Goal: Task Accomplishment & Management: Use online tool/utility

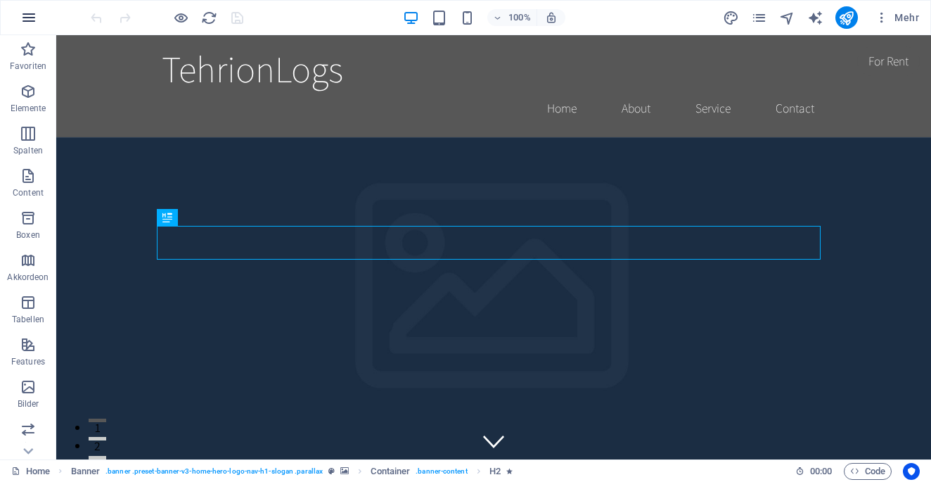
click at [27, 11] on icon "button" at bounding box center [28, 17] width 17 height 17
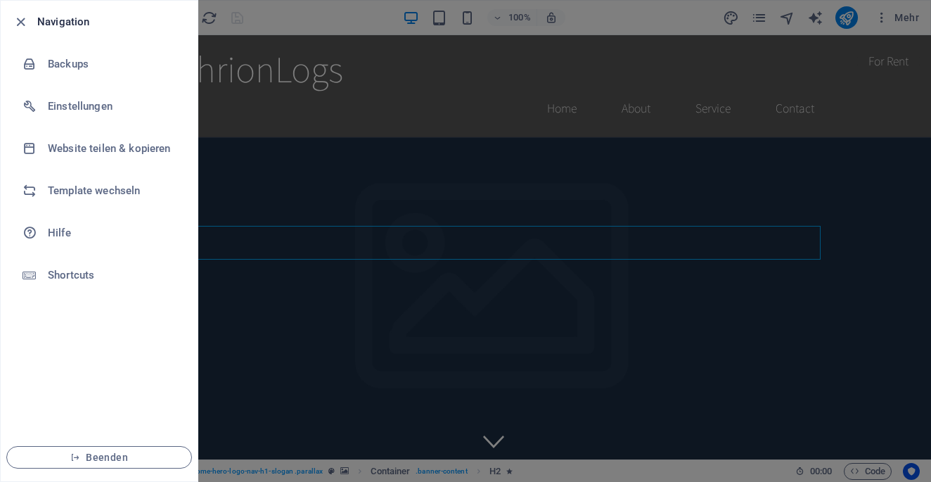
click at [27, 11] on li "Navigation" at bounding box center [99, 22] width 197 height 42
click at [30, 27] on div at bounding box center [24, 21] width 25 height 17
click at [13, 17] on icon "button" at bounding box center [21, 22] width 16 height 16
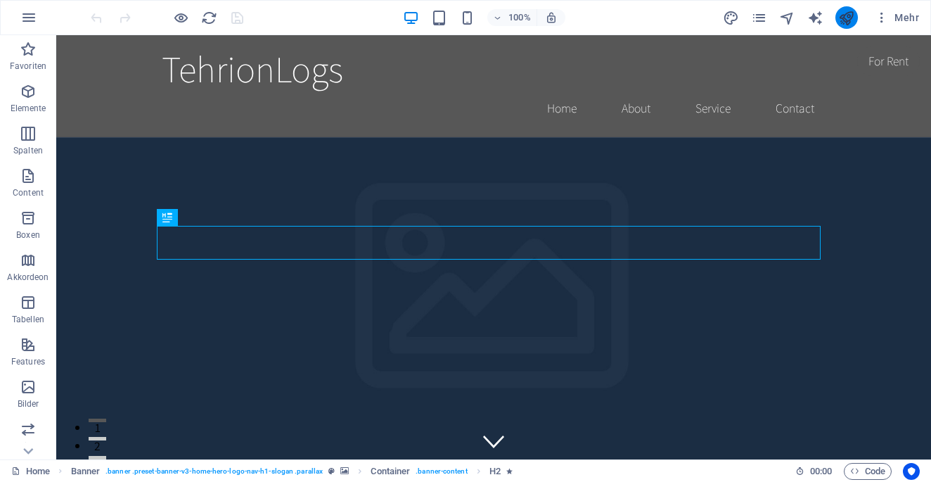
click at [838, 17] on button "publish" at bounding box center [846, 17] width 23 height 23
click at [27, 169] on icon "button" at bounding box center [28, 175] width 17 height 17
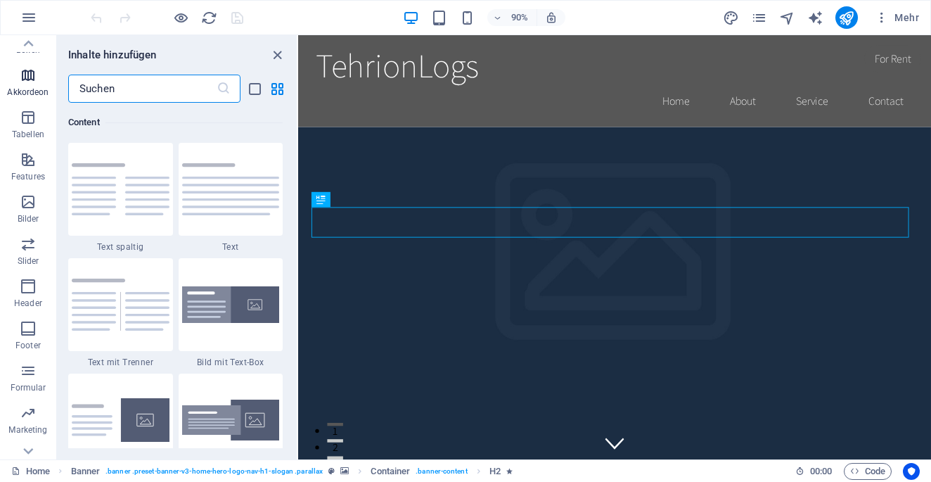
scroll to position [209, 0]
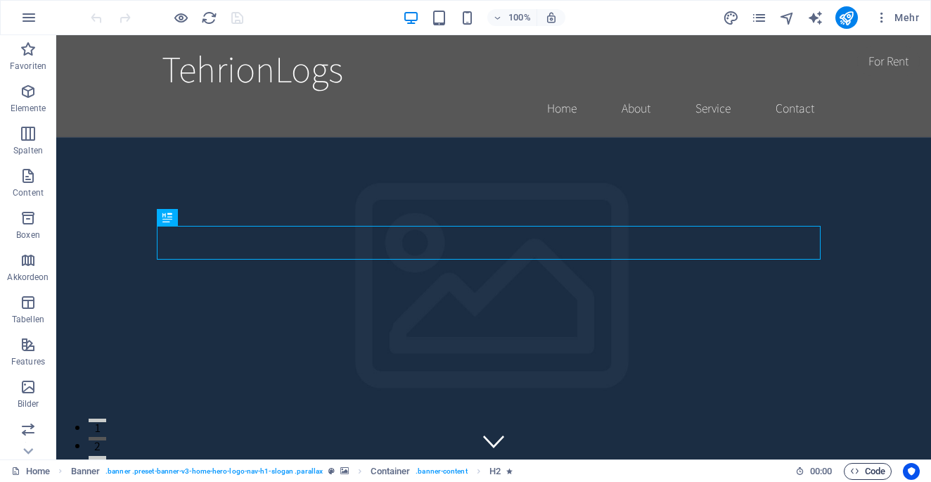
click at [873, 468] on span "Code" at bounding box center [867, 471] width 35 height 17
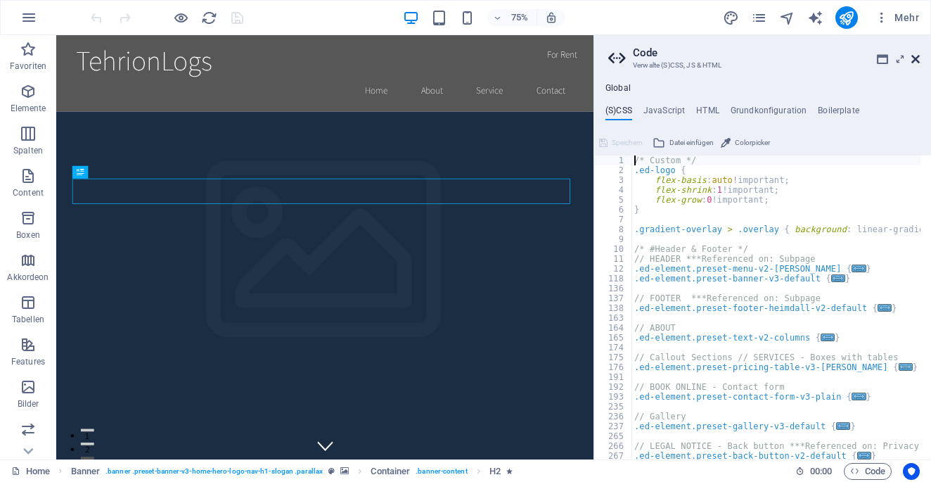
click at [913, 56] on icon at bounding box center [915, 58] width 8 height 11
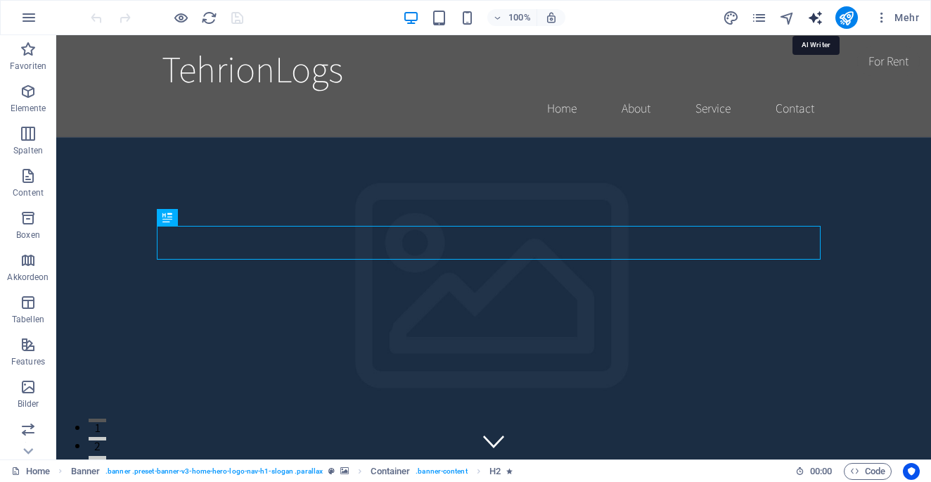
click at [811, 18] on icon "text_generator" at bounding box center [815, 18] width 16 height 16
select select "English"
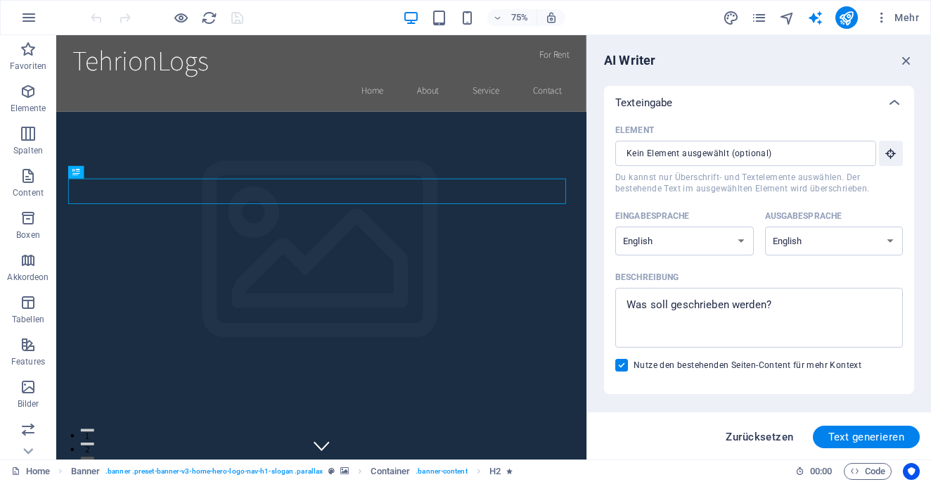
click at [776, 442] on span "Zurücksetzen" at bounding box center [760, 436] width 68 height 11
type textarea "x"
click at [810, 13] on icon "text_generator" at bounding box center [815, 18] width 16 height 16
click at [911, 18] on span "Mehr" at bounding box center [897, 18] width 44 height 14
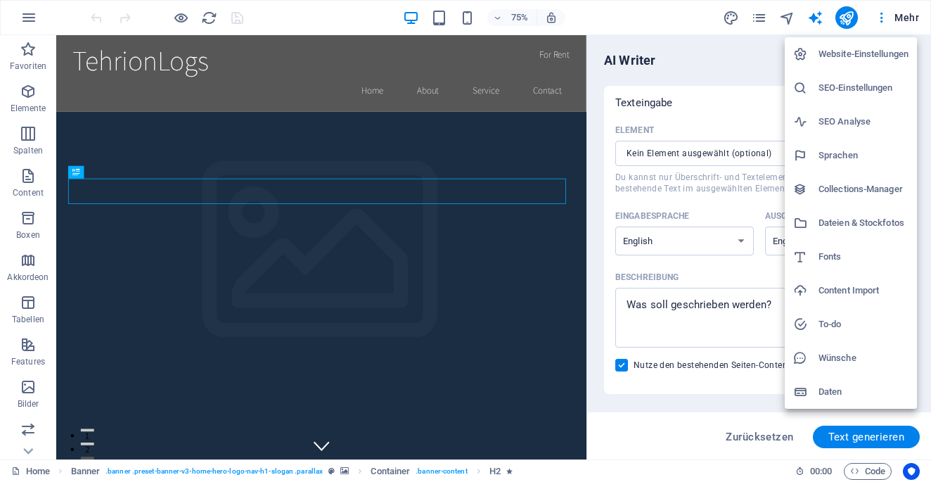
click at [833, 368] on li "Wünsche" at bounding box center [851, 358] width 132 height 34
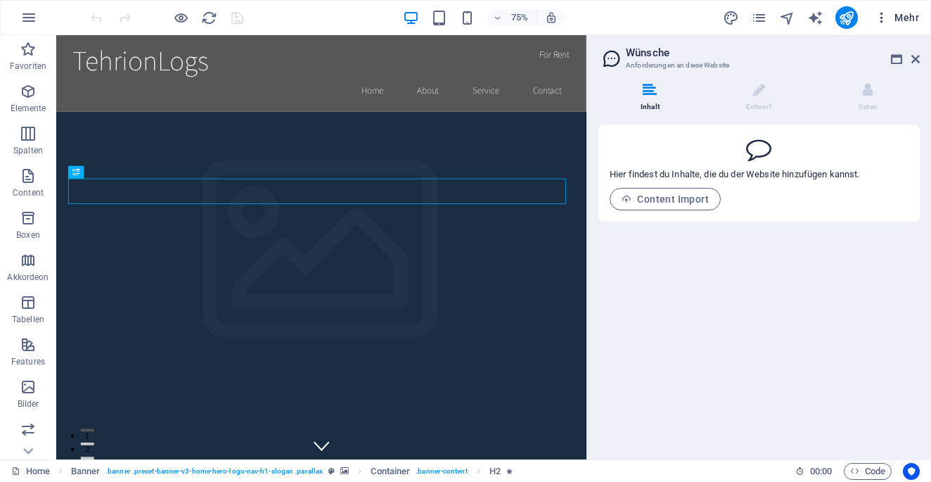
click at [924, 19] on button "Mehr" at bounding box center [897, 17] width 56 height 23
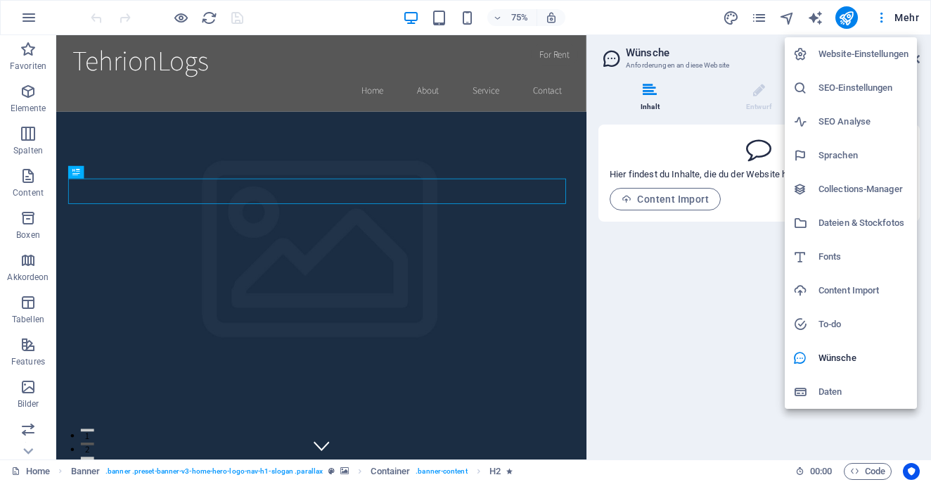
click at [888, 58] on h6 "Website-Einstellungen" at bounding box center [864, 54] width 90 height 17
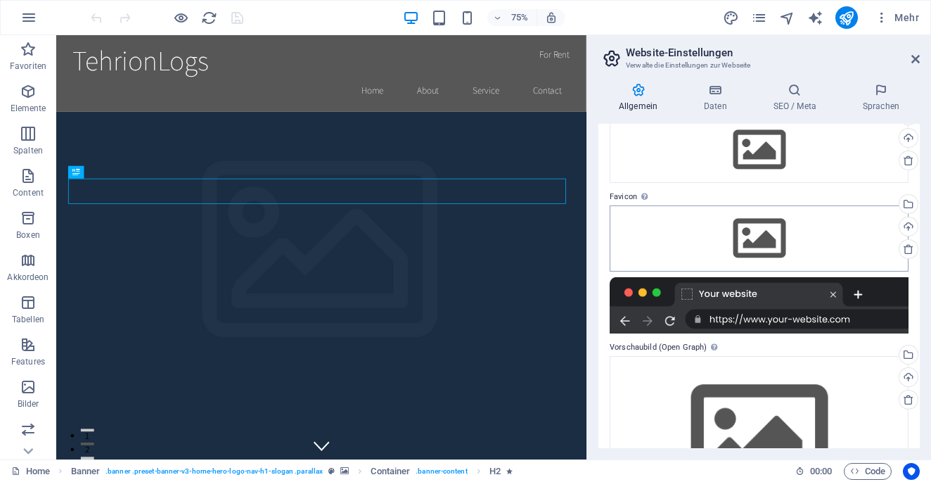
scroll to position [155, 0]
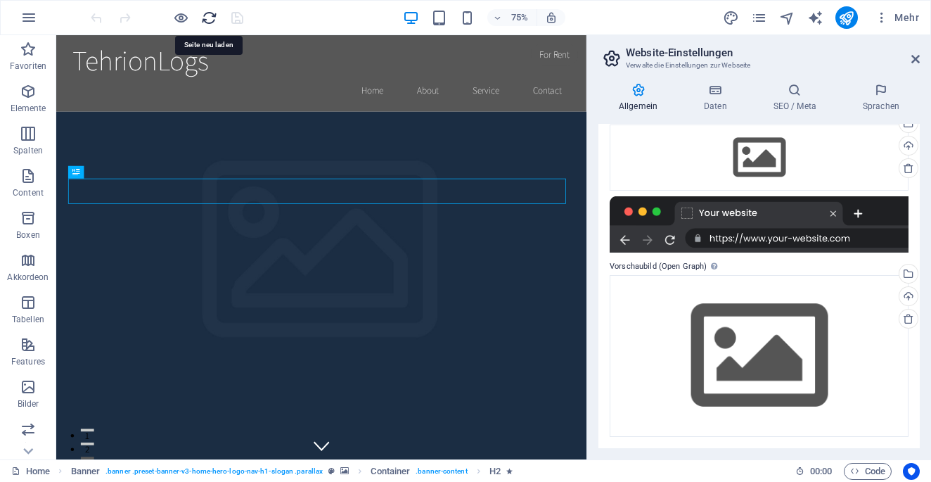
click at [210, 21] on icon "reload" at bounding box center [209, 18] width 16 height 16
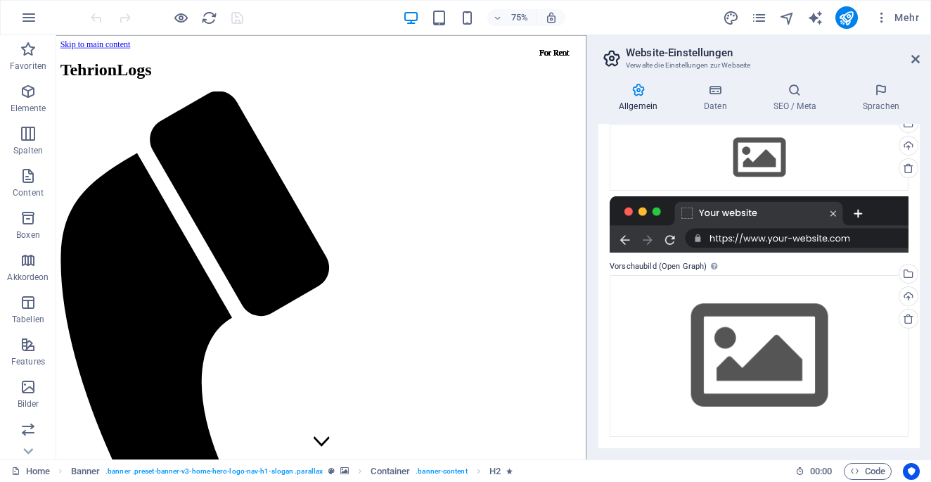
scroll to position [0, 0]
click at [40, 15] on button "button" at bounding box center [29, 18] width 34 height 34
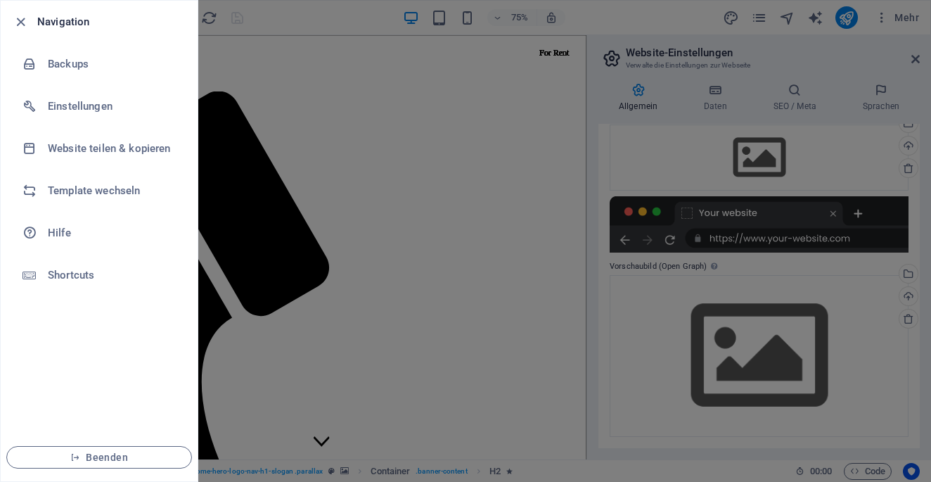
click at [47, 20] on h6 "Navigation" at bounding box center [111, 21] width 149 height 17
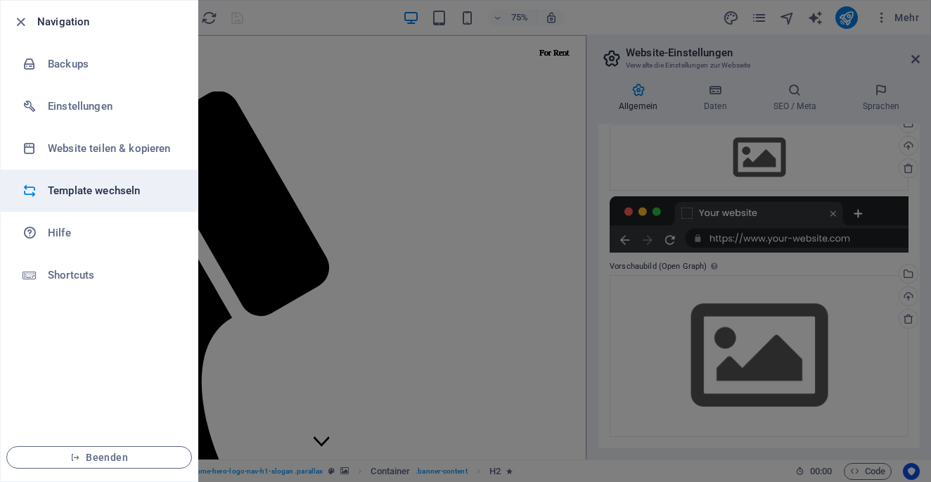
click at [113, 186] on h6 "Template wechseln" at bounding box center [113, 190] width 130 height 17
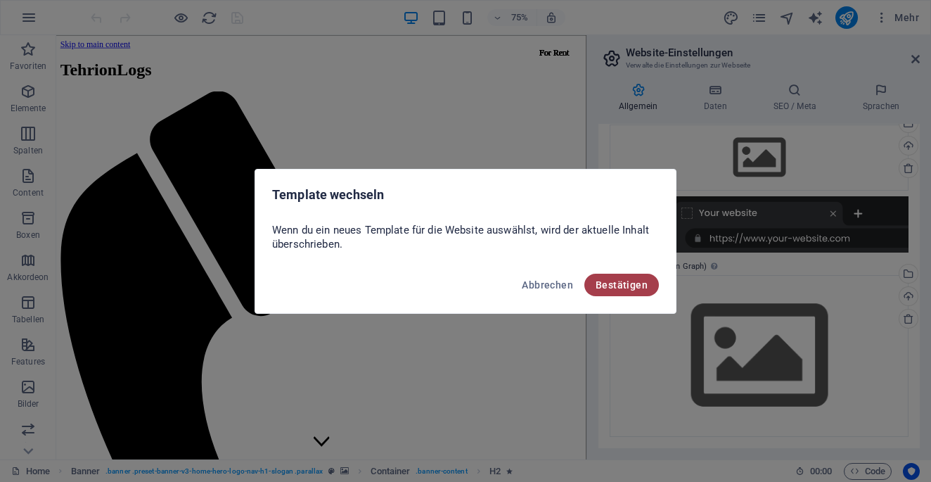
click at [650, 282] on button "Bestätigen" at bounding box center [621, 285] width 75 height 23
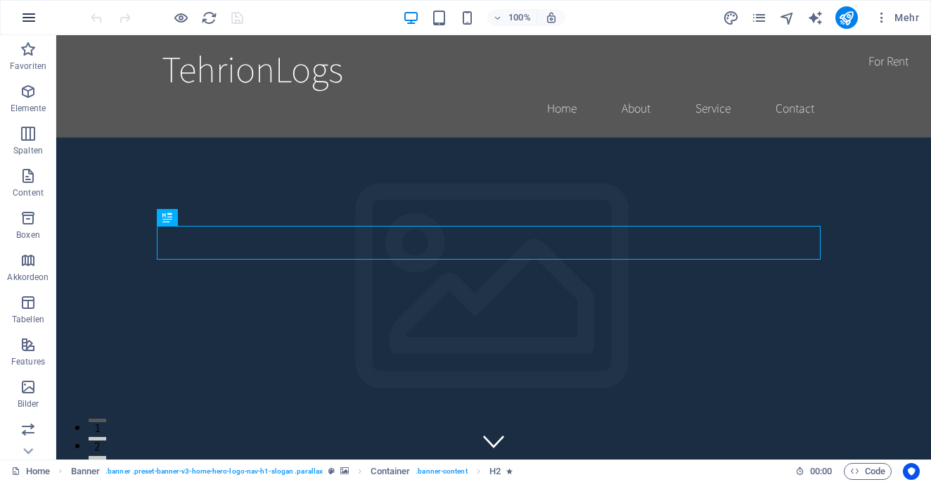
click at [24, 21] on icon "button" at bounding box center [28, 17] width 17 height 17
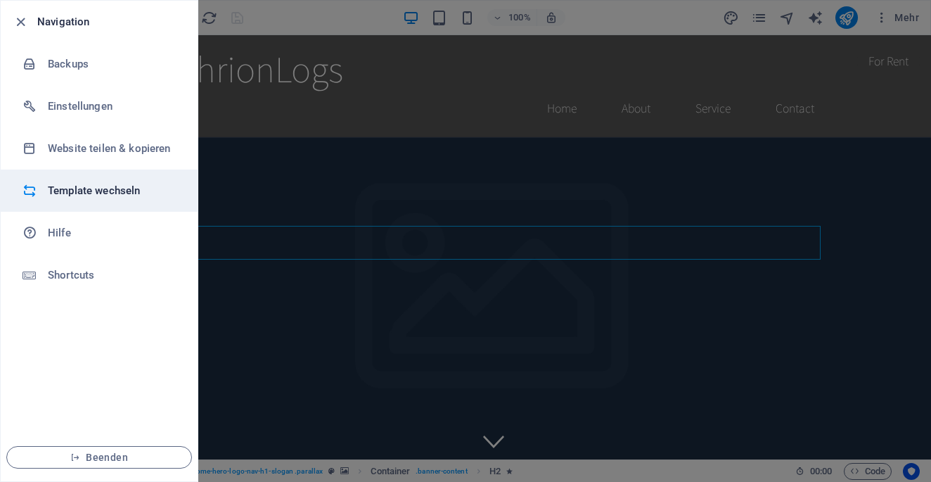
click at [146, 186] on h6 "Template wechseln" at bounding box center [113, 190] width 130 height 17
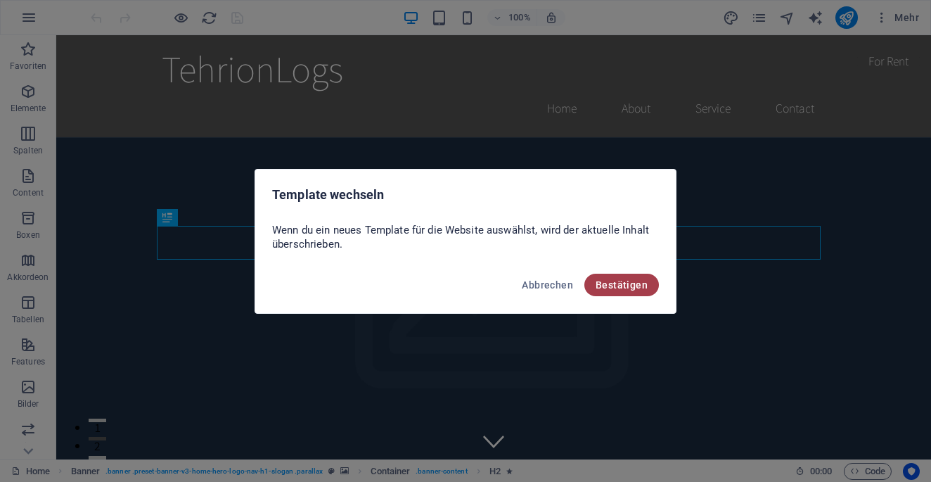
click at [636, 288] on span "Bestätigen" at bounding box center [622, 284] width 52 height 11
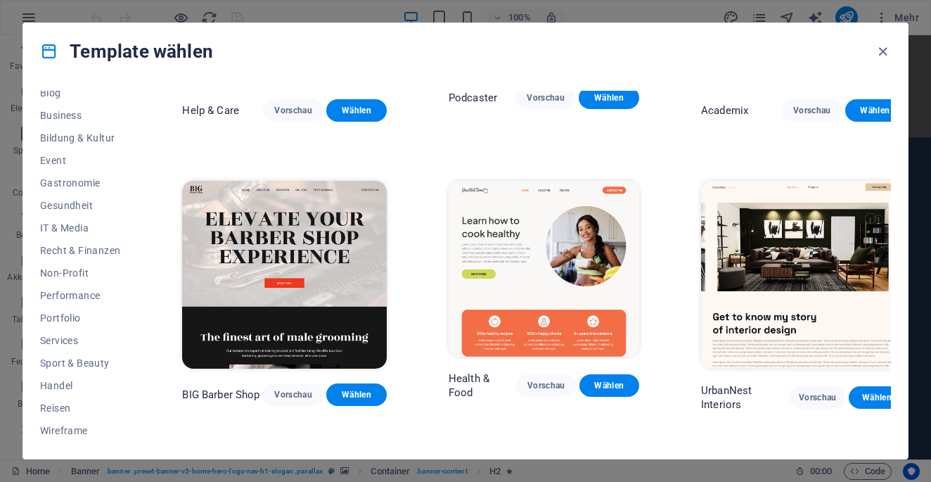
scroll to position [1336, 0]
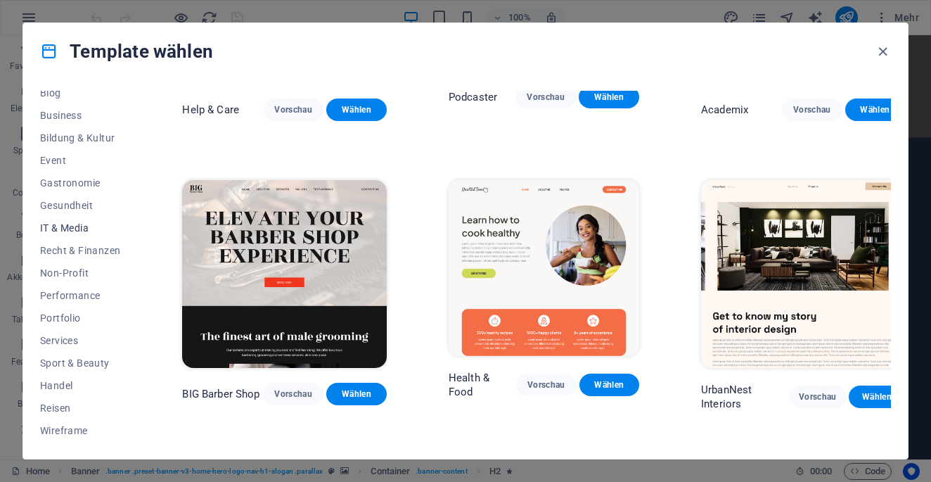
click at [76, 230] on span "IT & Media" at bounding box center [80, 227] width 80 height 11
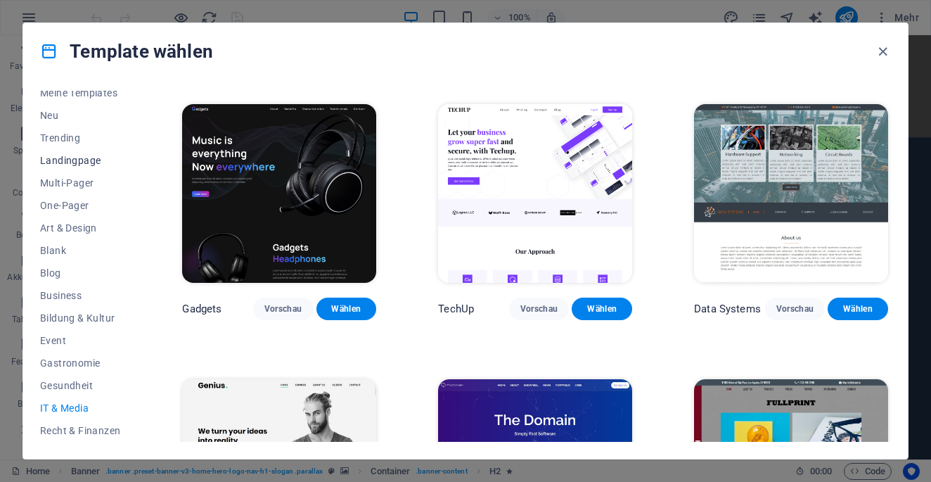
scroll to position [0, 0]
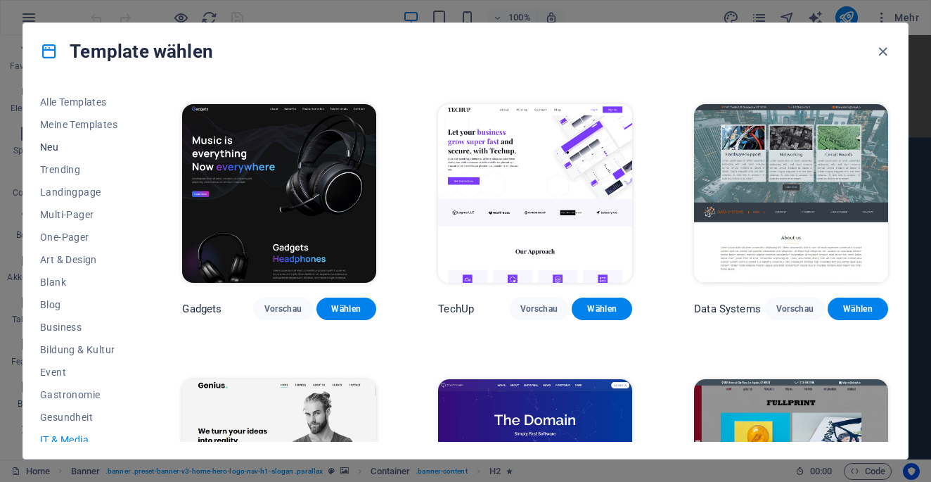
click at [63, 148] on span "Neu" at bounding box center [80, 146] width 80 height 11
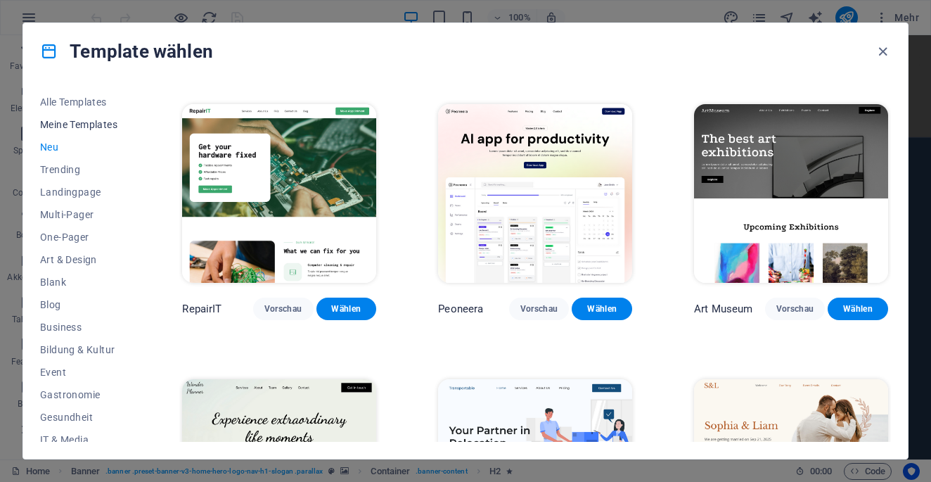
click at [85, 125] on span "Meine Templates" at bounding box center [80, 124] width 80 height 11
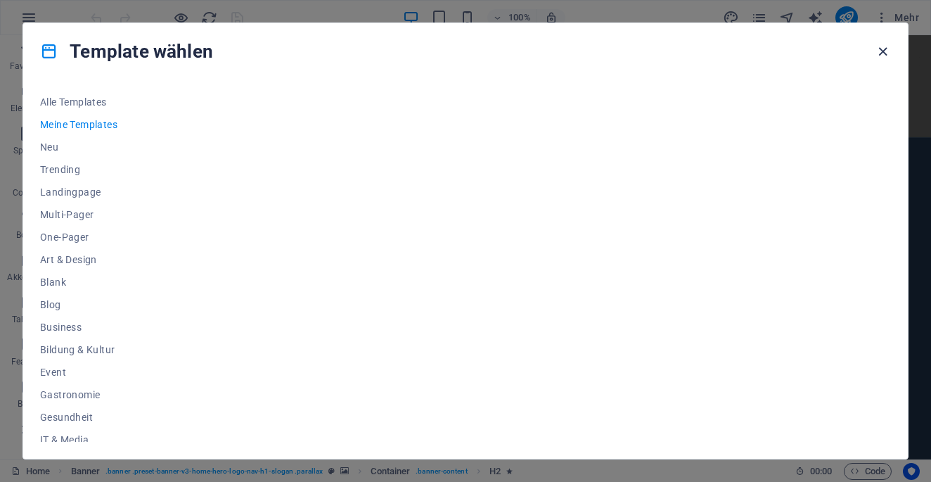
click at [890, 58] on icon "button" at bounding box center [883, 52] width 16 height 16
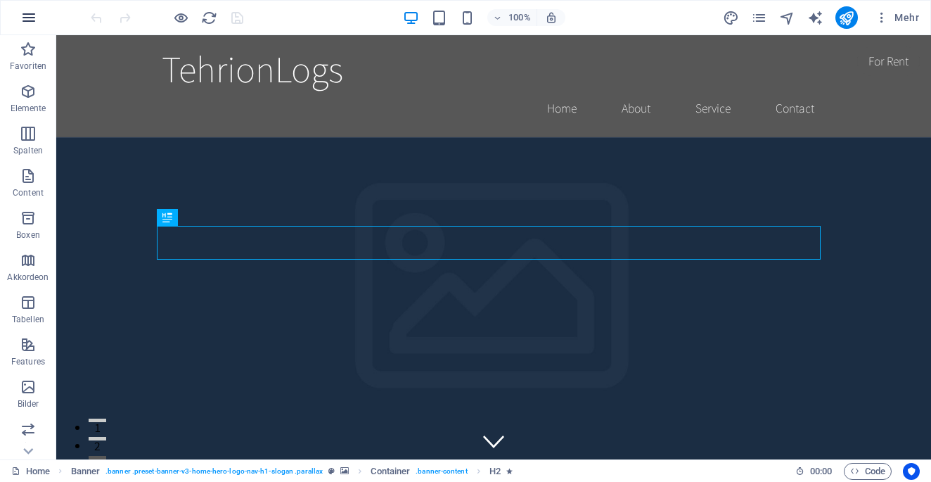
click at [30, 26] on button "button" at bounding box center [29, 18] width 34 height 34
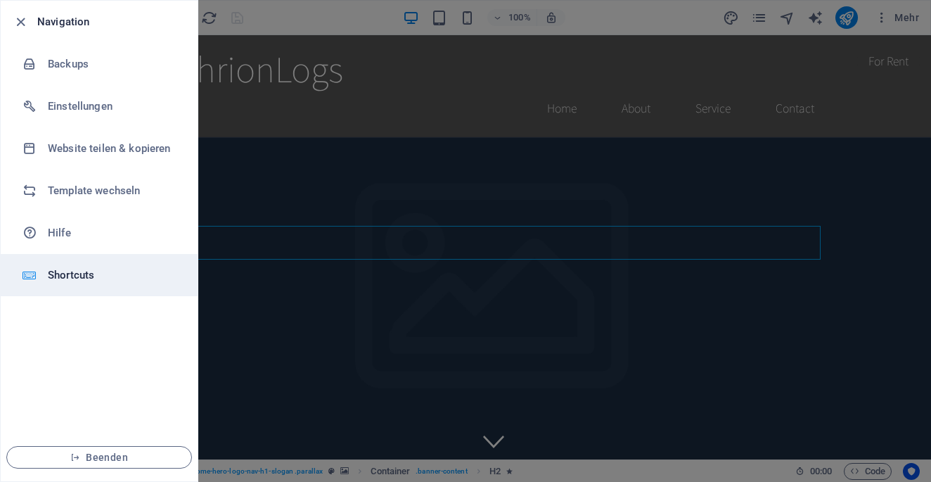
click at [129, 276] on h6 "Shortcuts" at bounding box center [113, 275] width 130 height 17
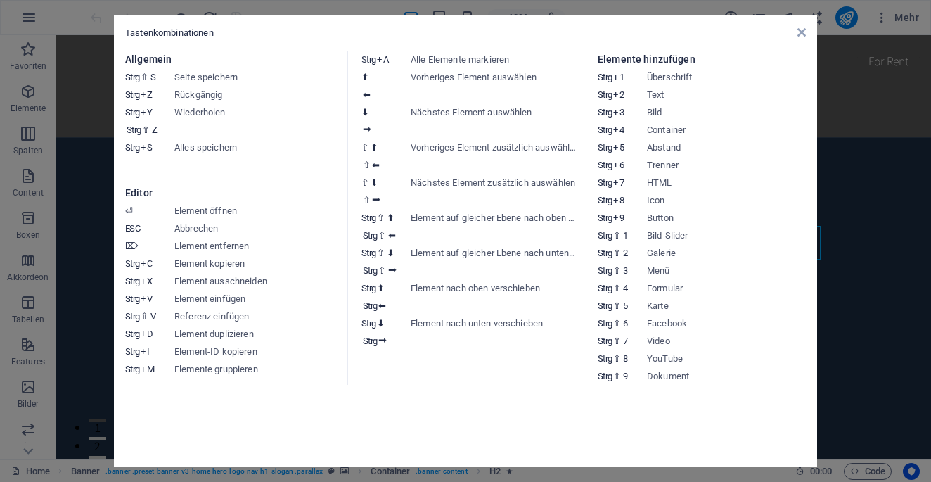
click at [96, 217] on aside "Tastenkombinationen Allgemein Strg ⇧ S Seite speichern Strg Z Rückgängig Strg Y…" at bounding box center [465, 241] width 931 height 482
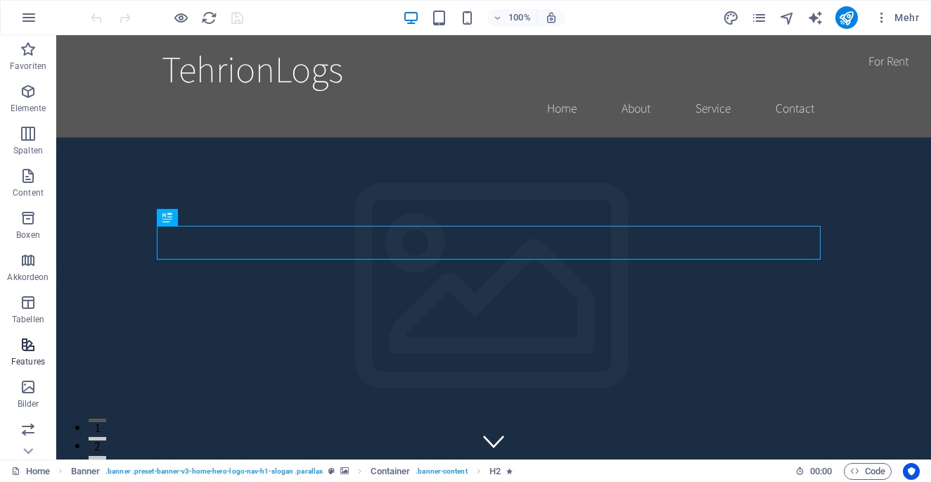
click at [38, 342] on span "Features" at bounding box center [28, 353] width 56 height 34
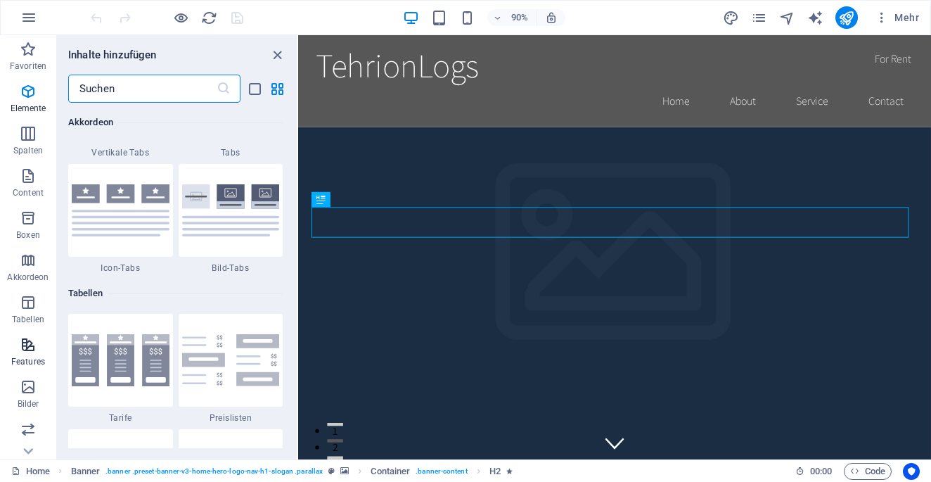
scroll to position [5481, 0]
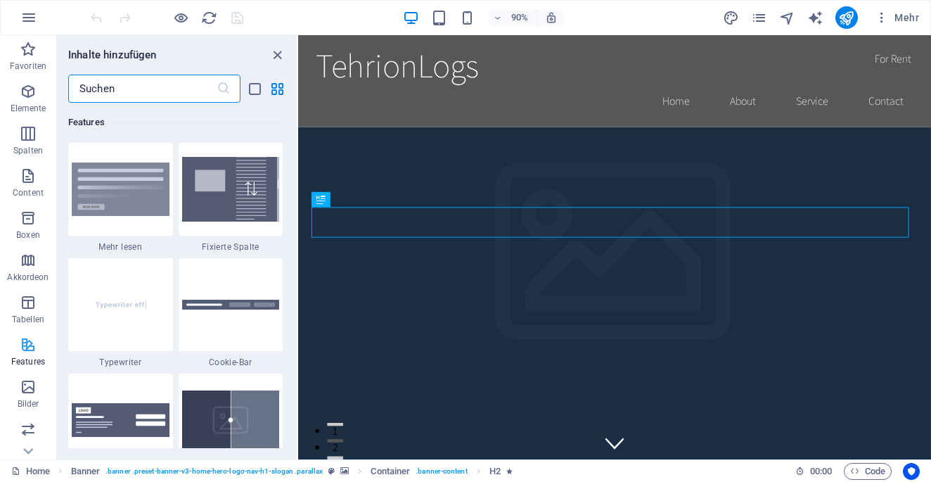
click at [38, 342] on span "Features" at bounding box center [28, 353] width 56 height 34
click at [281, 53] on icon "close panel" at bounding box center [277, 55] width 16 height 16
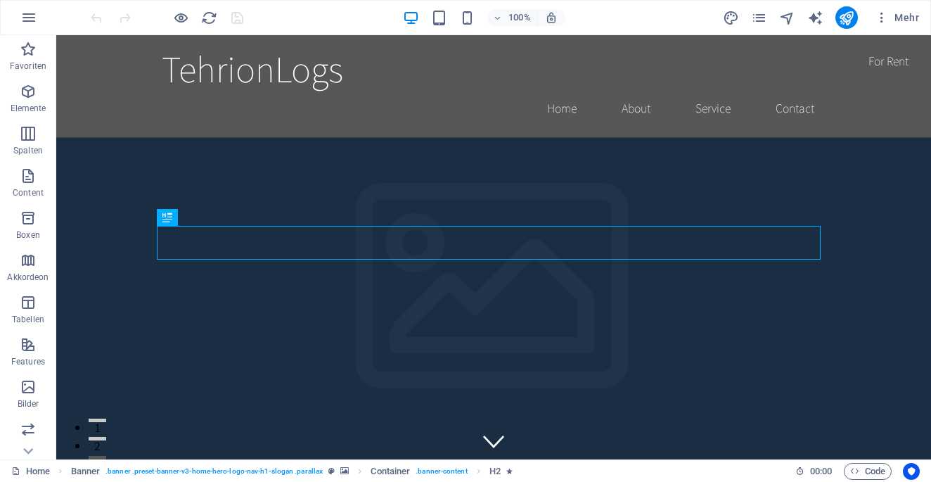
click at [726, 26] on div "Mehr" at bounding box center [824, 17] width 202 height 23
click at [734, 15] on icon "design" at bounding box center [731, 18] width 16 height 16
select select "rem"
select select "200"
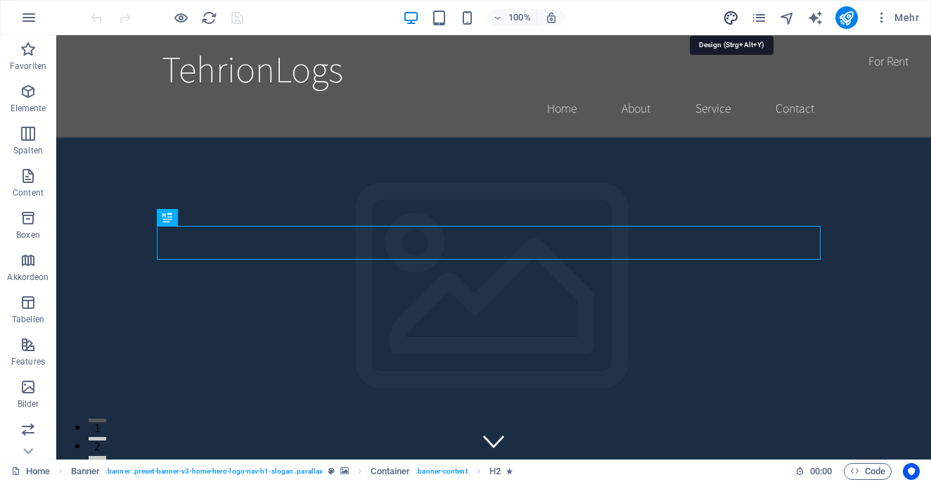
select select "px"
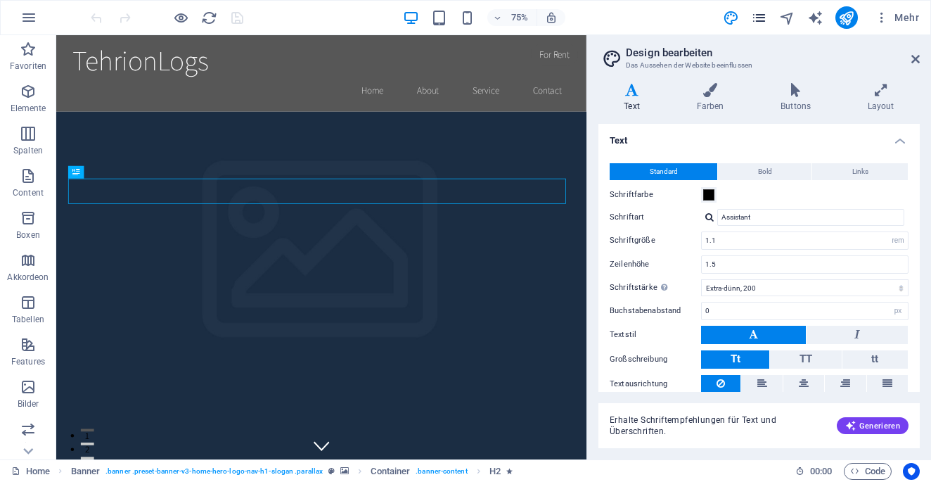
drag, startPoint x: 770, startPoint y: 22, endPoint x: 763, endPoint y: 18, distance: 8.2
click at [765, 20] on div "Mehr" at bounding box center [824, 17] width 202 height 23
click at [763, 18] on icon "pages" at bounding box center [759, 18] width 16 height 16
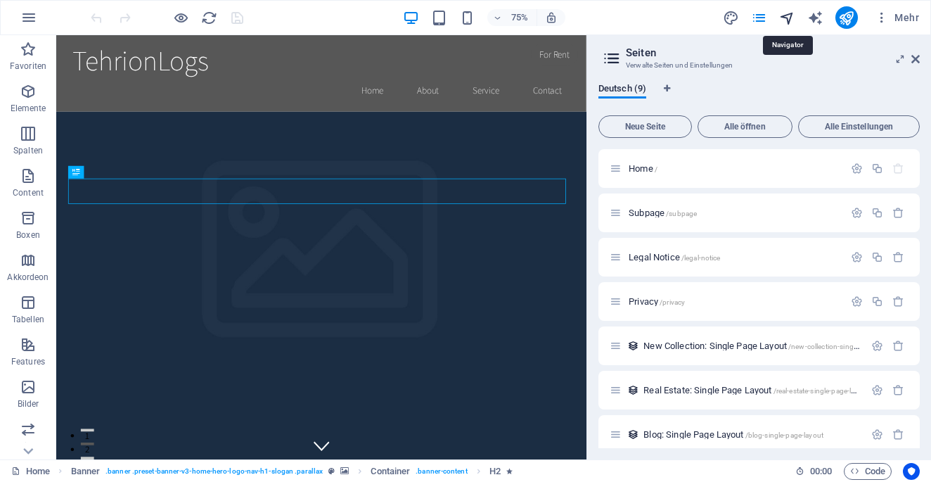
click at [793, 18] on icon "navigator" at bounding box center [787, 18] width 16 height 16
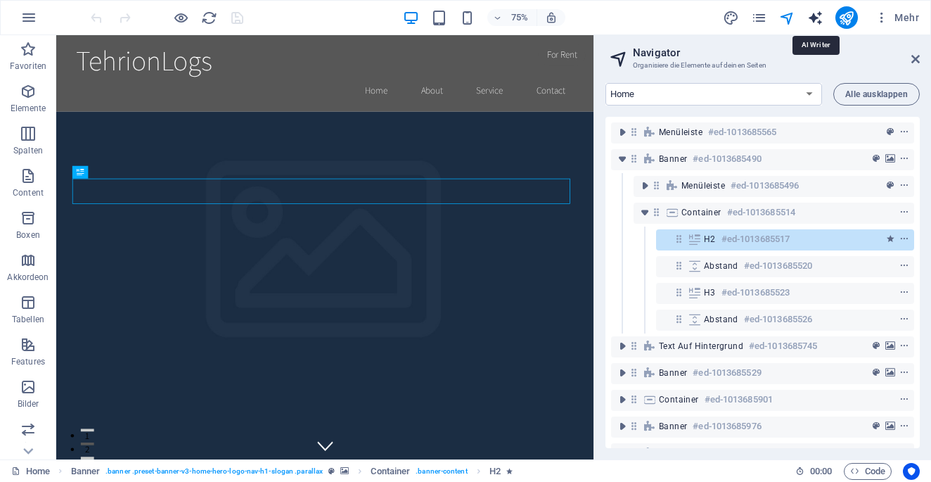
click at [823, 23] on icon "text_generator" at bounding box center [815, 18] width 16 height 16
select select "English"
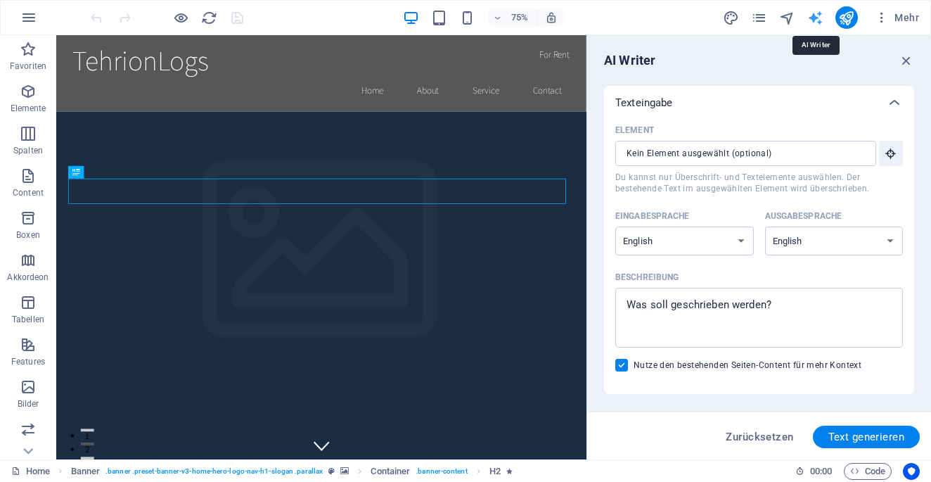
scroll to position [0, 0]
click at [885, 470] on span "Code" at bounding box center [867, 471] width 35 height 17
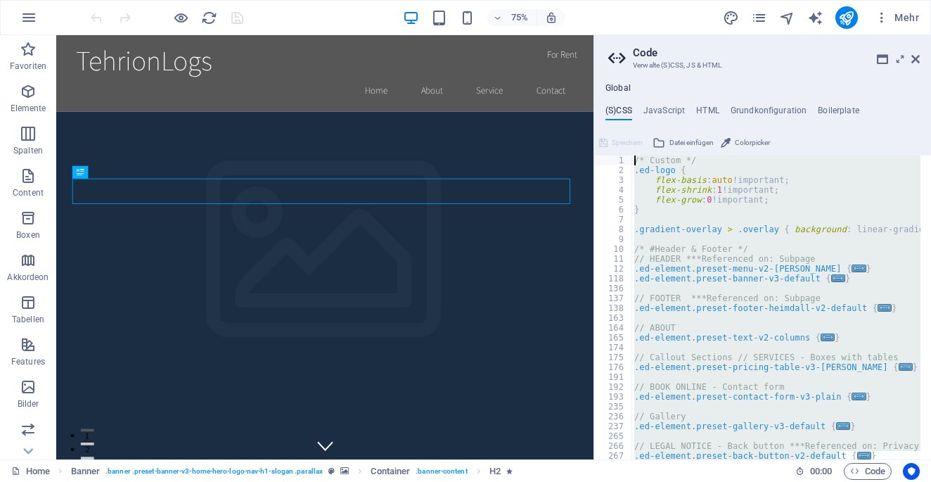
drag, startPoint x: 854, startPoint y: 443, endPoint x: 629, endPoint y: 161, distance: 360.3
click at [629, 161] on div "/* Custom */ 1 2 3 4 5 6 7 8 9 10 11 12 118 136 137 138 163 164 165 174 175 176…" at bounding box center [762, 307] width 337 height 304
type textarea "/* Custom */ .ed-logo {"
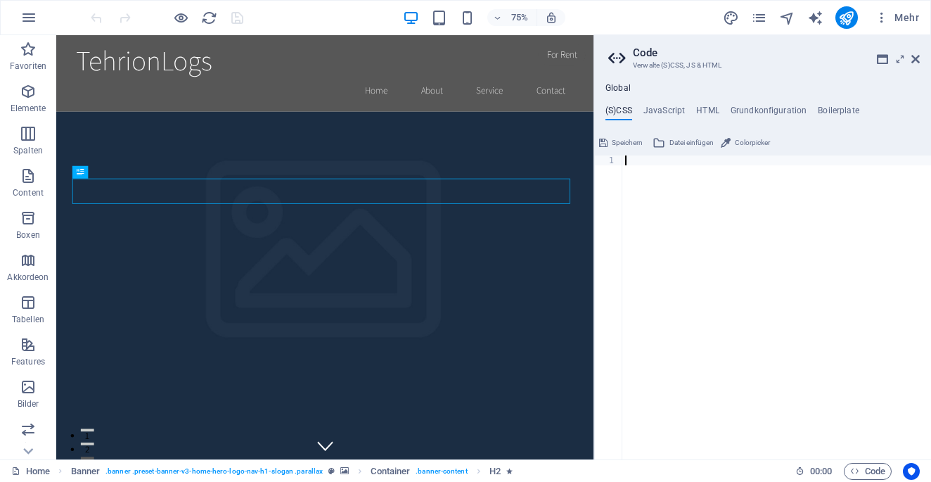
click at [620, 140] on span "Speichern" at bounding box center [627, 142] width 31 height 17
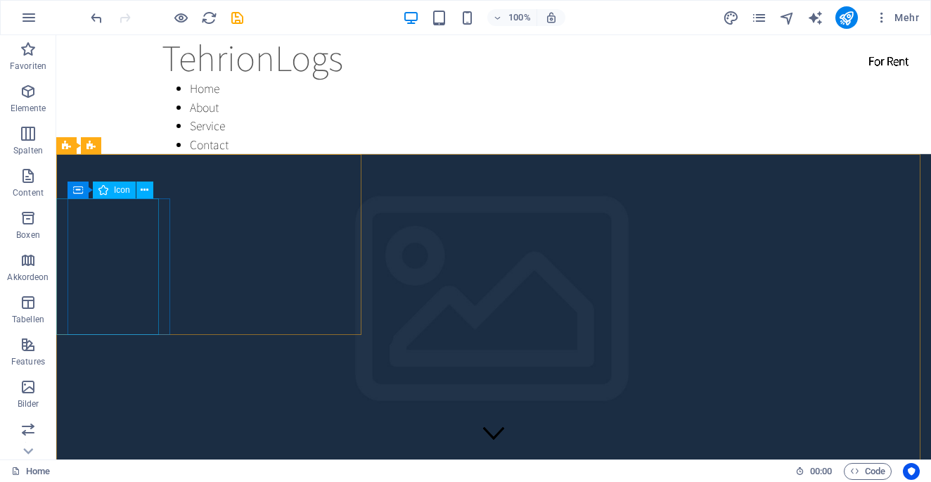
click at [124, 199] on div "Container Icon" at bounding box center [115, 190] width 95 height 18
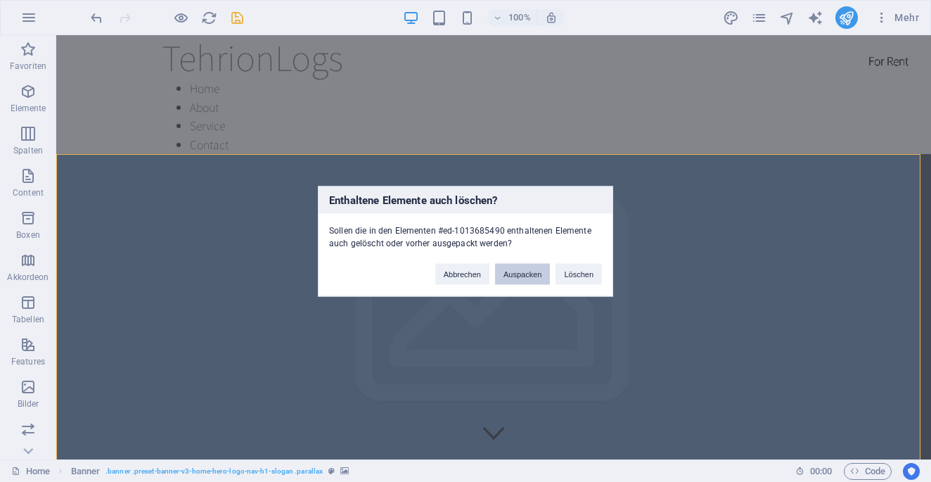
click at [521, 277] on button "Auspacken" at bounding box center [522, 273] width 55 height 21
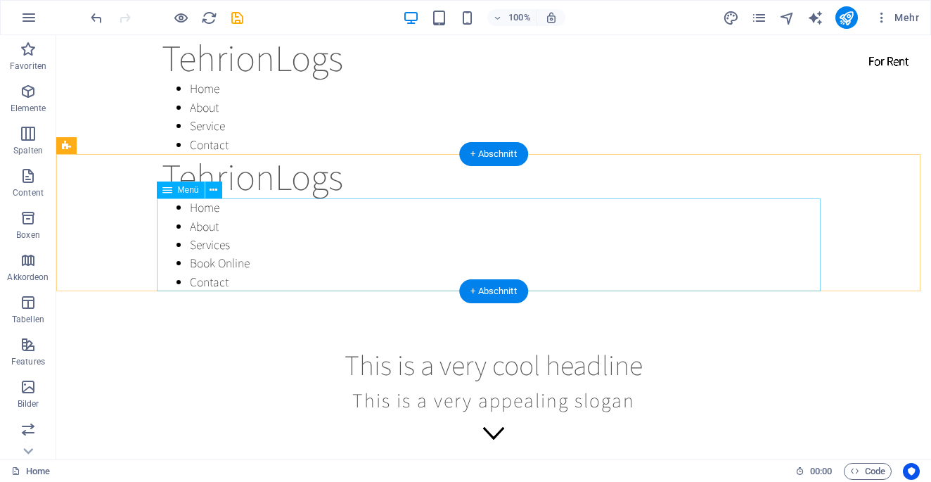
click at [240, 251] on nav "Home About Services Book Online Contact" at bounding box center [494, 244] width 664 height 93
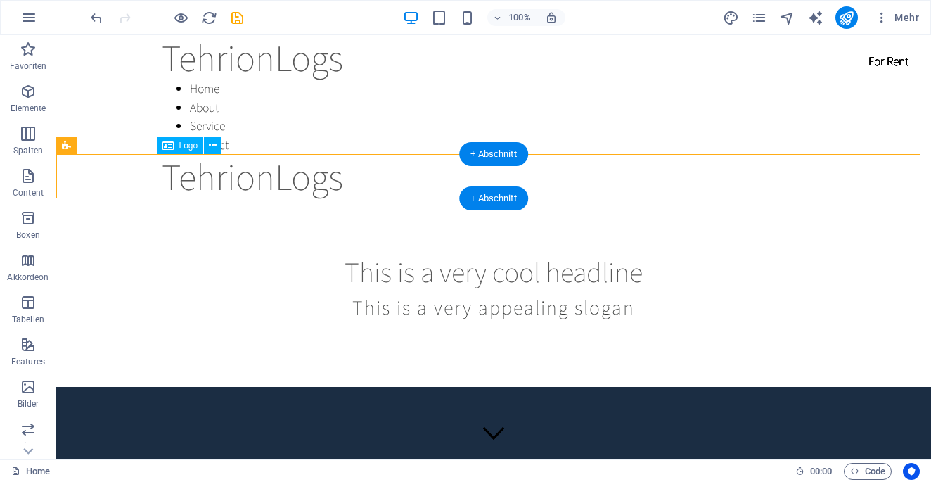
click at [267, 163] on div "TehrionLogs" at bounding box center [494, 176] width 664 height 44
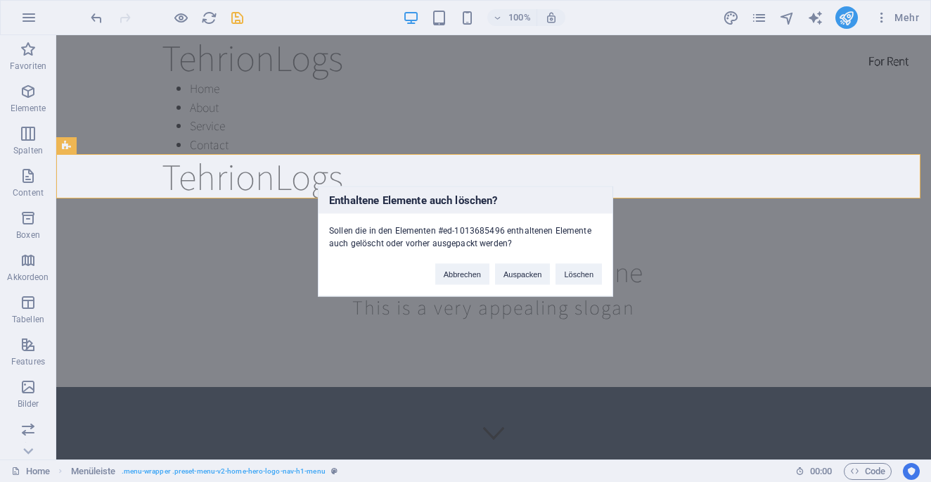
click at [274, 210] on div "Enthaltene Elemente auch löschen? Sollen die in den Elementen #ed-1013685496 en…" at bounding box center [465, 241] width 931 height 482
click at [458, 276] on button "Abbrechen" at bounding box center [462, 273] width 54 height 21
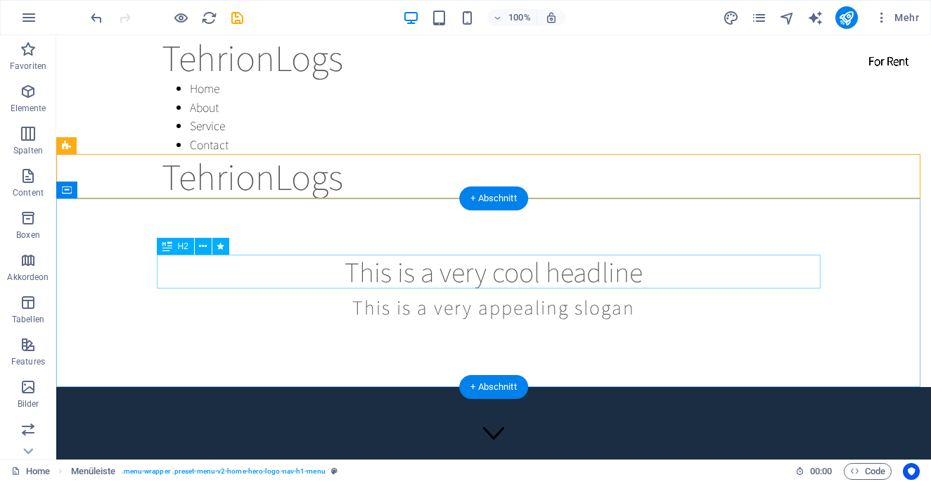
click at [401, 275] on div "This is a very cool headline" at bounding box center [494, 272] width 664 height 34
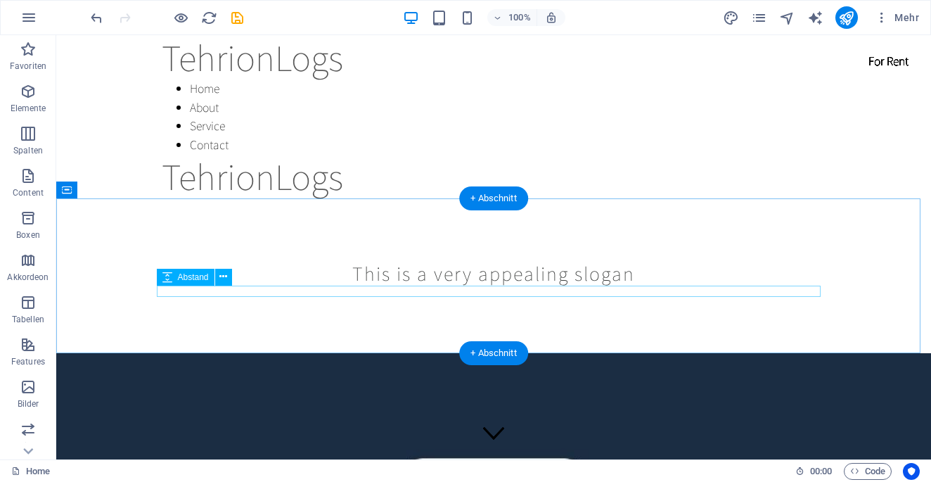
click at [373, 299] on div "This is a very appealing slogan" at bounding box center [493, 275] width 875 height 155
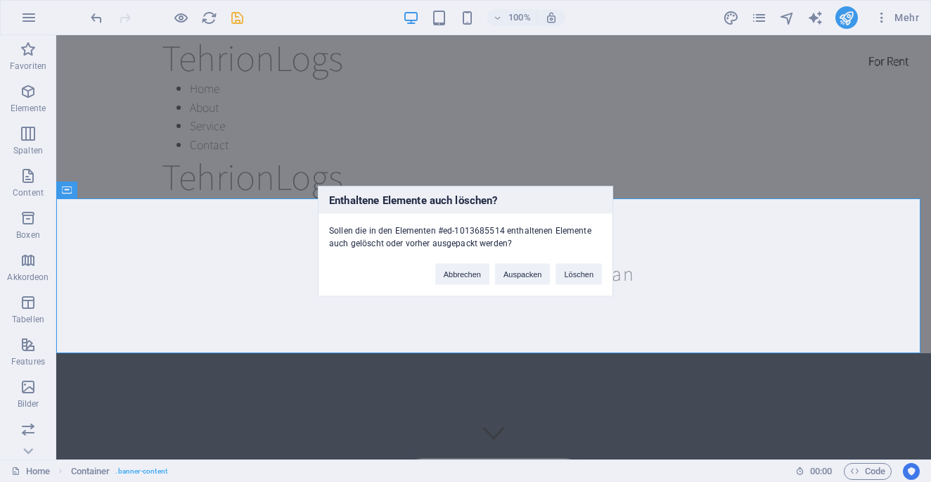
click at [376, 273] on div "Enthaltene Elemente auch löschen? Sollen die in den Elementen #ed-1013685514 en…" at bounding box center [465, 241] width 295 height 110
click at [473, 283] on button "Abbrechen" at bounding box center [462, 273] width 54 height 21
click at [470, 279] on button "Abbrechen" at bounding box center [462, 273] width 54 height 21
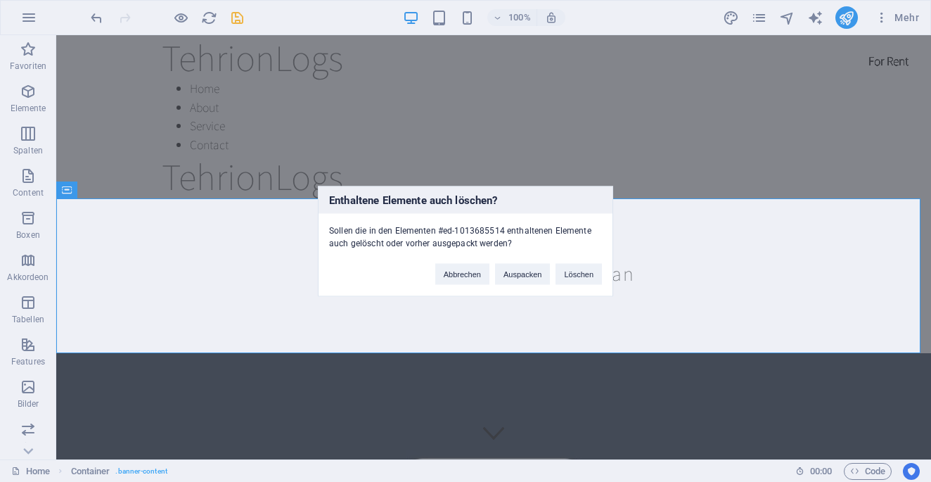
click at [470, 279] on button "Abbrechen" at bounding box center [462, 273] width 54 height 21
click at [597, 276] on button "Löschen" at bounding box center [579, 273] width 46 height 21
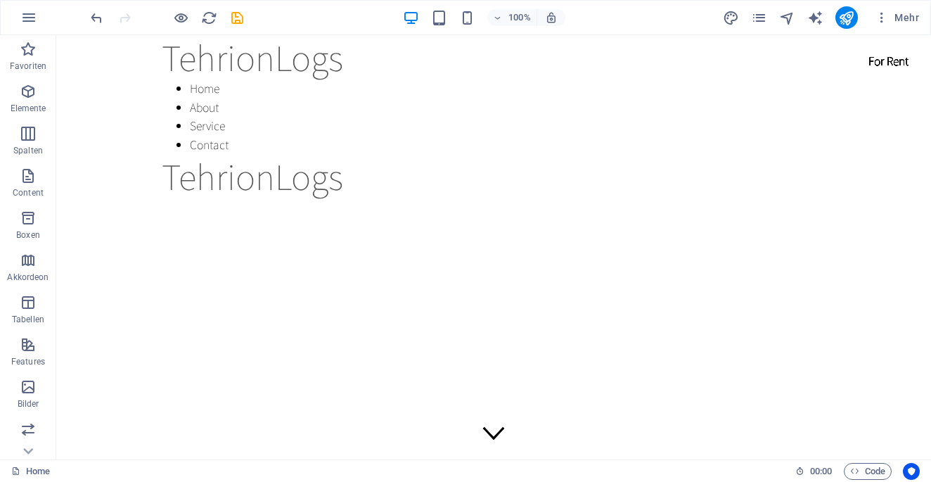
click at [573, 279] on div at bounding box center [493, 410] width 875 height 424
select select "vh"
select select "header"
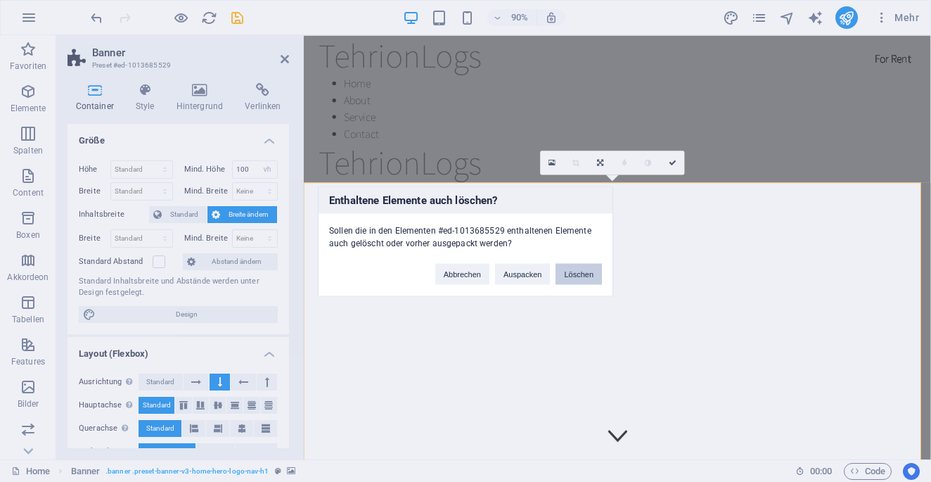
click at [578, 277] on button "Löschen" at bounding box center [579, 273] width 46 height 21
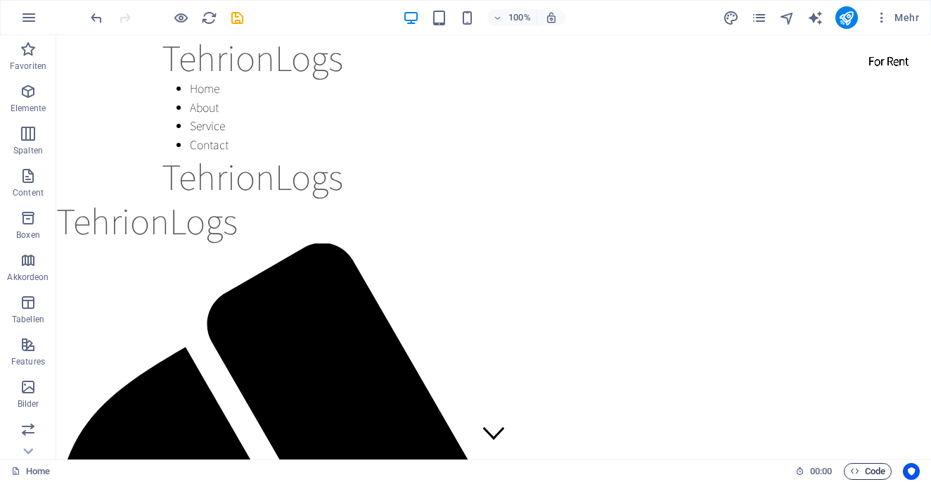
click at [873, 467] on span "Code" at bounding box center [867, 471] width 35 height 17
click at [871, 467] on span "Code" at bounding box center [867, 471] width 35 height 17
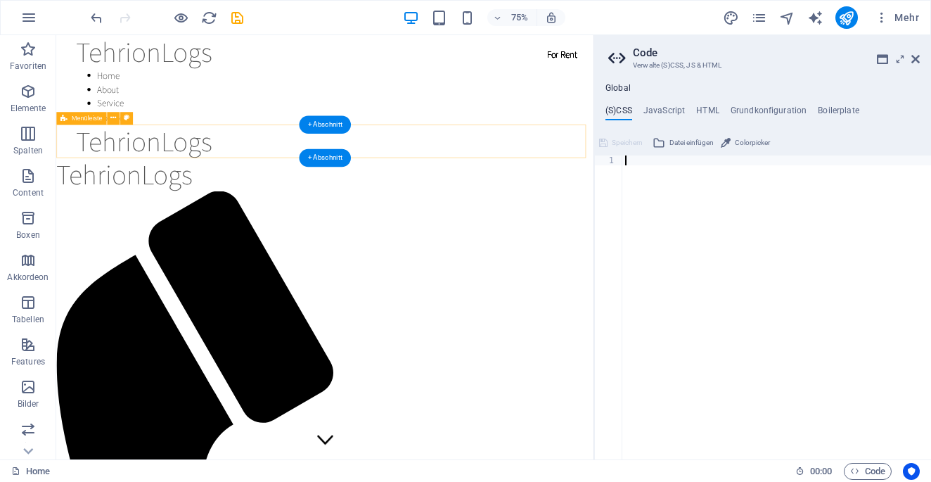
drag, startPoint x: 780, startPoint y: 329, endPoint x: 628, endPoint y: 42, distance: 324.6
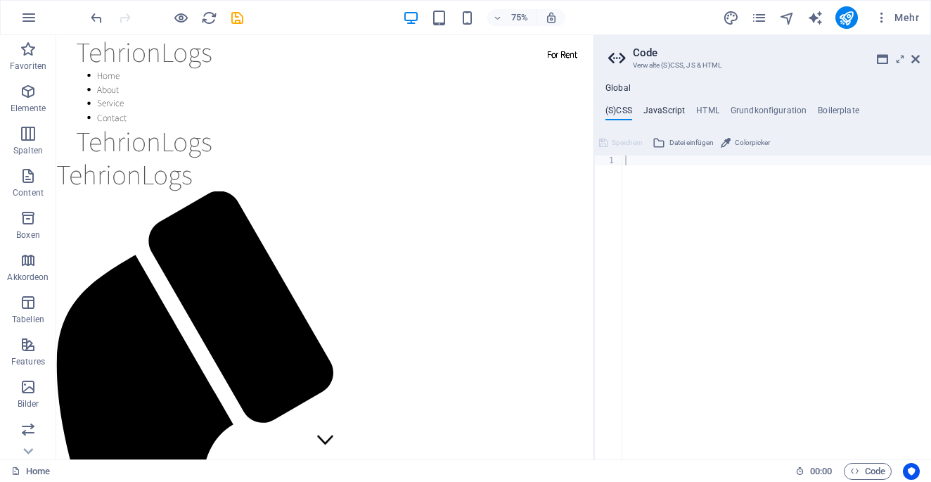
click at [675, 112] on h4 "JavaScript" at bounding box center [663, 112] width 41 height 15
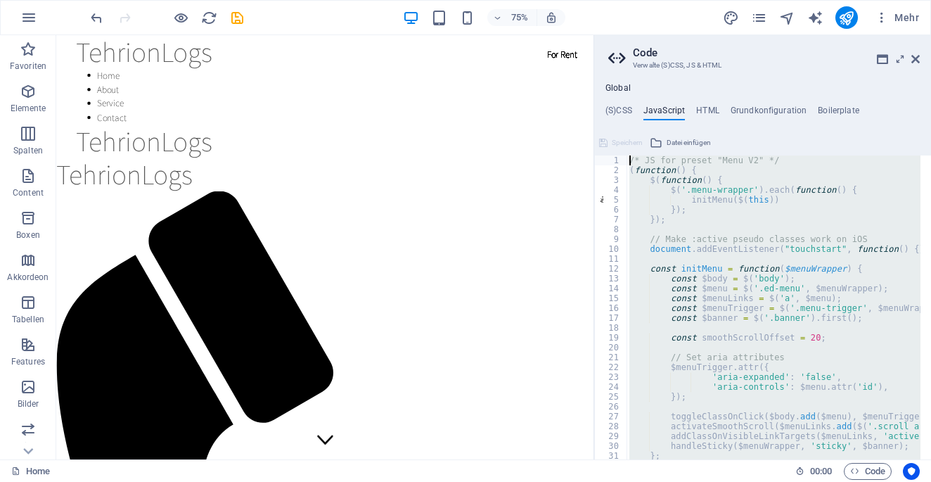
drag, startPoint x: 848, startPoint y: 447, endPoint x: 502, endPoint y: 1, distance: 564.9
click at [502, 35] on div "Home Favoriten Elemente Spalten Content Boxen Akkordeon Tabellen Features Bilde…" at bounding box center [465, 247] width 931 height 424
type textarea "/* JS for preset "Menu V2" */ (function() {"
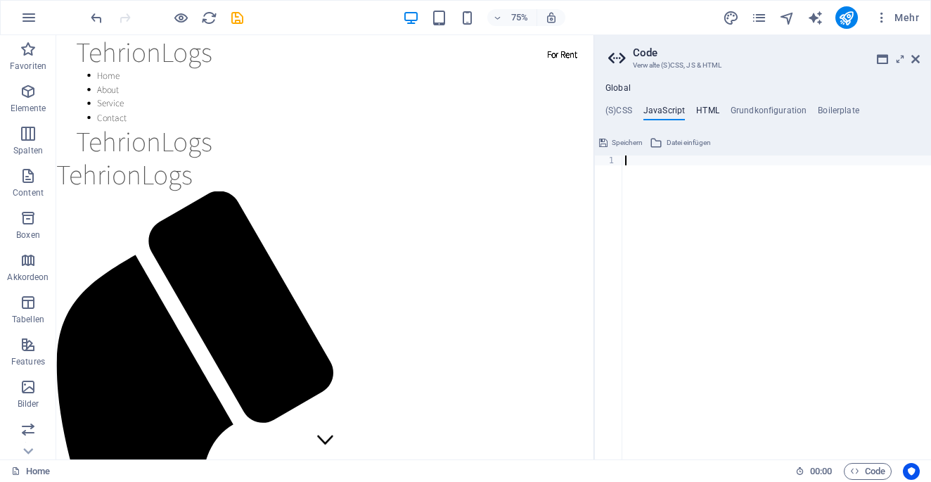
click at [705, 114] on h4 "HTML" at bounding box center [707, 112] width 23 height 15
type textarea "<a href="#main-content" class="wv-link-content button">Skip to main content</a>"
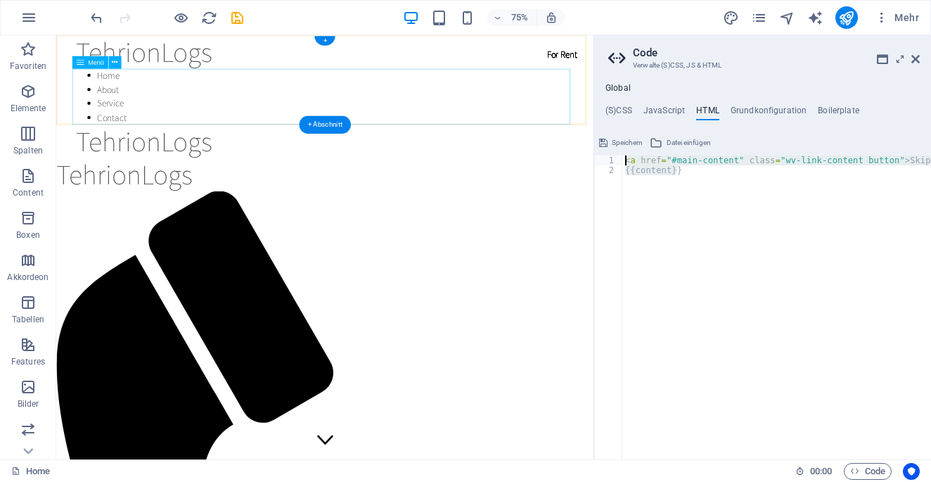
drag, startPoint x: 755, startPoint y: 275, endPoint x: 714, endPoint y: 146, distance: 135.7
type textarea "<a href="#main-content" class="wv-link-content button">Skip to main content</a>"
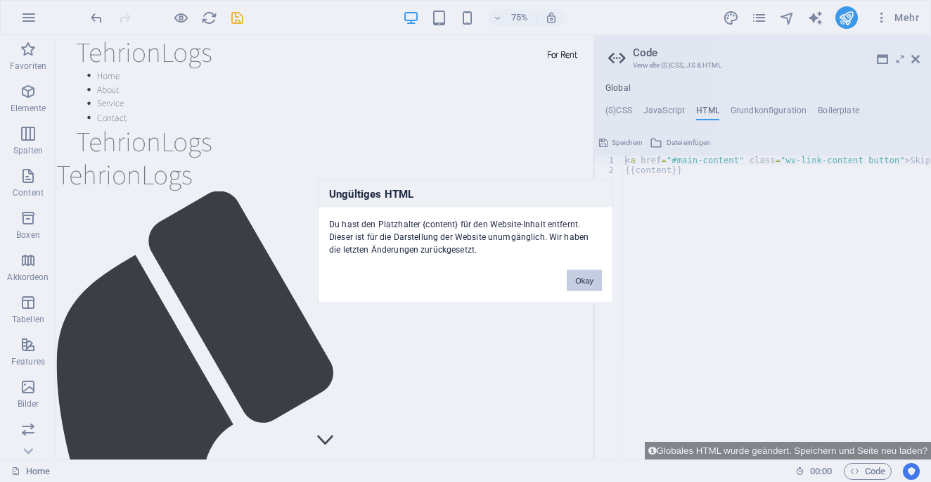
click at [588, 285] on button "Okay" at bounding box center [584, 279] width 35 height 21
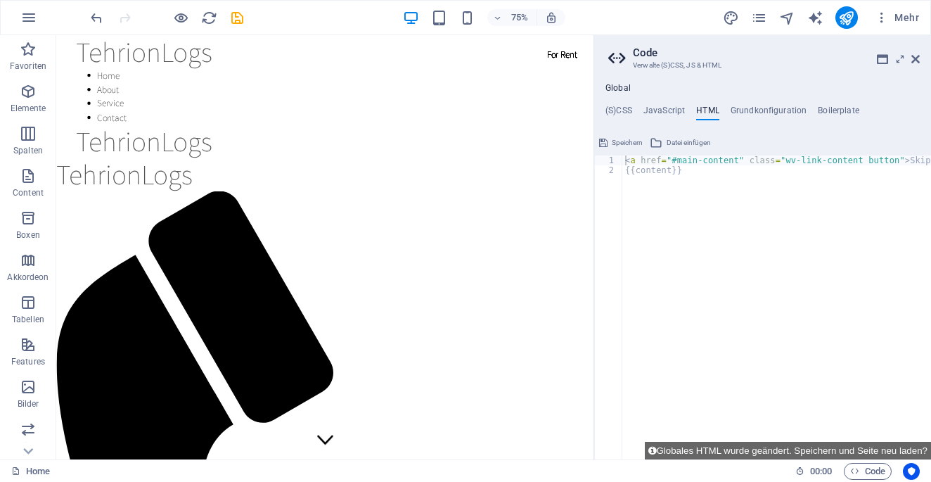
click at [631, 134] on div "Speichern Datei einfügen" at bounding box center [762, 141] width 337 height 20
click at [631, 144] on span "Speichern" at bounding box center [627, 142] width 31 height 17
checkbox input "false"
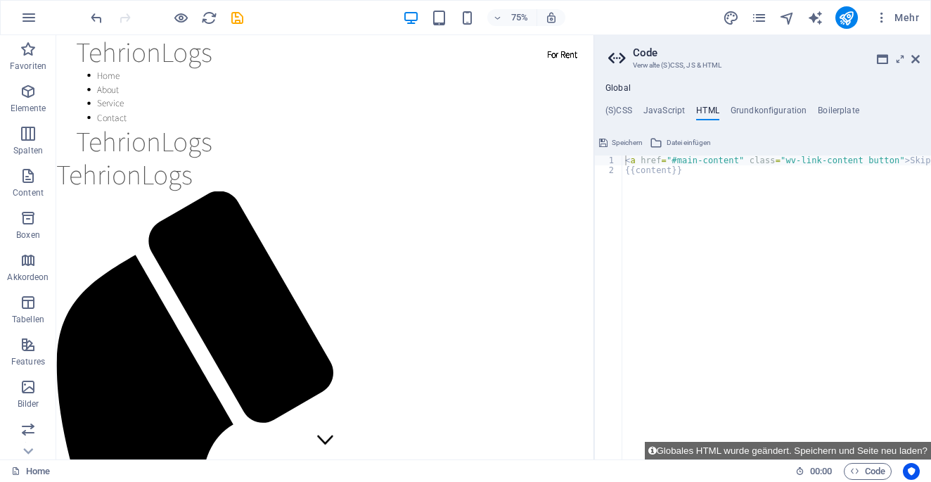
checkbox input "false"
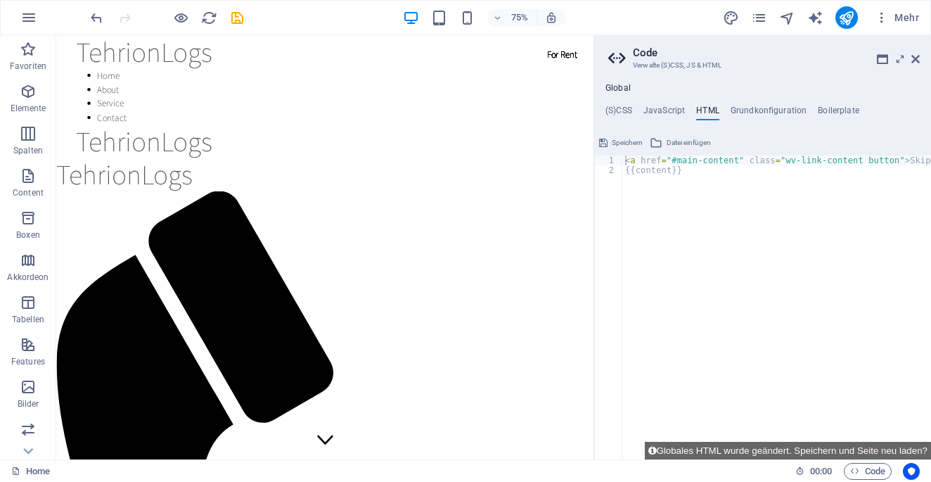
checkbox input "false"
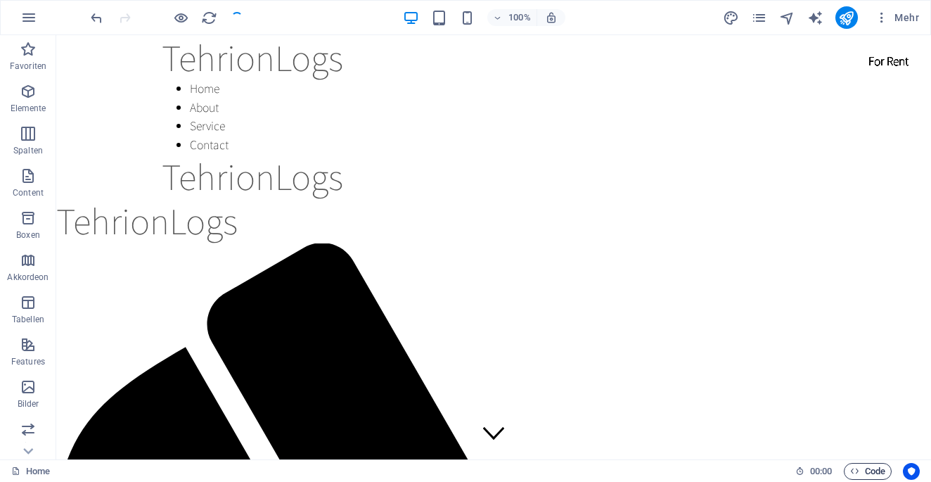
click at [873, 465] on span "Code" at bounding box center [867, 471] width 35 height 17
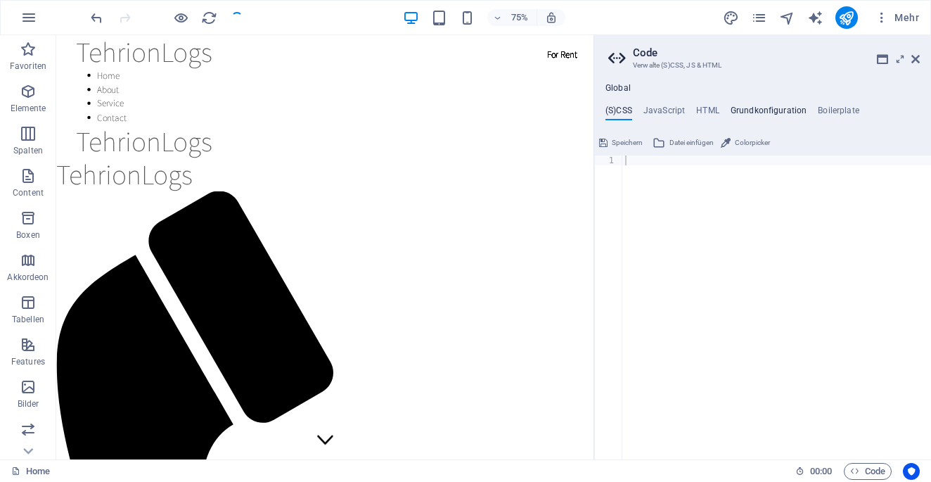
click at [778, 105] on h4 "Grundkonfiguration" at bounding box center [769, 112] width 77 height 15
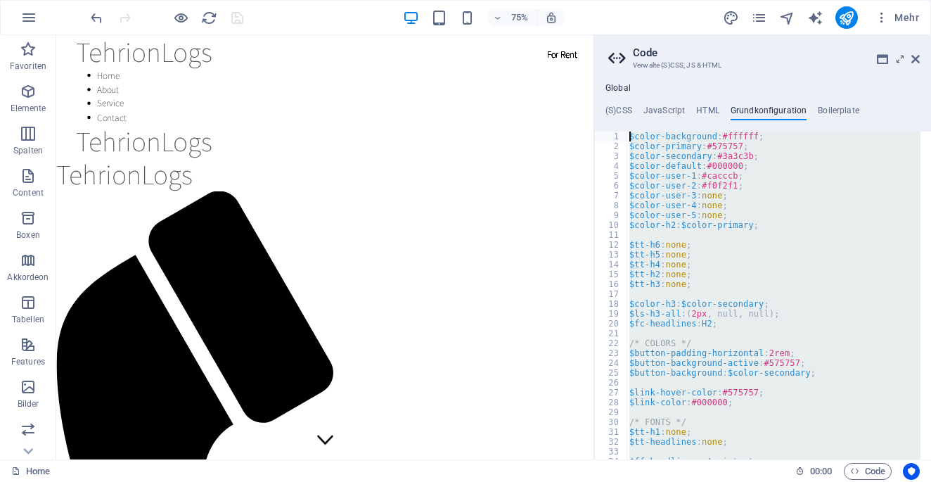
drag, startPoint x: 736, startPoint y: 440, endPoint x: 641, endPoint y: 36, distance: 415.3
click at [641, 36] on aside "Code Verwalte (S)CSS, JS & HTML Global (S)CSS JavaScript HTML Grundkonfiguratio…" at bounding box center [762, 247] width 338 height 424
type textarea "$color-background: #ffffff; $color-primary: #575757;"
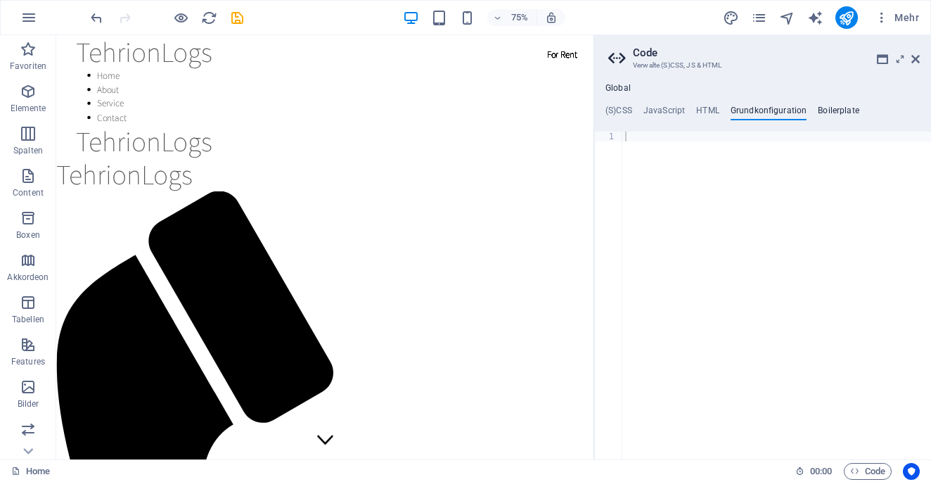
click at [849, 117] on h4 "Boilerplate" at bounding box center [838, 112] width 41 height 15
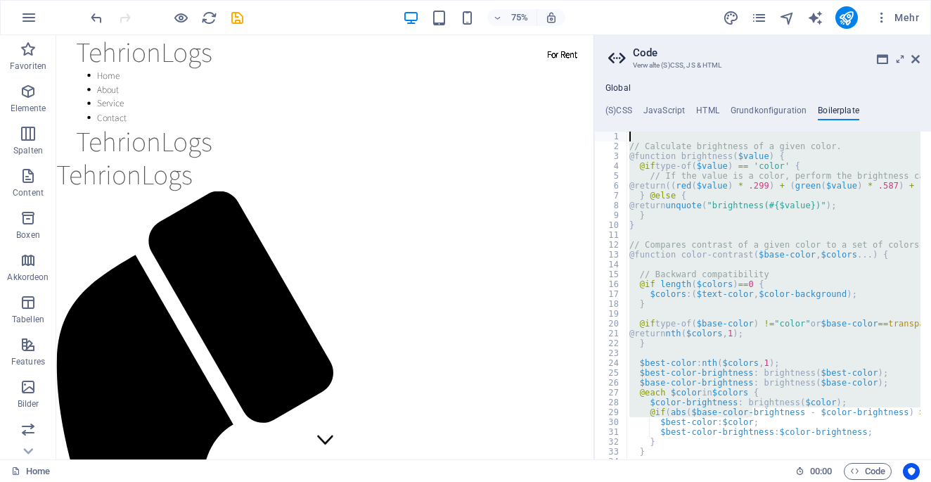
drag, startPoint x: 752, startPoint y: 397, endPoint x: 610, endPoint y: -17, distance: 438.1
click at [610, 0] on html "TehrionLogs Home Favoriten Elemente Spalten Content Boxen Akkordeon Tabellen Fe…" at bounding box center [465, 241] width 931 height 482
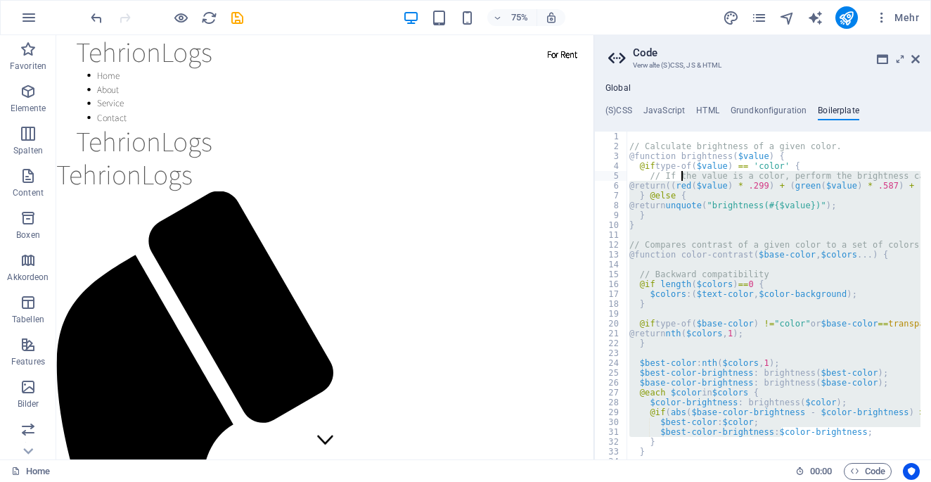
drag, startPoint x: 785, startPoint y: 431, endPoint x: 684, endPoint y: 180, distance: 271.0
click at [692, 404] on div "// Calculate brightness of a given color. @function brightness ( $value ) { @if…" at bounding box center [774, 295] width 294 height 328
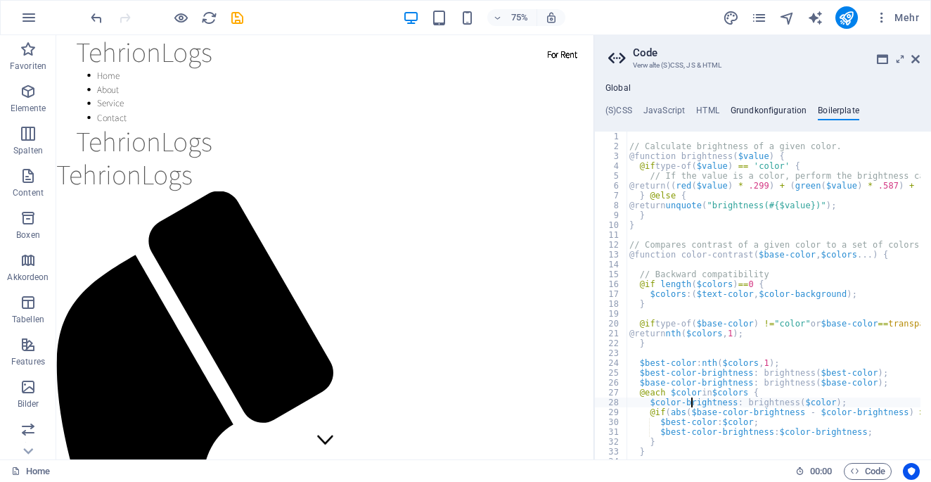
click at [752, 116] on h4 "Grundkonfiguration" at bounding box center [769, 112] width 77 height 15
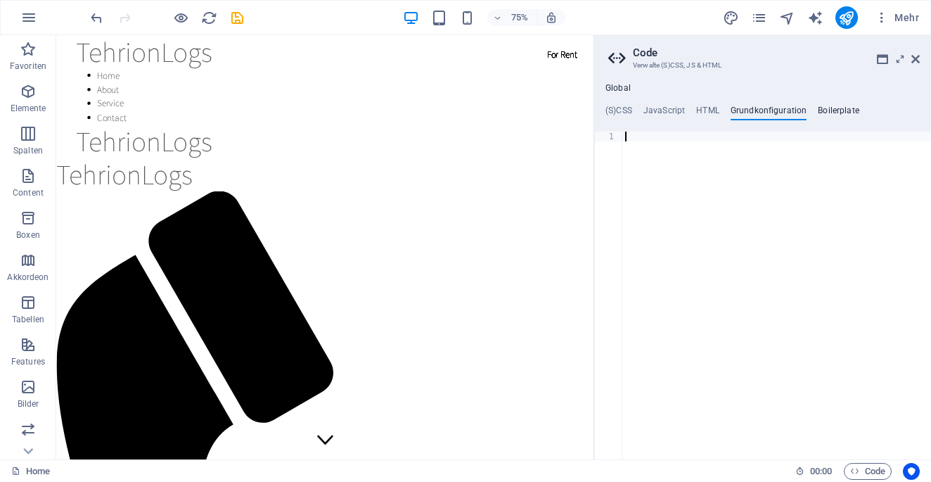
click at [838, 107] on h4 "Boilerplate" at bounding box center [838, 112] width 41 height 15
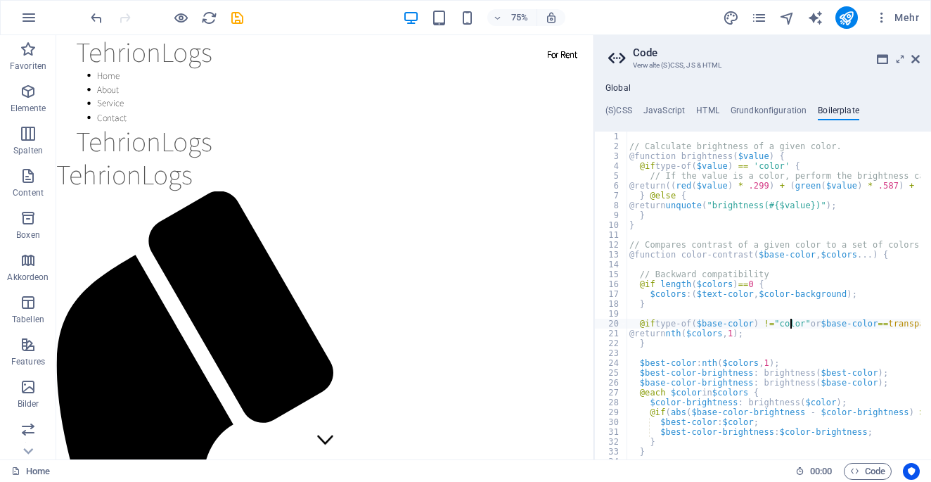
type textarea "@if type-of($base-color) !="color"or $base-color==transparent {"
click at [669, 108] on h4 "JavaScript" at bounding box center [663, 112] width 41 height 15
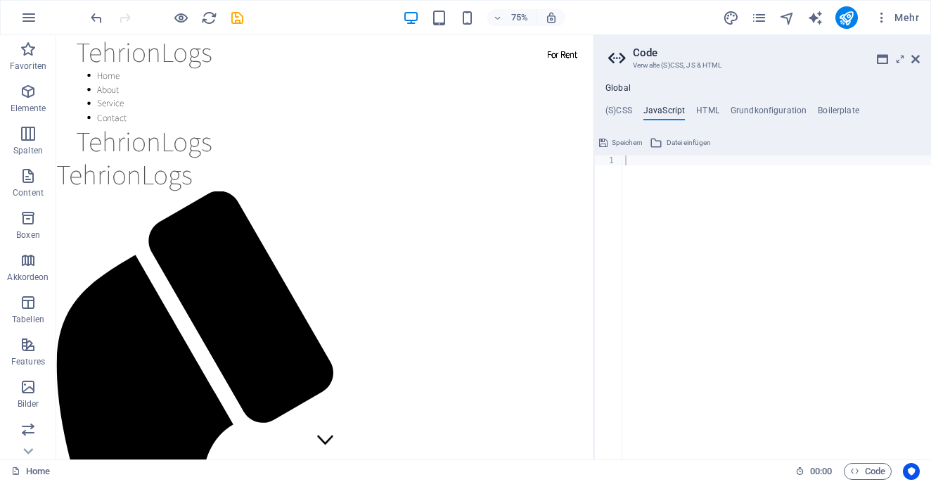
click at [638, 108] on ul "(S)CSS JavaScript HTML Grundkonfiguration Boilerplate" at bounding box center [762, 112] width 337 height 15
click at [620, 143] on span "Speichern" at bounding box center [627, 142] width 31 height 17
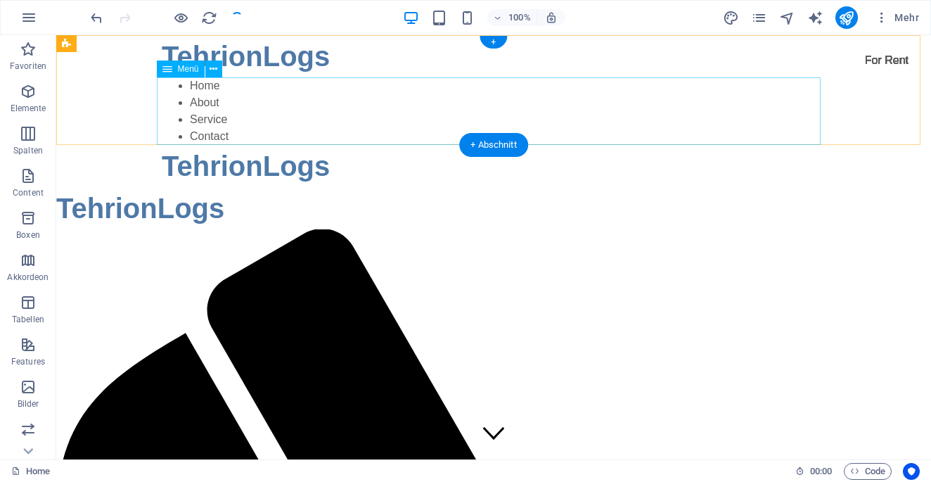
click at [629, 107] on nav "Home About Service Contact" at bounding box center [494, 111] width 664 height 68
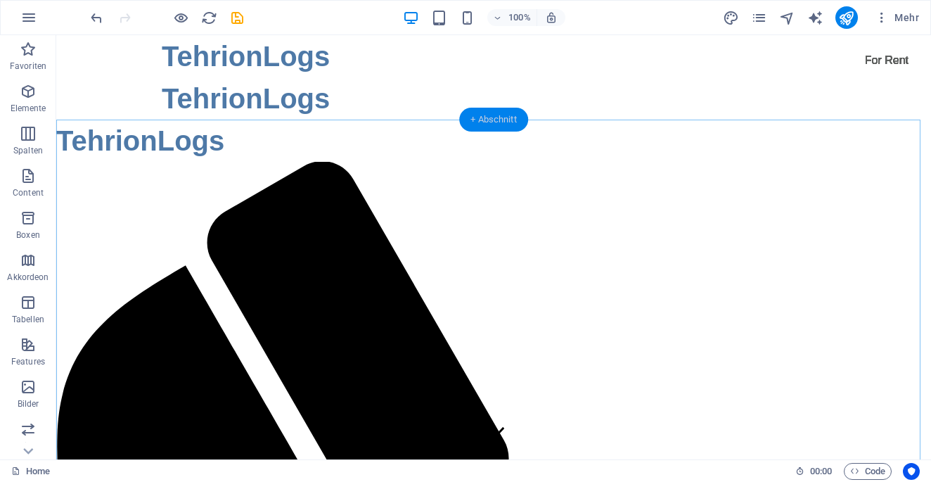
click at [504, 108] on div "+ Abschnitt" at bounding box center [493, 120] width 69 height 24
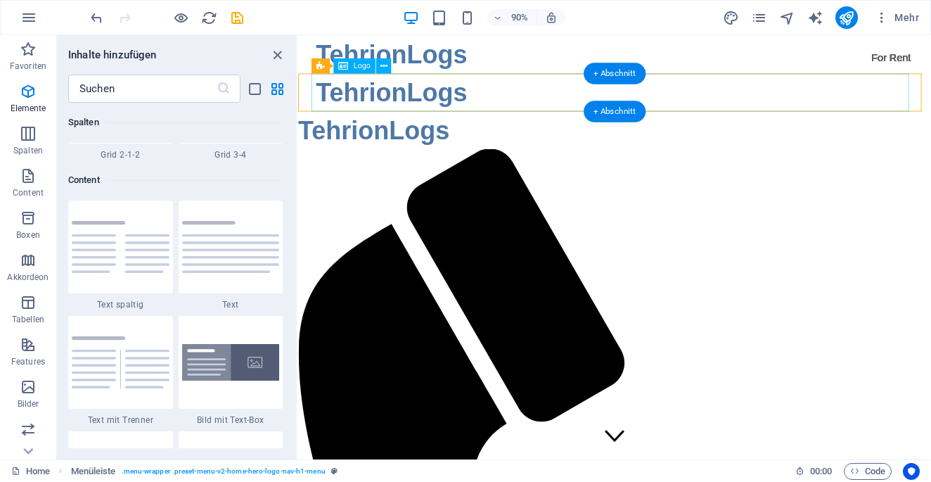
click at [381, 100] on div "TehrionLogs" at bounding box center [650, 98] width 664 height 42
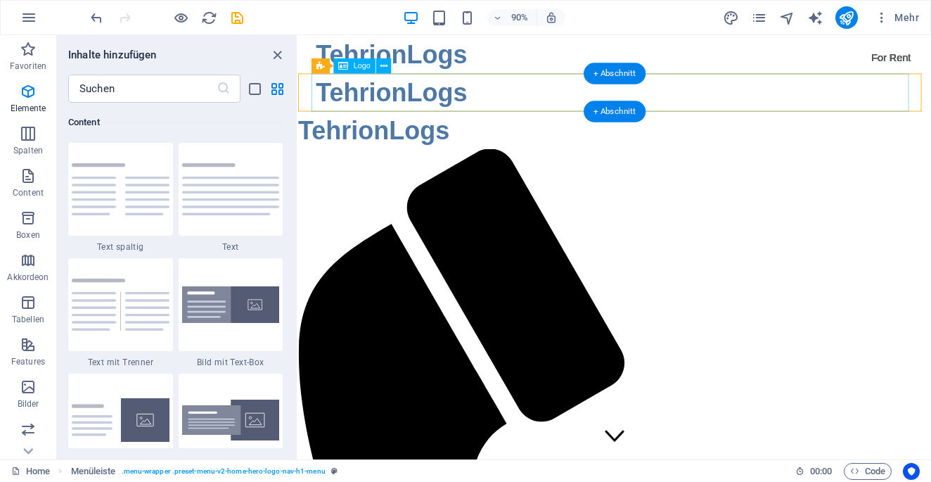
scroll to position [2460, 0]
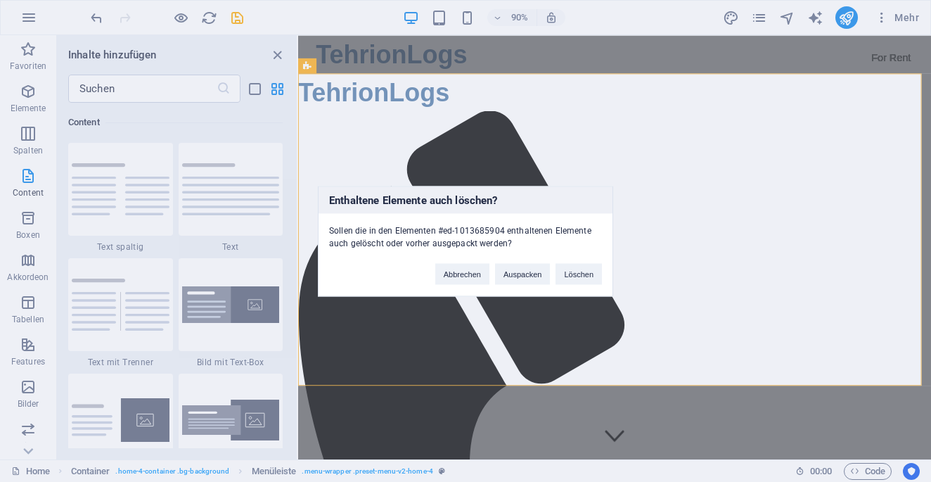
click at [456, 51] on div "Enthaltene Elemente auch löschen? Sollen die in den Elementen #ed-1013685904 en…" at bounding box center [465, 241] width 931 height 482
click at [581, 263] on button "Löschen" at bounding box center [579, 273] width 46 height 21
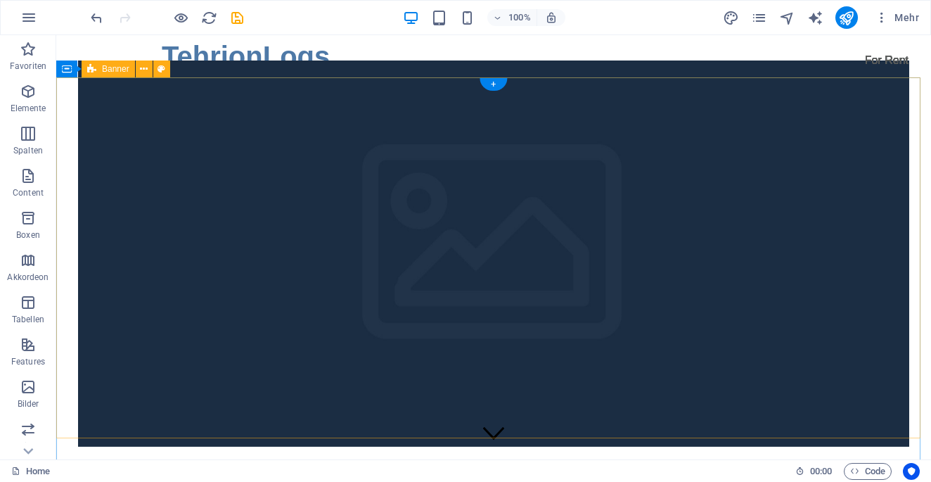
click at [578, 254] on div "This is a very cool headline Learn more" at bounding box center [493, 358] width 875 height 562
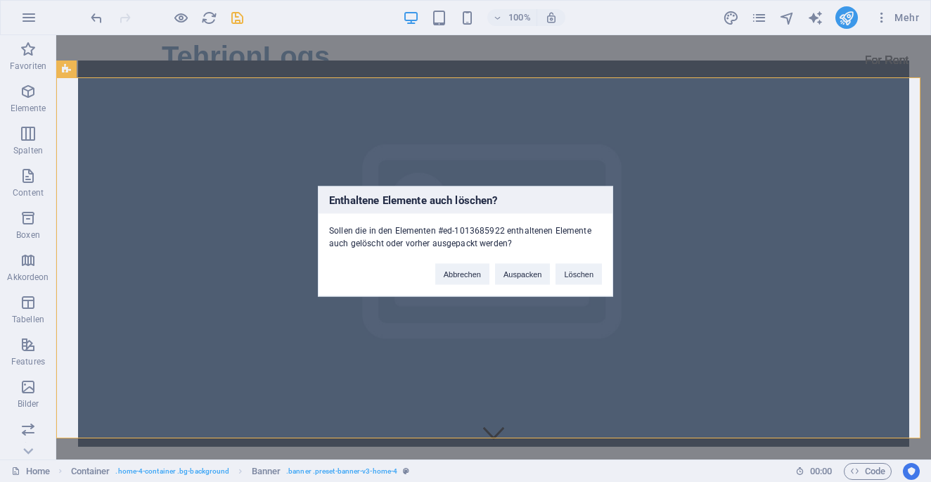
click at [578, 254] on div "Abbrechen Auspacken Löschen" at bounding box center [519, 267] width 188 height 36
click at [577, 265] on button "Löschen" at bounding box center [579, 273] width 46 height 21
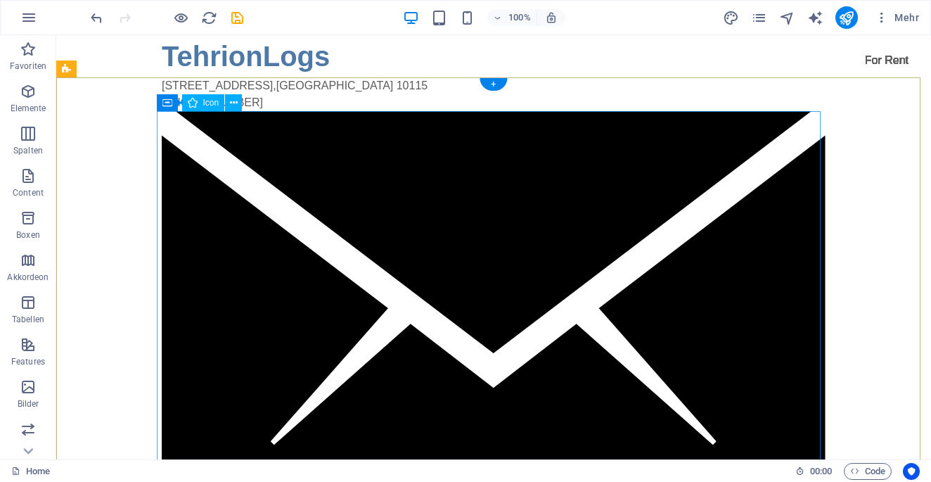
click at [466, 267] on figure at bounding box center [494, 334] width 664 height 447
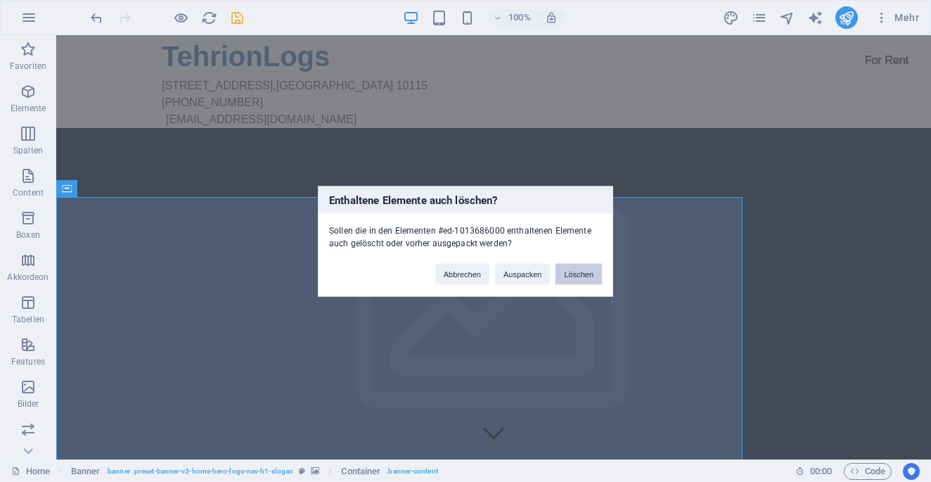
click at [567, 264] on button "Löschen" at bounding box center [579, 273] width 46 height 21
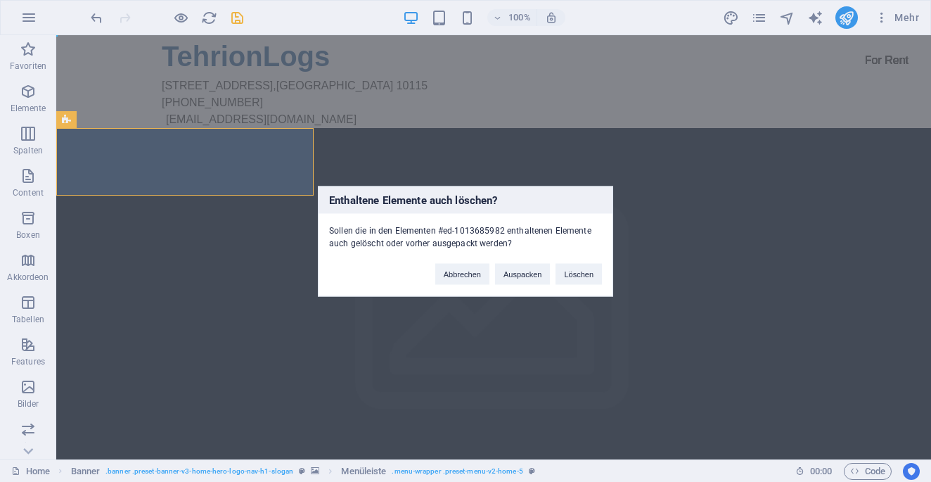
click at [312, 163] on div "Enthaltene Elemente auch löschen? Sollen die in den Elementen #ed-1013685982 en…" at bounding box center [465, 241] width 931 height 482
click at [593, 275] on button "Löschen" at bounding box center [579, 273] width 46 height 21
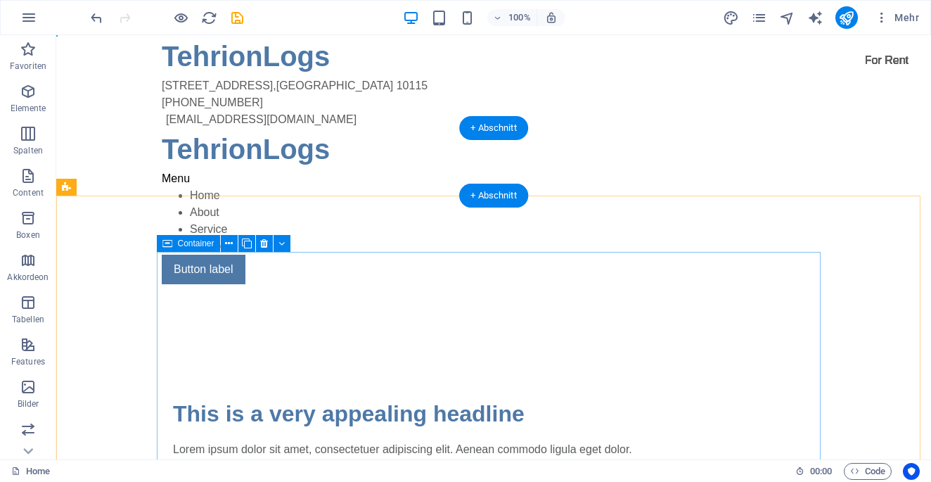
click at [542, 340] on div "This is a very appealing headline Lorem ipsum dolor sit amet, consectetuer adip…" at bounding box center [494, 447] width 664 height 214
click at [518, 340] on div "This is a very appealing headline Lorem ipsum dolor sit amet, consectetuer adip…" at bounding box center [494, 447] width 664 height 214
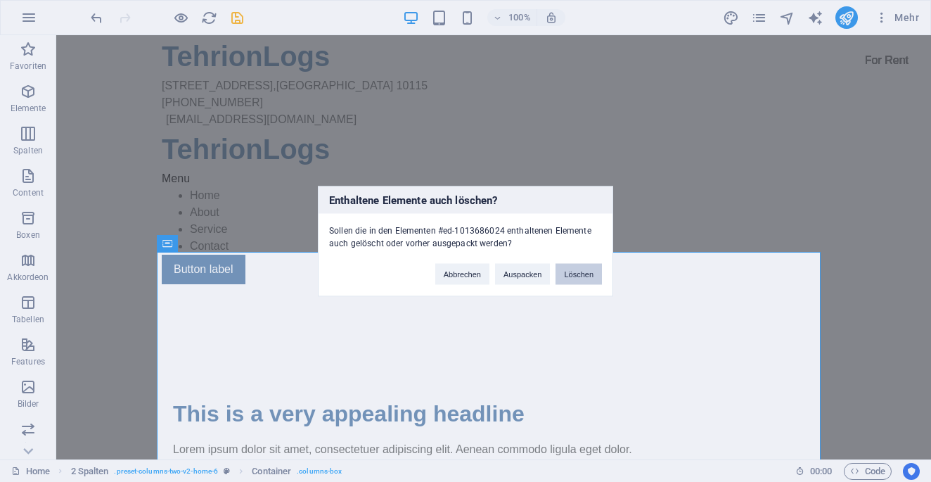
click at [563, 275] on button "Löschen" at bounding box center [579, 273] width 46 height 21
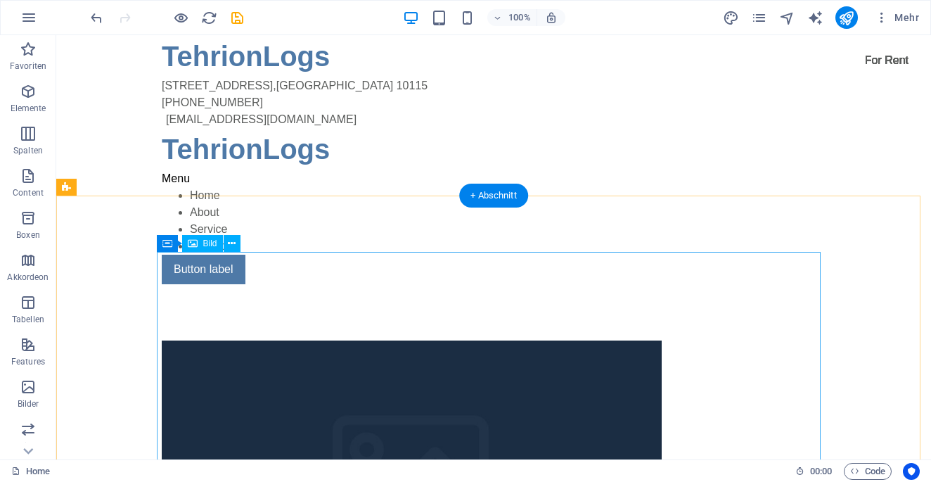
click at [489, 340] on figure at bounding box center [494, 480] width 664 height 281
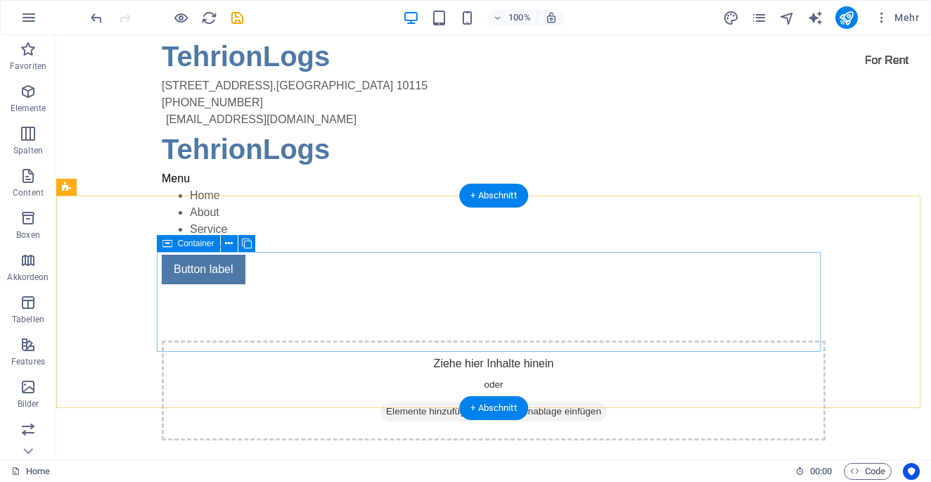
click at [492, 340] on div "Ziehe hier Inhalte hinein oder Elemente hinzufügen Zwischenablage einfügen" at bounding box center [494, 390] width 664 height 100
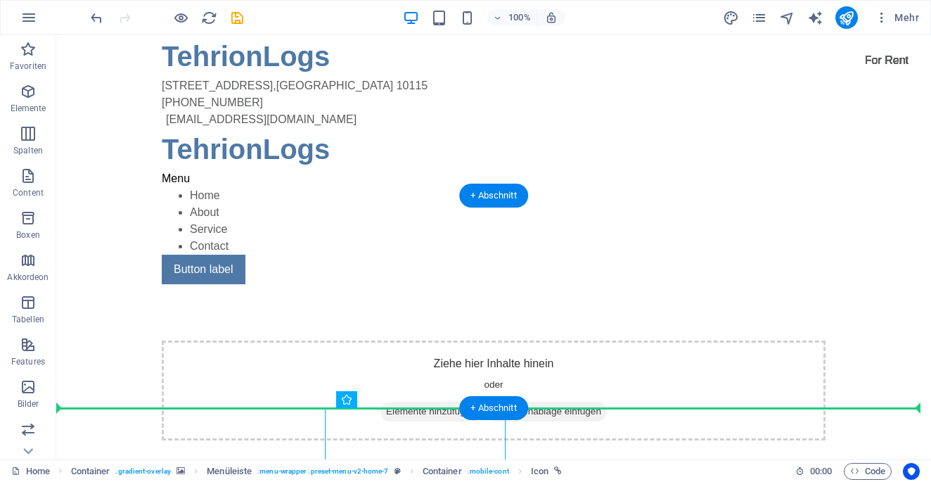
drag, startPoint x: 406, startPoint y: 415, endPoint x: 620, endPoint y: 374, distance: 216.9
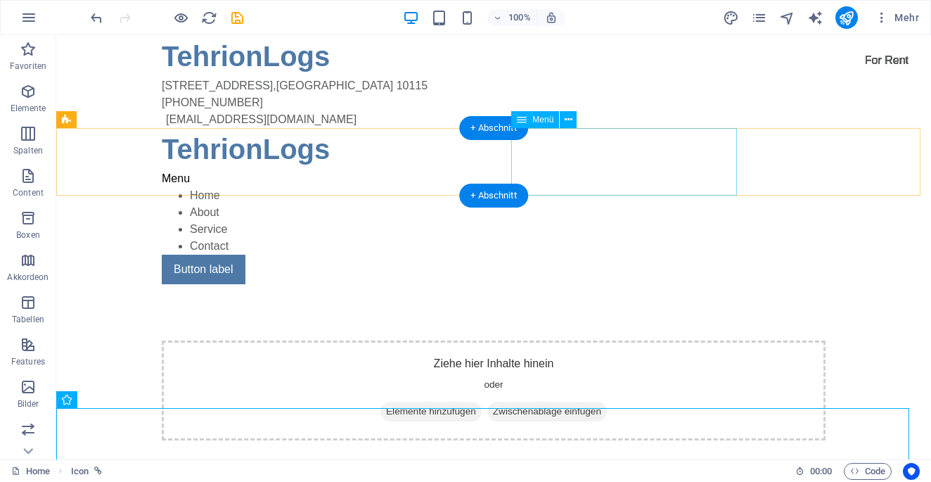
click at [614, 187] on nav "Home About Service Contact" at bounding box center [494, 221] width 664 height 68
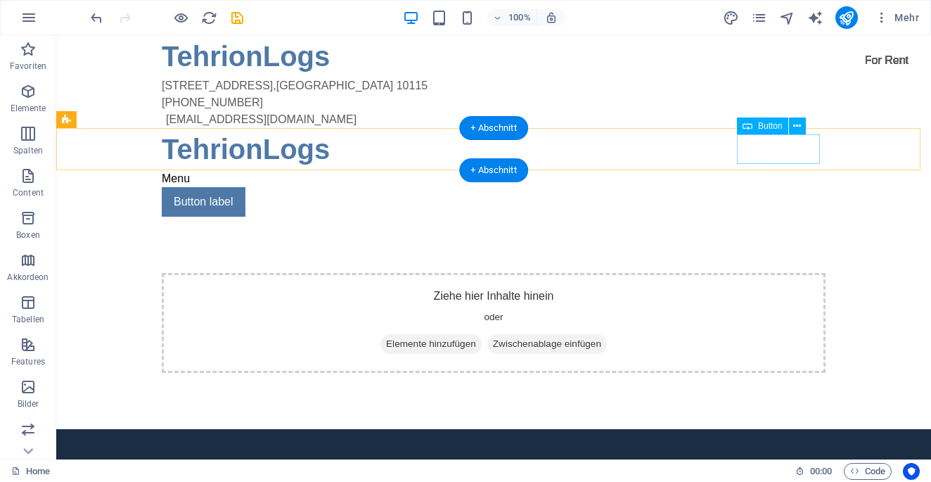
click at [766, 187] on div "Button label" at bounding box center [494, 202] width 664 height 30
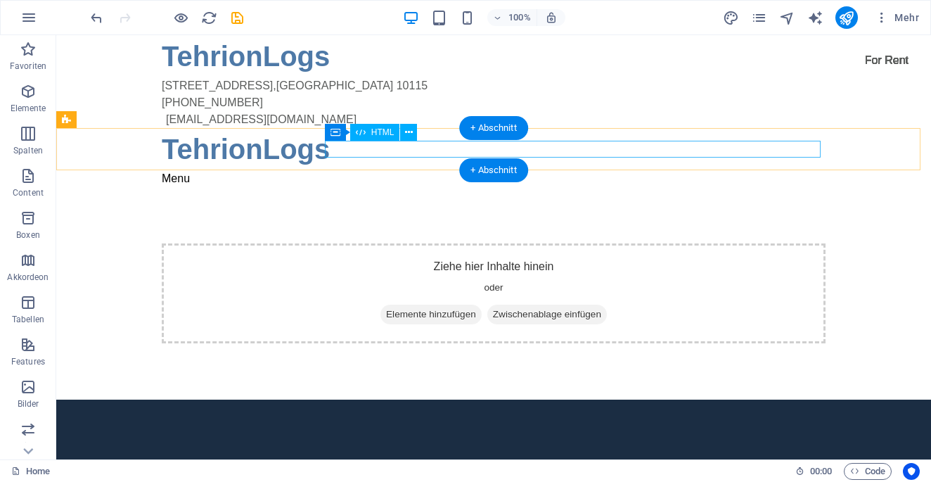
click at [766, 170] on div "Menu" at bounding box center [494, 178] width 664 height 17
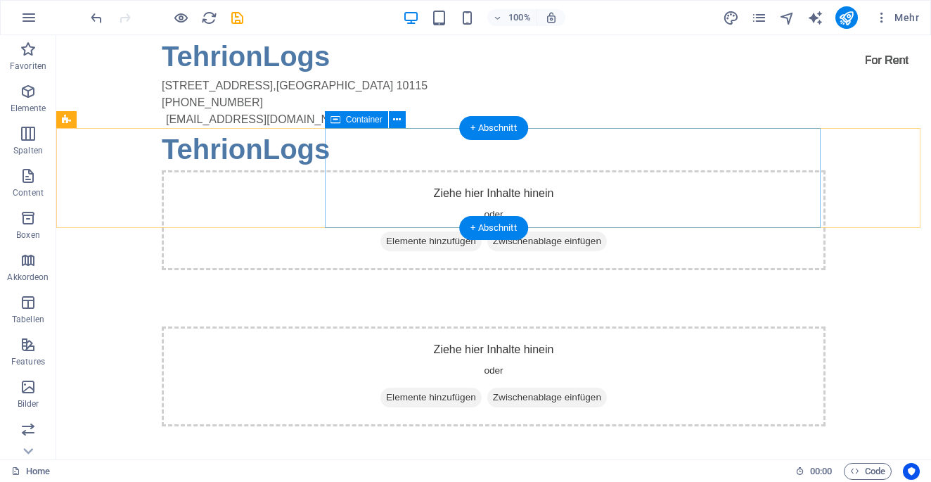
click at [766, 170] on div "Ziehe hier Inhalte hinein oder Elemente hinzufügen Zwischenablage einfügen" at bounding box center [494, 220] width 664 height 100
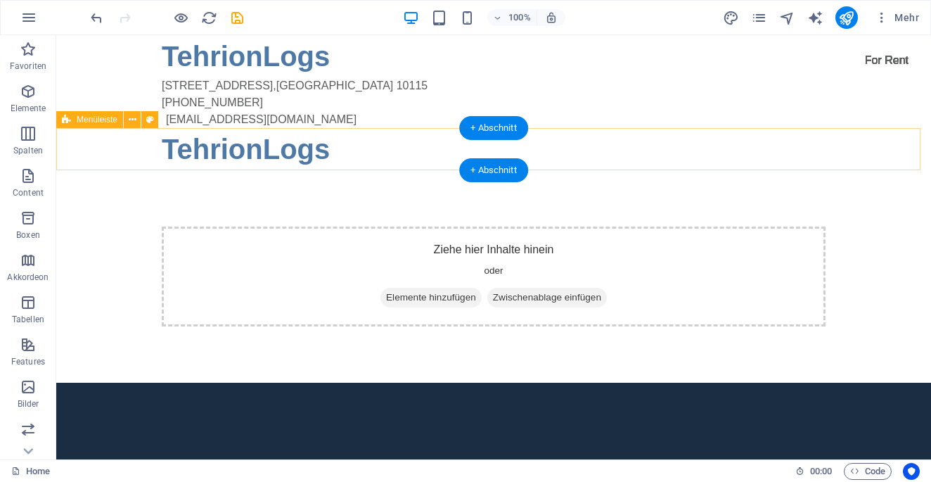
click at [766, 146] on div "TehrionLogs" at bounding box center [493, 149] width 875 height 42
select select "header"
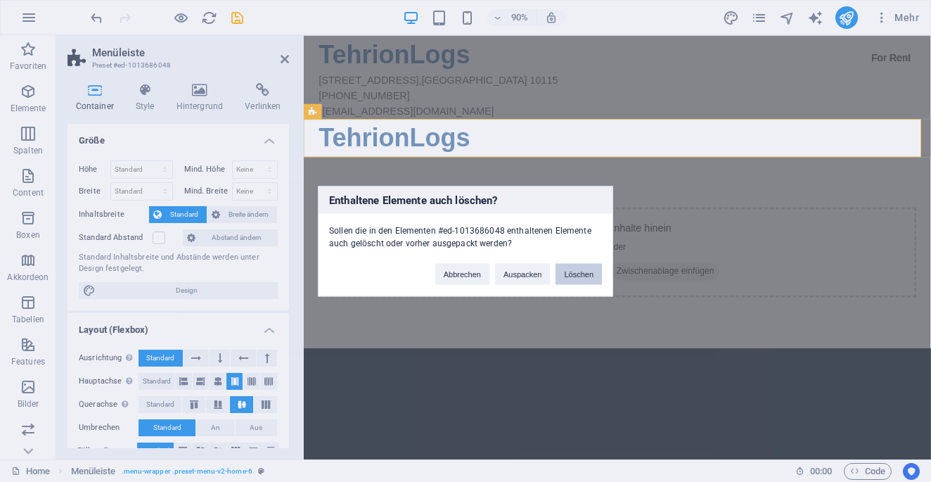
click at [595, 269] on button "Löschen" at bounding box center [579, 273] width 46 height 21
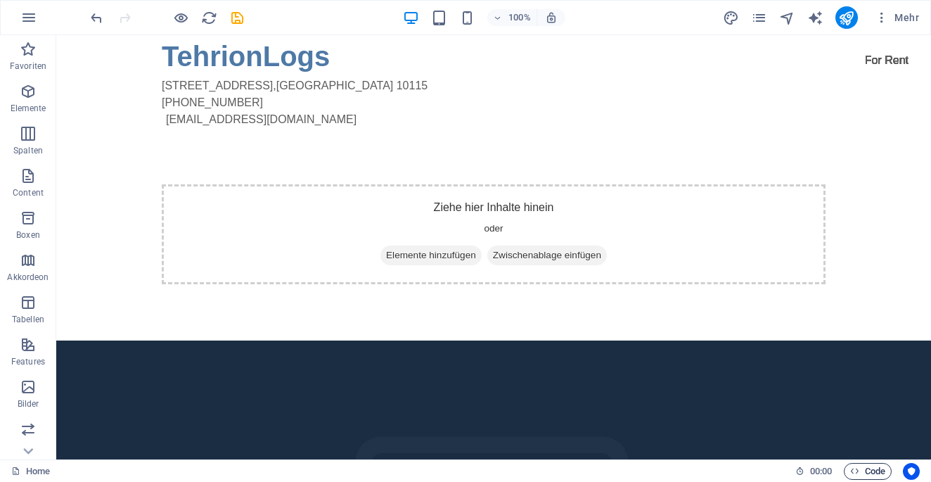
click at [878, 475] on span "Code" at bounding box center [867, 471] width 35 height 17
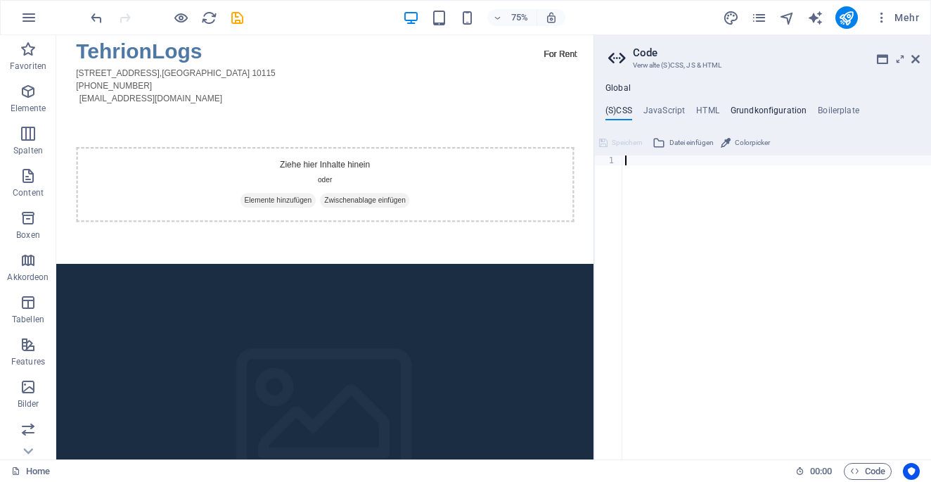
click at [733, 106] on h4 "Grundkonfiguration" at bounding box center [769, 112] width 77 height 15
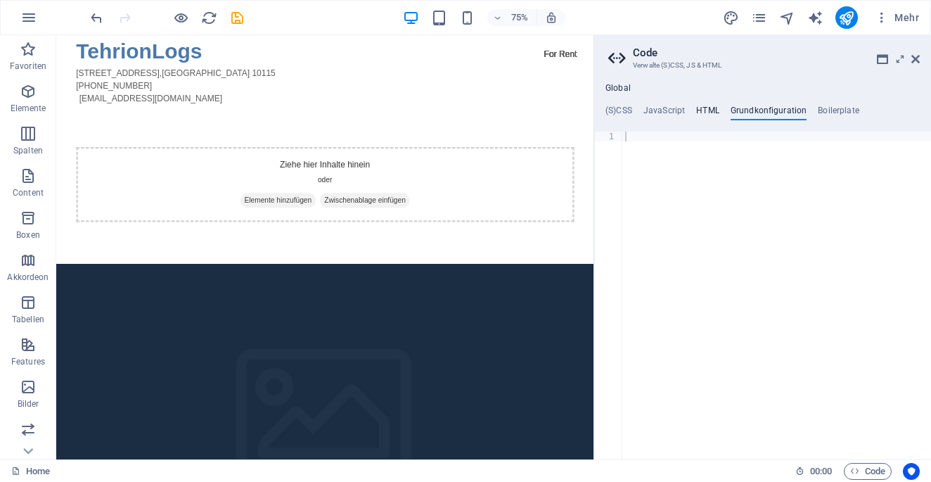
click at [711, 106] on h4 "HTML" at bounding box center [707, 112] width 23 height 15
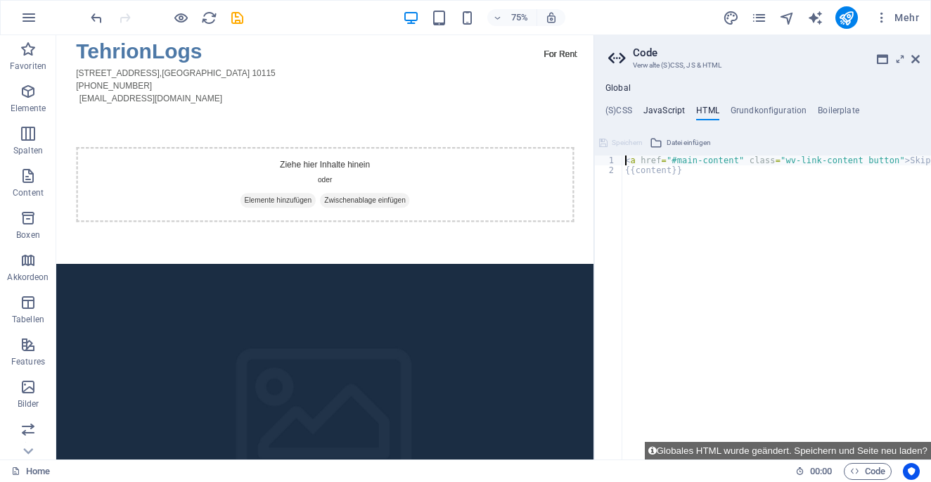
click at [659, 117] on h4 "JavaScript" at bounding box center [663, 112] width 41 height 15
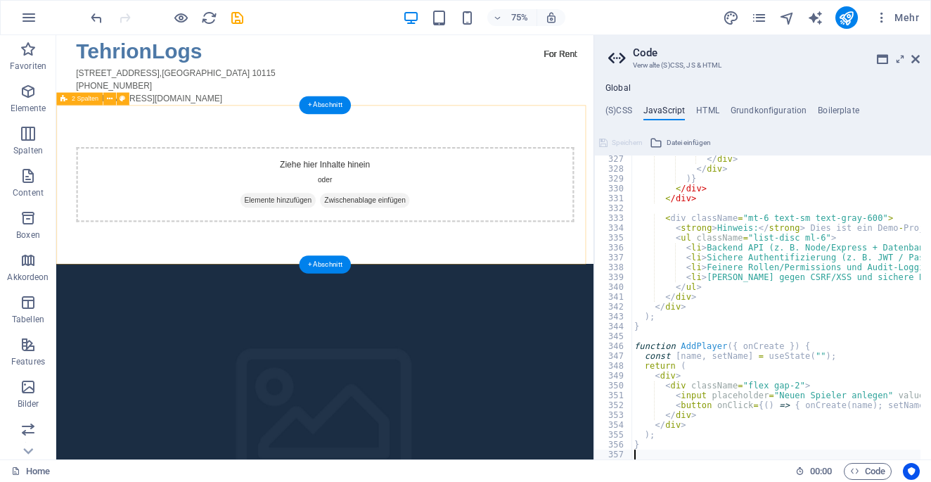
scroll to position [3211, 0]
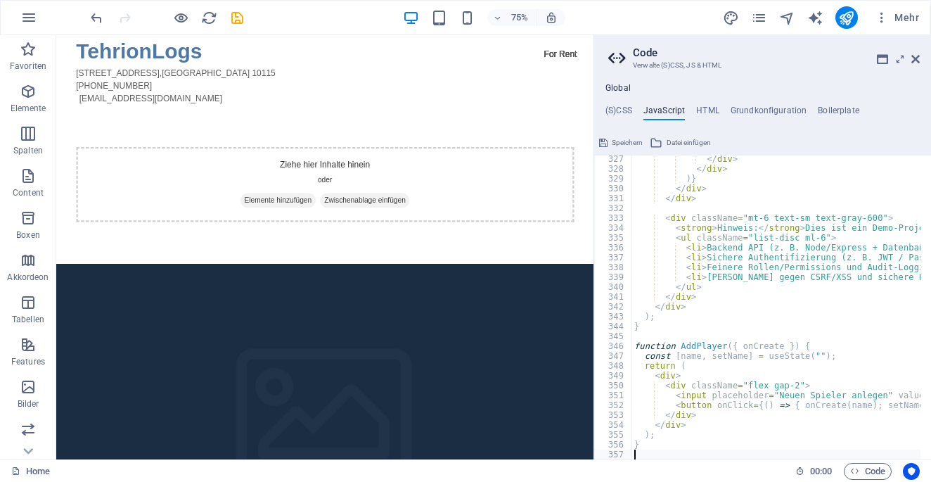
click at [628, 137] on span "Speichern" at bounding box center [627, 142] width 31 height 17
checkbox input "false"
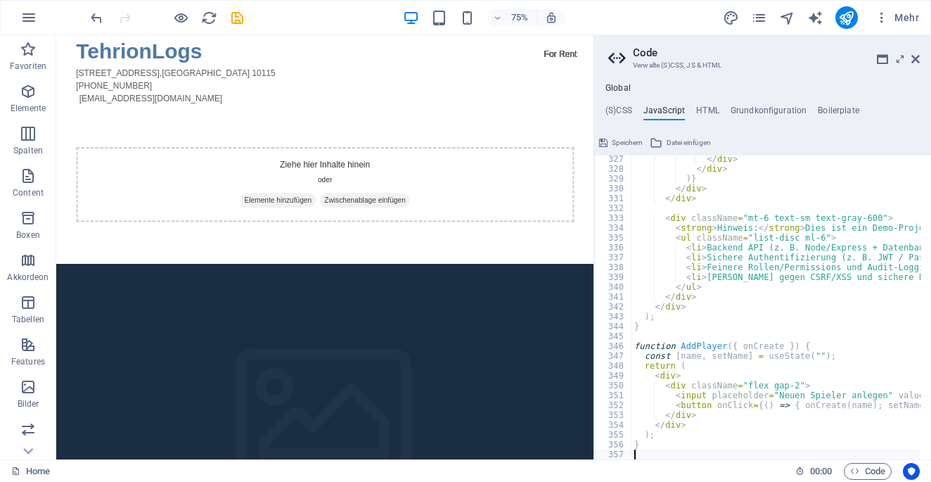
checkbox input "false"
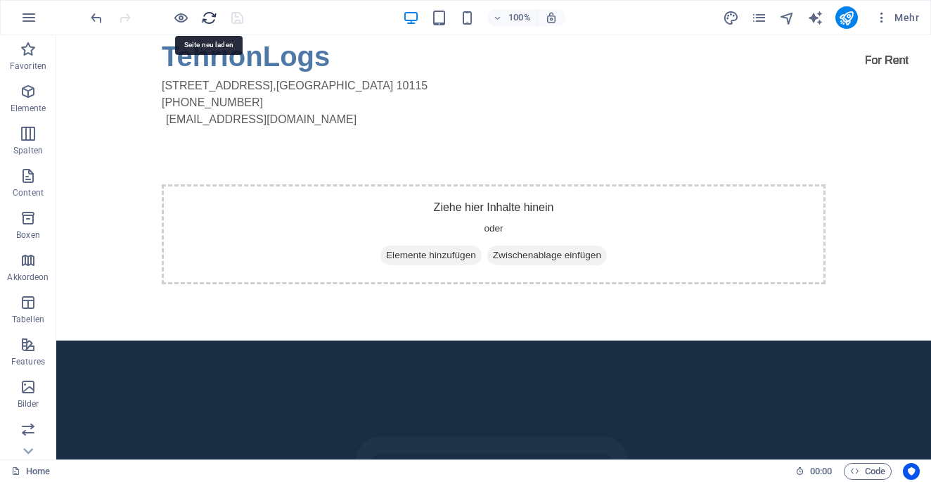
click at [205, 20] on icon "reload" at bounding box center [209, 18] width 16 height 16
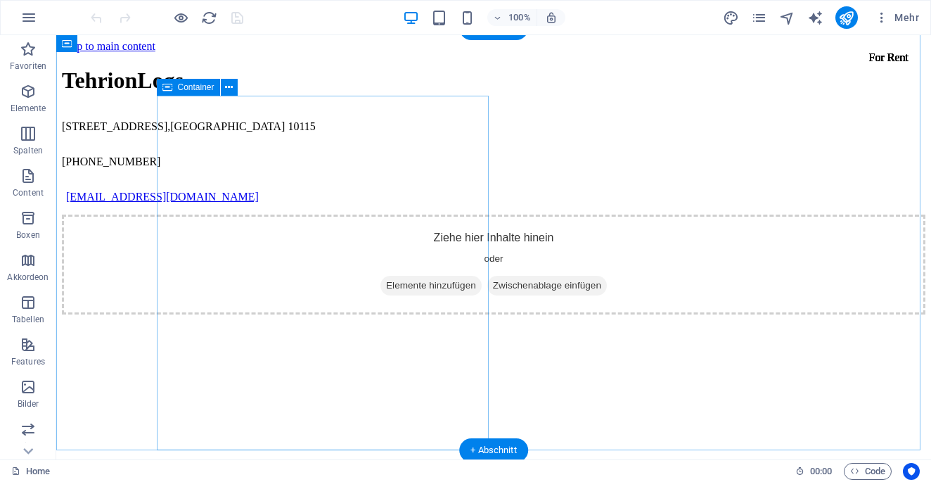
scroll to position [0, 0]
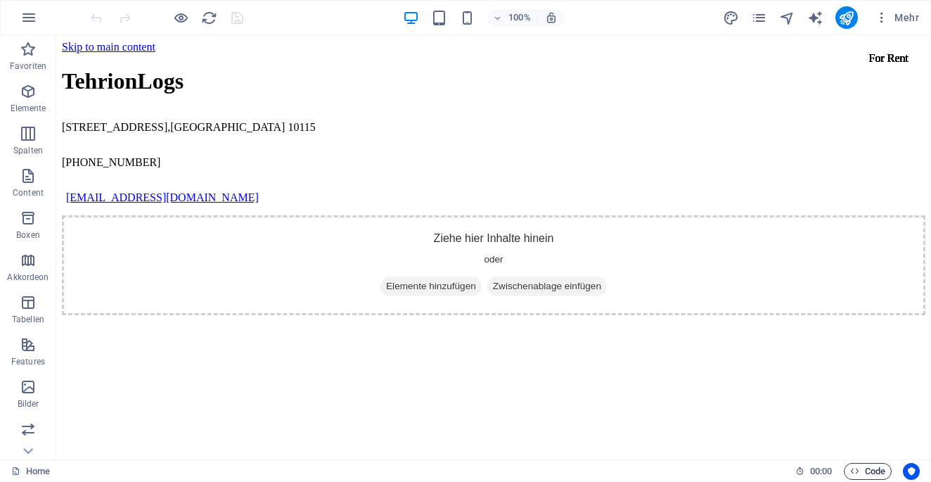
click at [875, 468] on span "Code" at bounding box center [867, 471] width 35 height 17
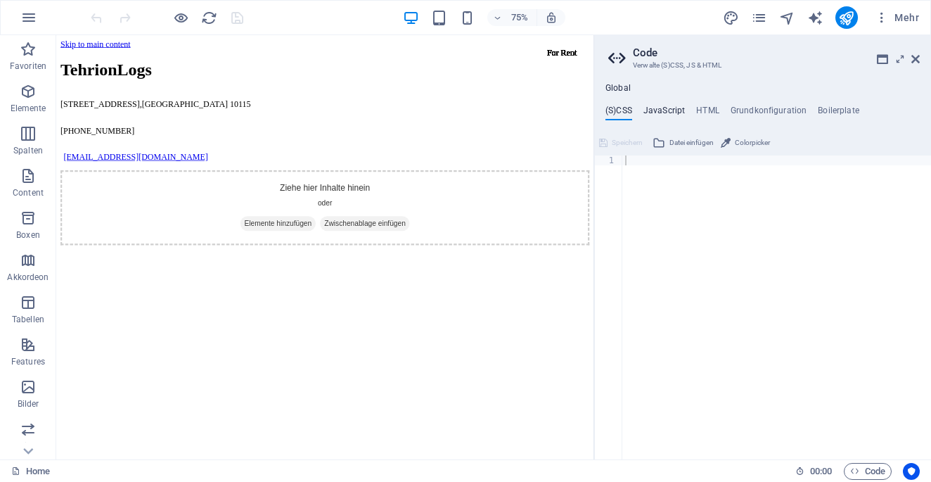
click at [662, 105] on h4 "JavaScript" at bounding box center [663, 112] width 41 height 15
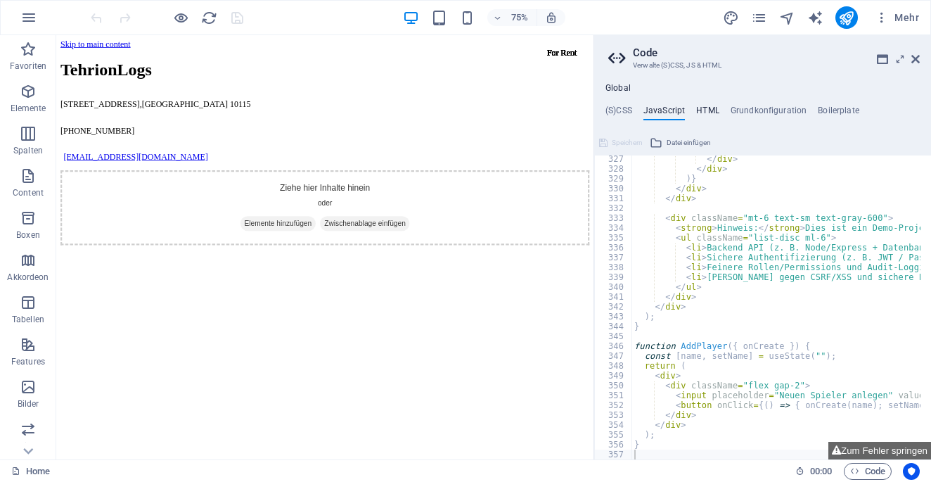
click at [700, 105] on h4 "HTML" at bounding box center [707, 112] width 23 height 15
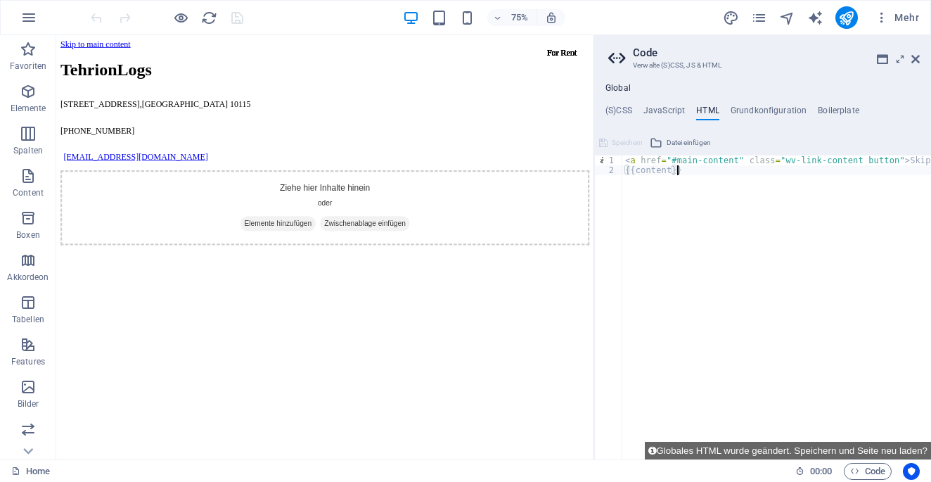
click at [692, 191] on div "< a href = "#main-content" class = "wv-link-content button" > Skip to main cont…" at bounding box center [812, 316] width 380 height 323
type textarea "{{content}}"
click at [689, 189] on div "< a href = "#main-content" class = "wv-link-content button" > Skip to main cont…" at bounding box center [812, 311] width 380 height 313
type textarea "jkhk"
click at [624, 143] on span "Speichern" at bounding box center [627, 142] width 31 height 17
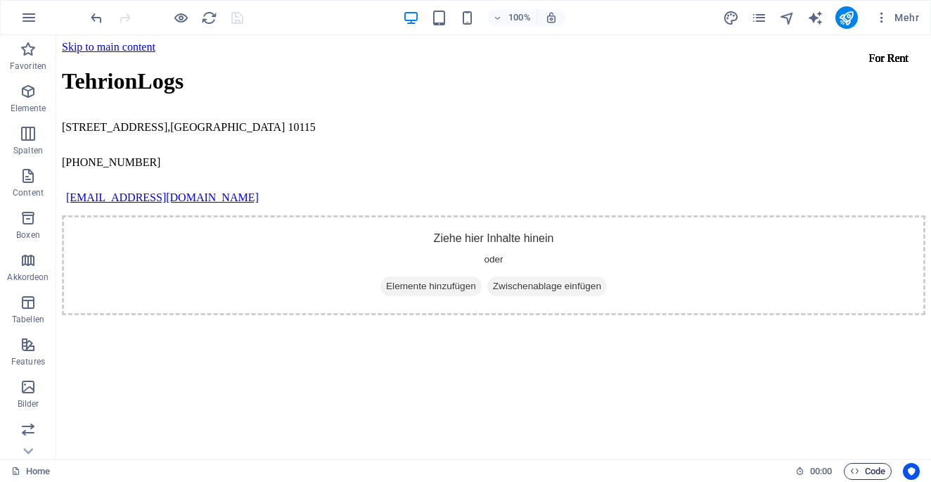
click at [861, 477] on span "Code" at bounding box center [867, 471] width 35 height 17
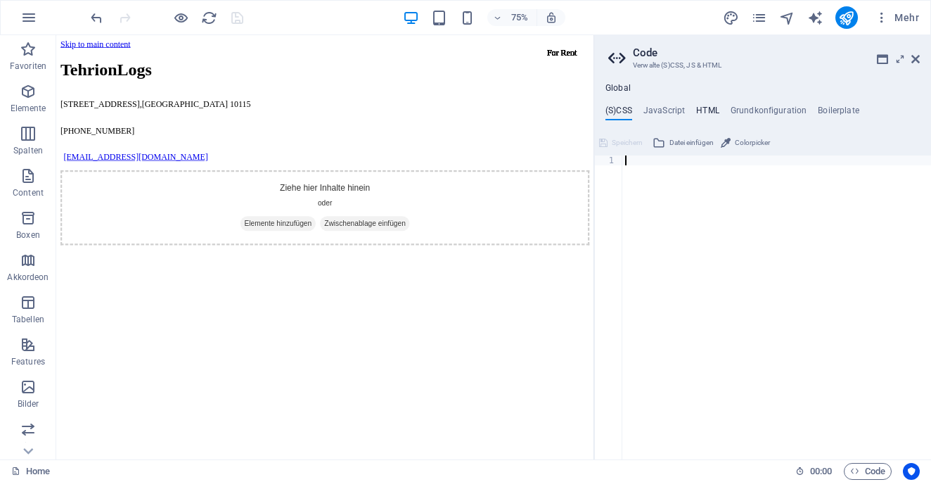
click at [712, 114] on h4 "HTML" at bounding box center [707, 112] width 23 height 15
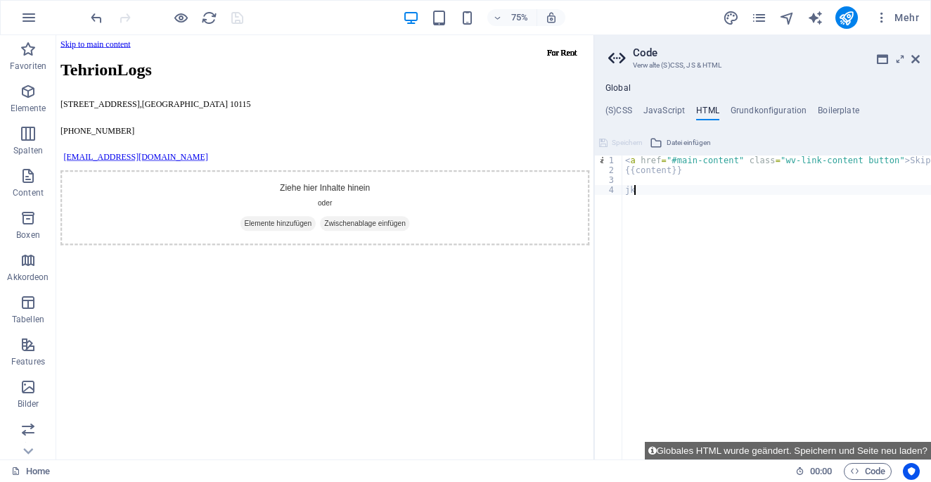
type textarea "j"
click at [645, 134] on button "Speichern" at bounding box center [621, 142] width 48 height 17
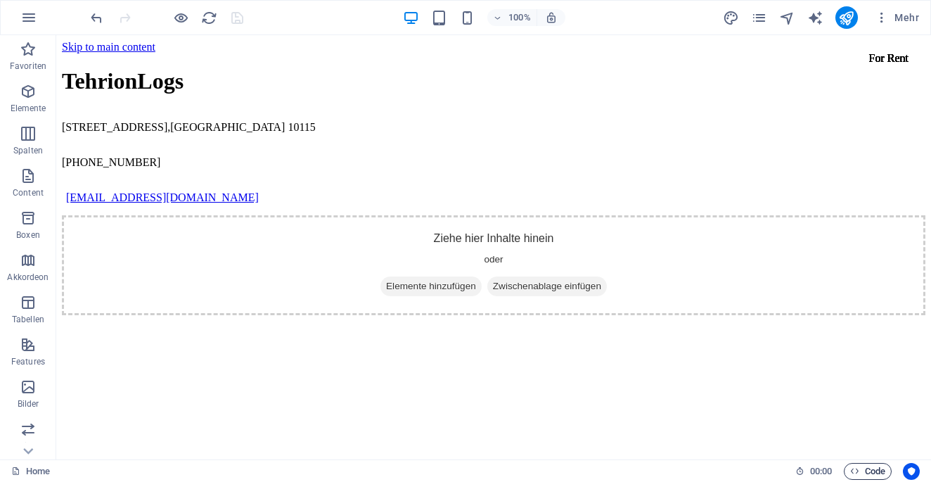
click at [867, 466] on span "Code" at bounding box center [867, 471] width 35 height 17
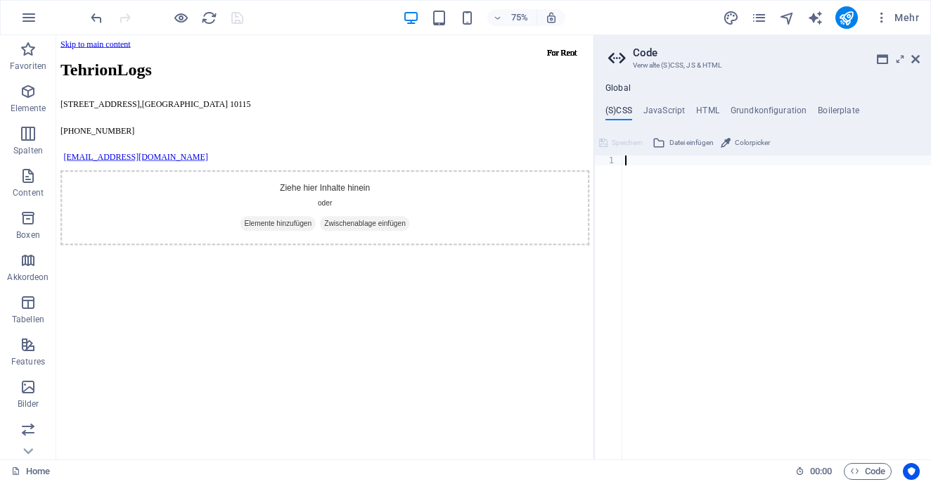
click at [707, 104] on div "Global (S)CSS JavaScript HTML Grundkonfiguration Boilerplate 1 הההההההההההההההה…" at bounding box center [762, 271] width 337 height 376
click at [712, 105] on h4 "HTML" at bounding box center [707, 112] width 23 height 15
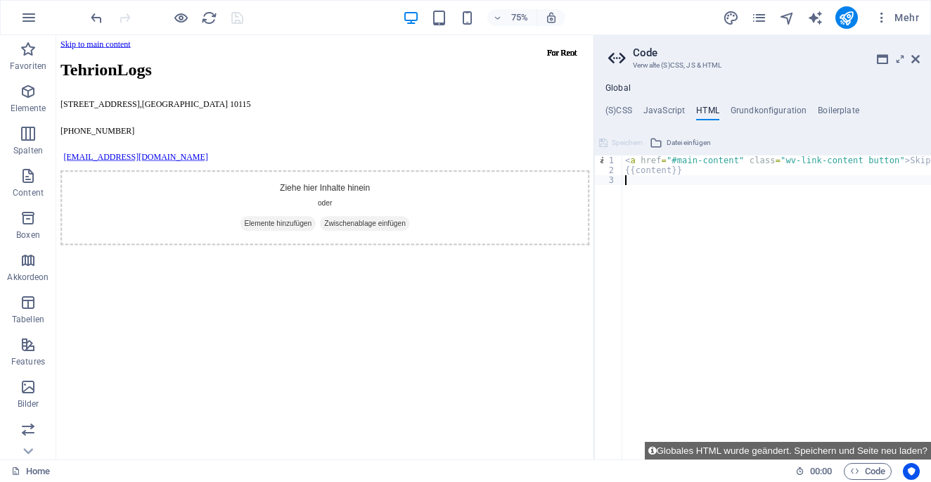
scroll to position [3241, 0]
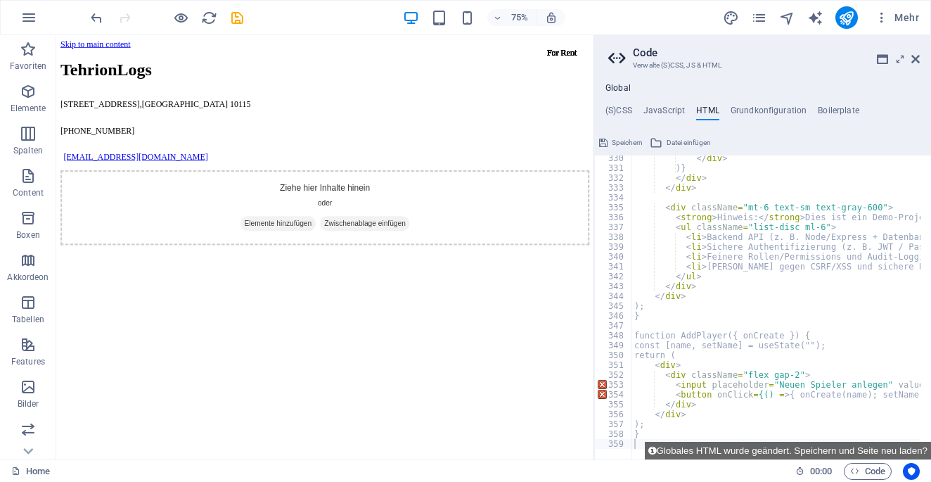
click at [639, 146] on span "Speichern" at bounding box center [627, 142] width 31 height 17
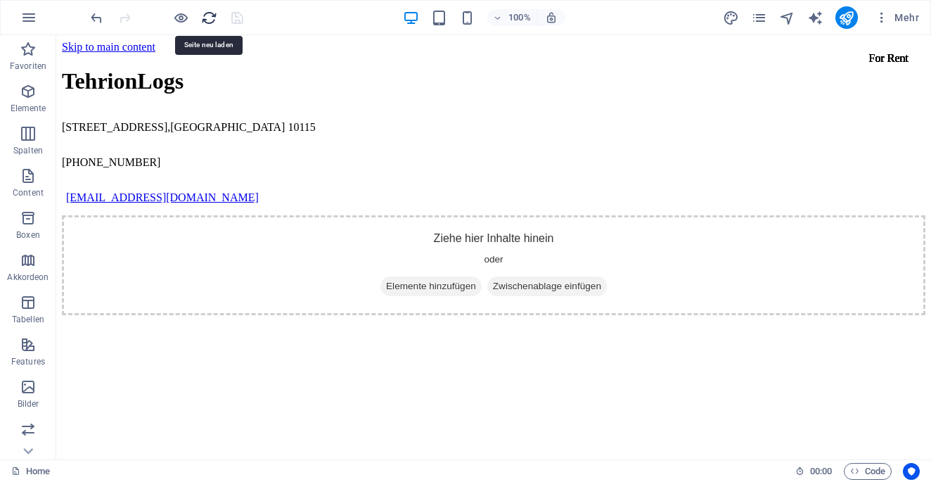
click at [215, 18] on icon "reload" at bounding box center [209, 18] width 16 height 16
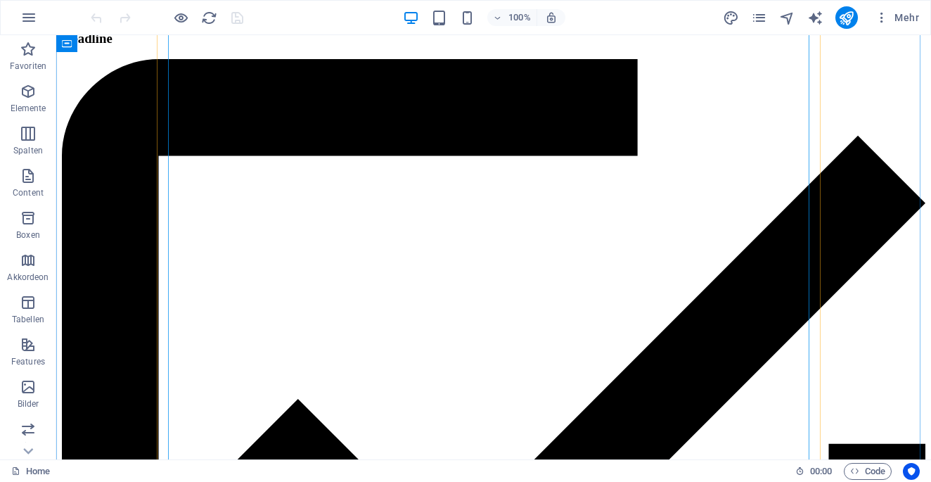
scroll to position [7032, 0]
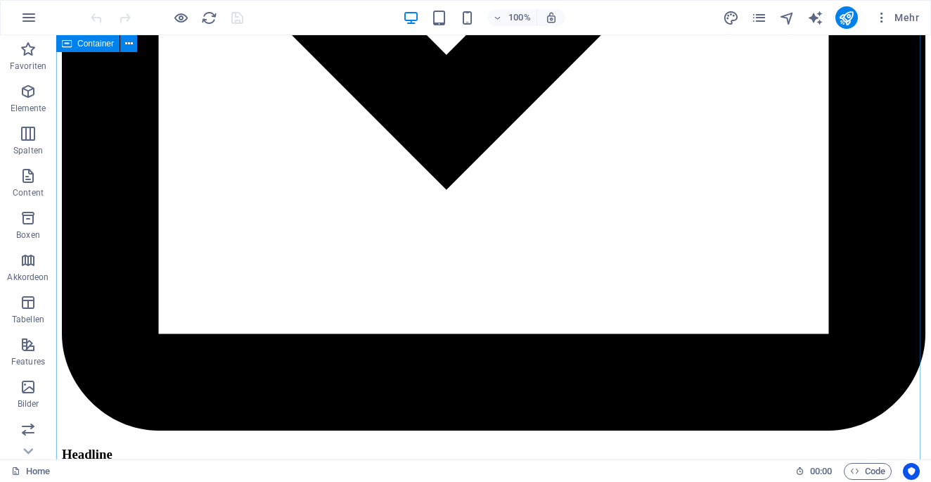
click at [68, 44] on icon at bounding box center [67, 43] width 10 height 17
click at [30, 14] on icon "button" at bounding box center [28, 17] width 17 height 17
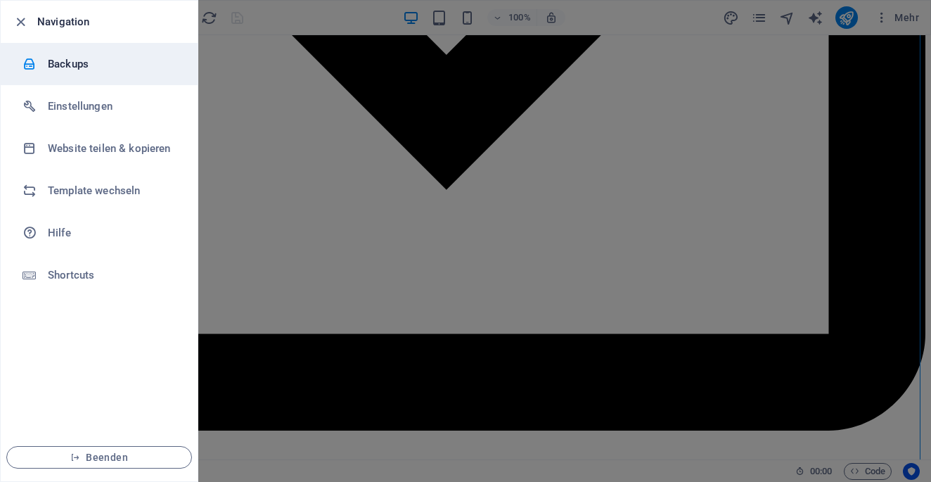
click at [102, 65] on h6 "Backups" at bounding box center [113, 64] width 130 height 17
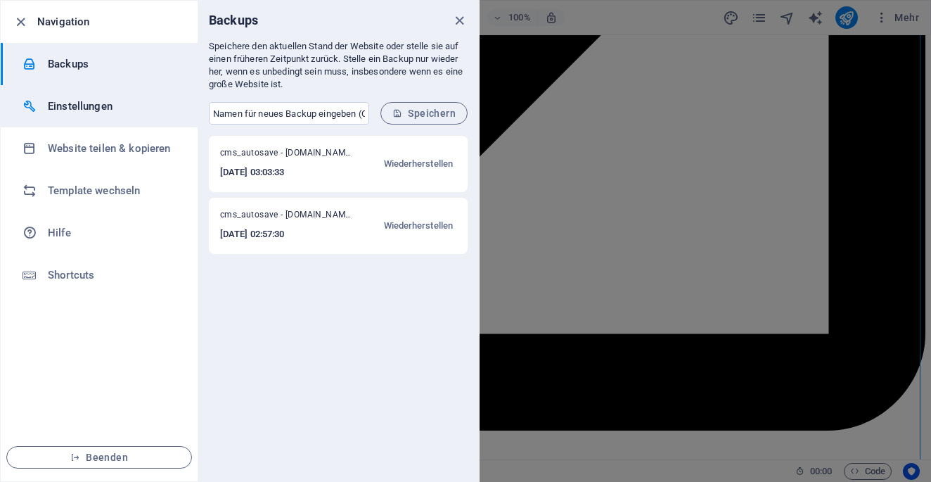
click at [112, 114] on h6 "Einstellungen" at bounding box center [113, 106] width 130 height 17
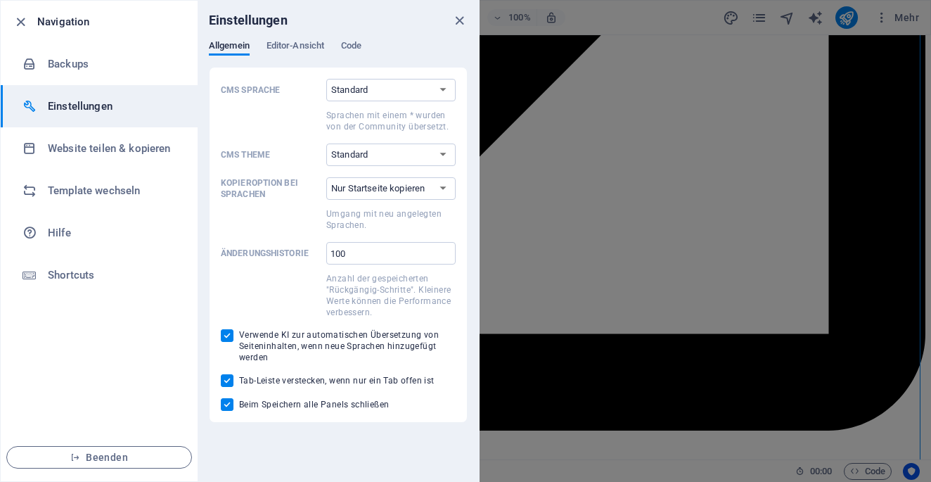
click at [112, 114] on h6 "Einstellungen" at bounding box center [113, 106] width 130 height 17
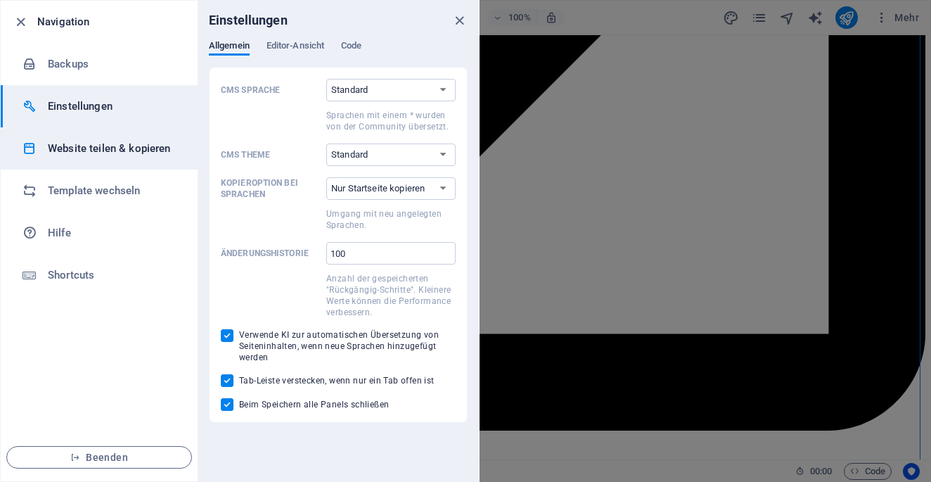
click at [110, 156] on h6 "Website teilen & kopieren" at bounding box center [113, 148] width 130 height 17
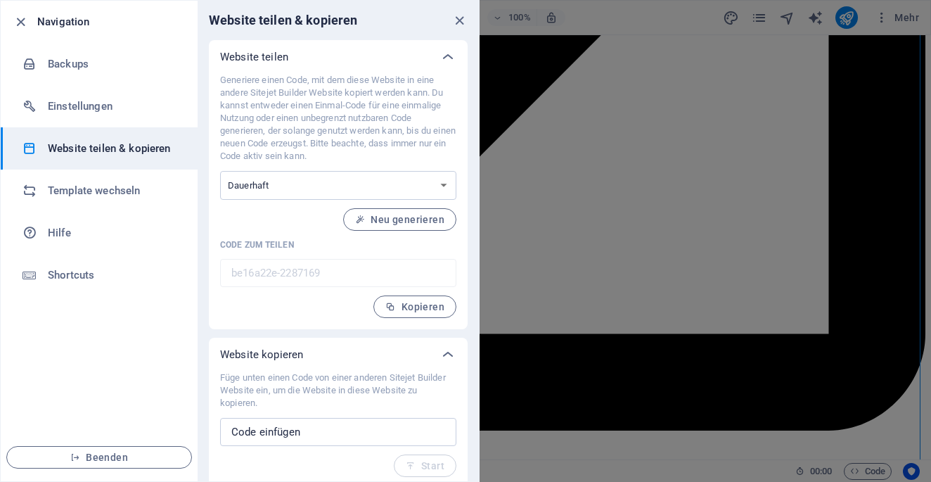
scroll to position [7, 0]
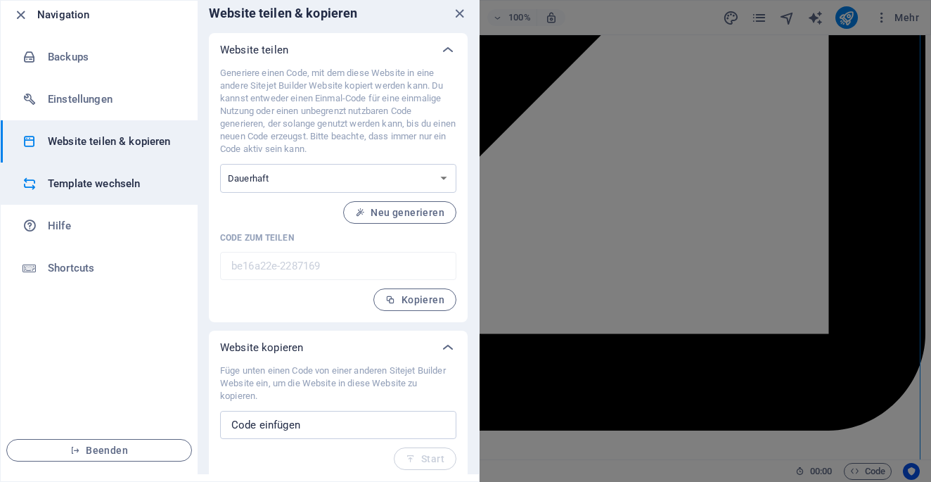
click at [76, 195] on li "Template wechseln" at bounding box center [99, 183] width 197 height 42
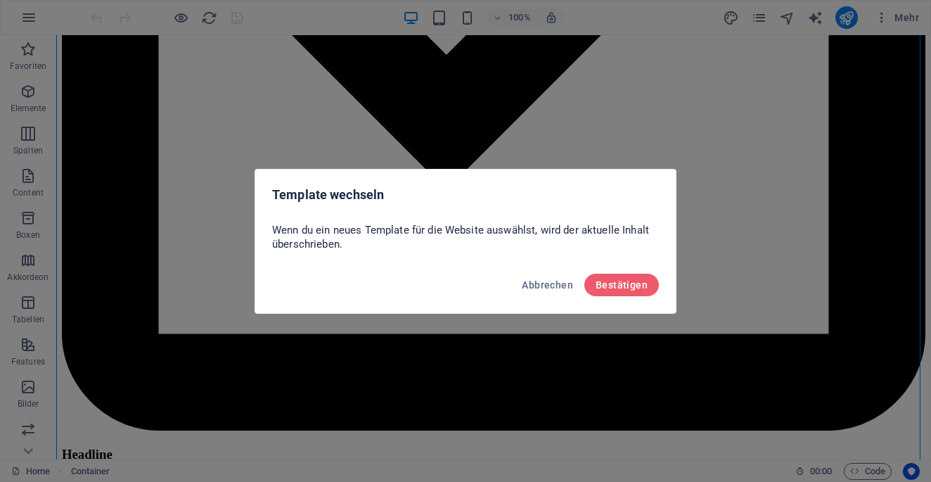
scroll to position [0, 0]
click at [624, 287] on span "Bestätigen" at bounding box center [622, 284] width 52 height 11
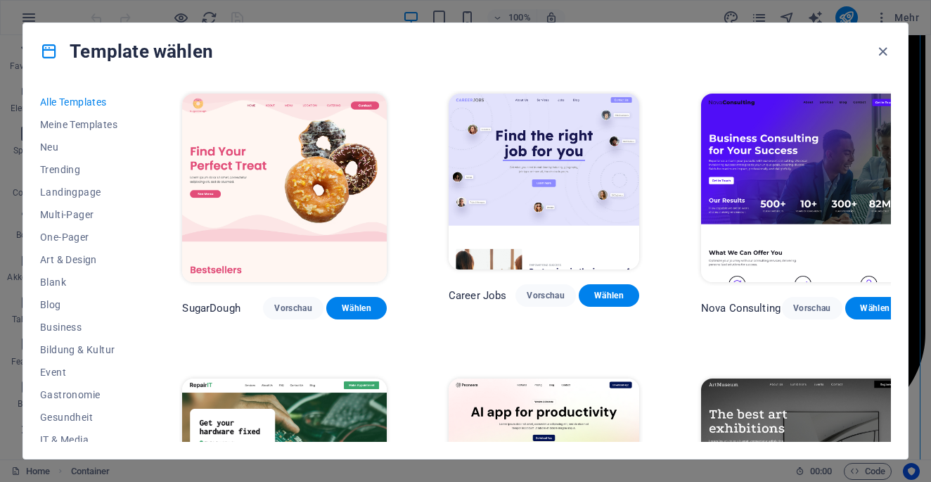
click at [43, 55] on icon at bounding box center [49, 51] width 18 height 18
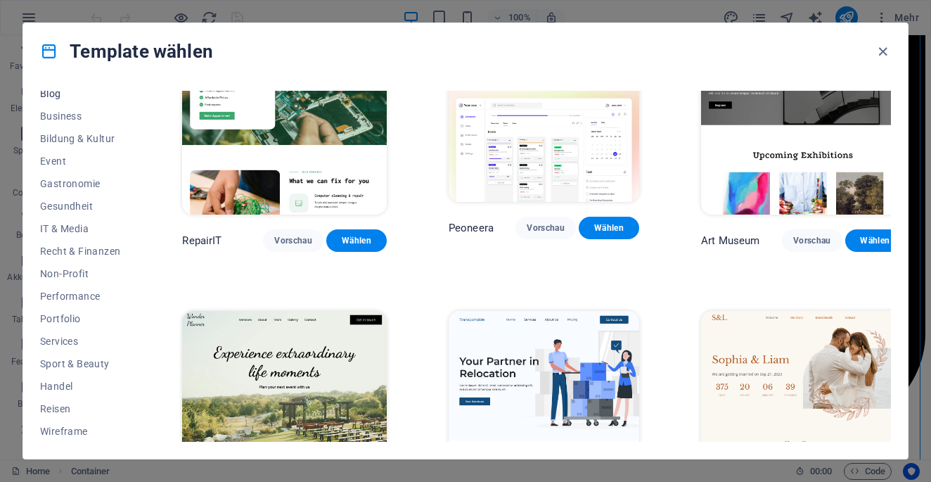
scroll to position [212, 0]
click at [81, 223] on span "IT & Media" at bounding box center [80, 227] width 80 height 11
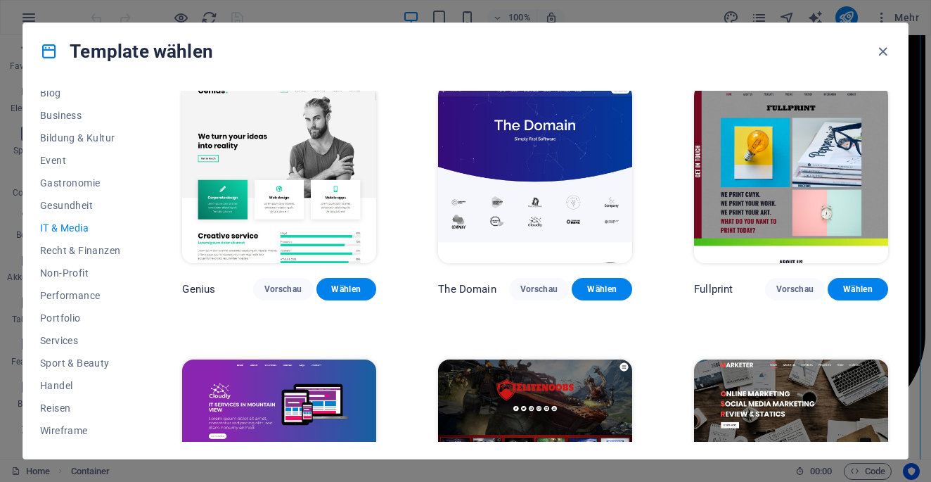
scroll to position [692, 0]
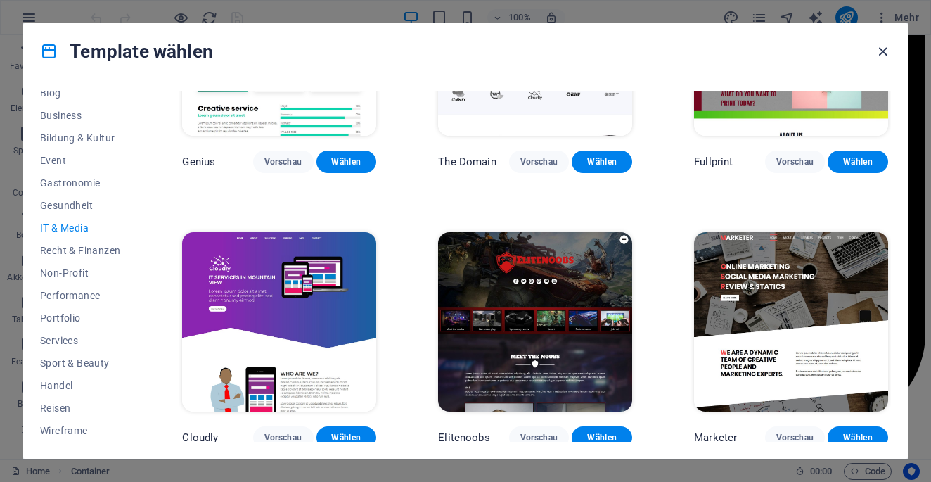
click at [885, 49] on icon "button" at bounding box center [883, 52] width 16 height 16
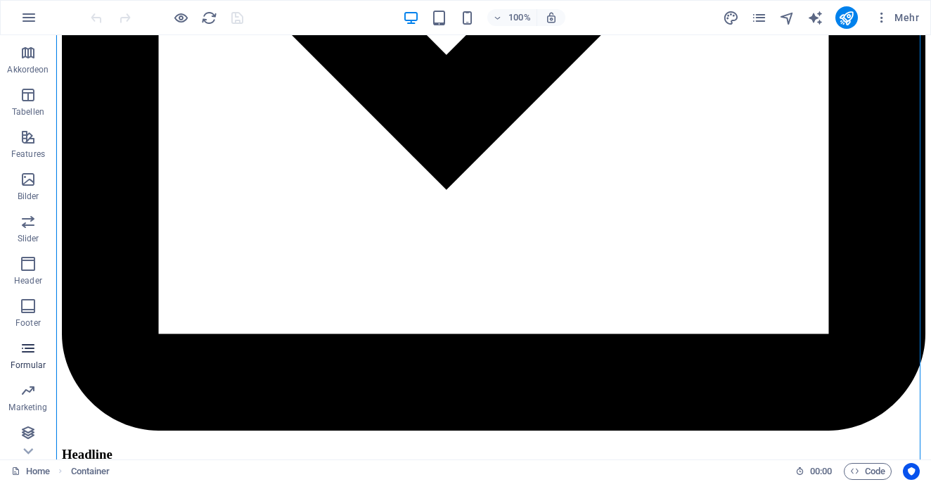
scroll to position [209, 0]
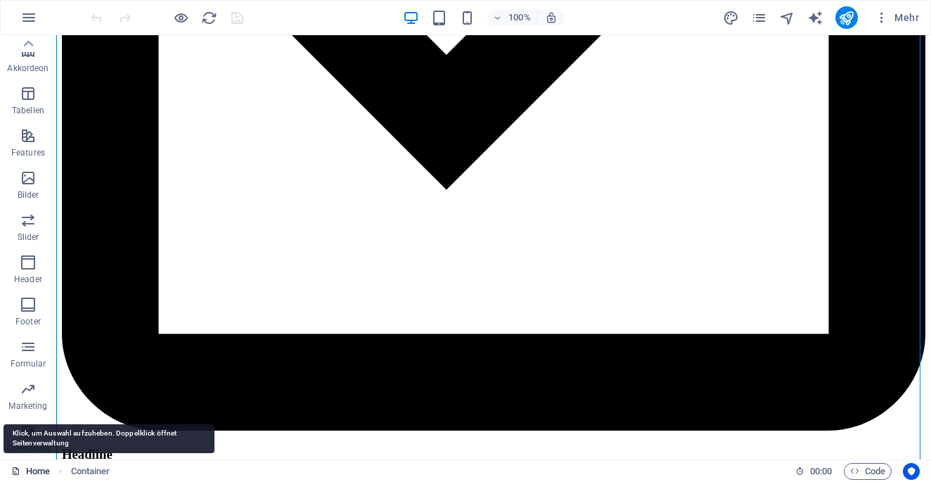
click at [30, 468] on link "Home" at bounding box center [30, 471] width 39 height 17
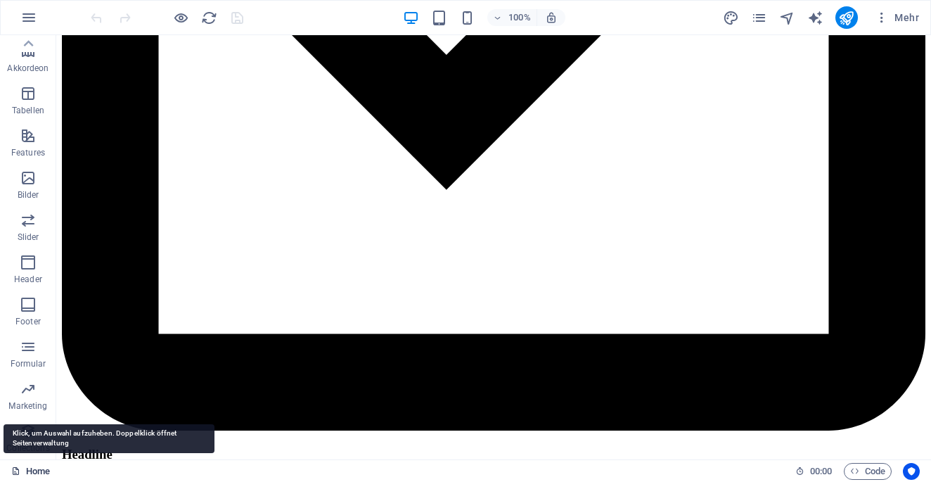
click at [38, 468] on link "Home" at bounding box center [30, 471] width 39 height 17
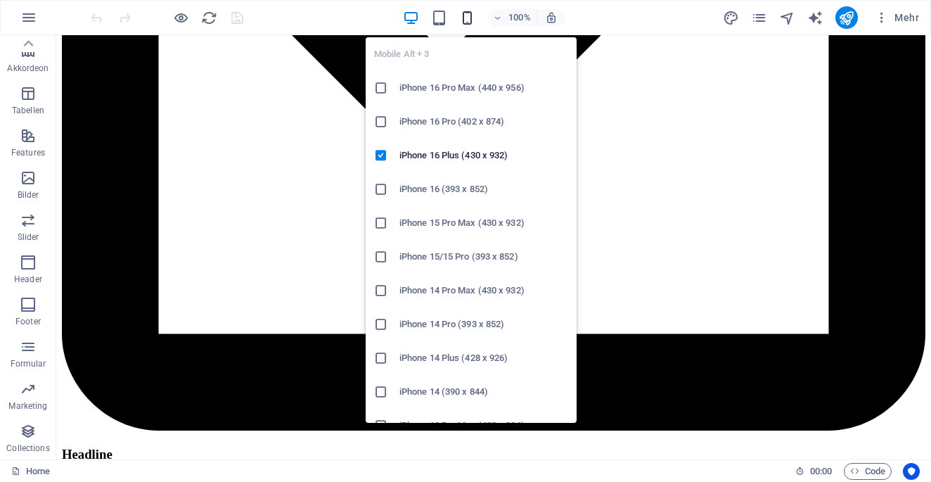
click at [468, 22] on icon "button" at bounding box center [467, 18] width 16 height 16
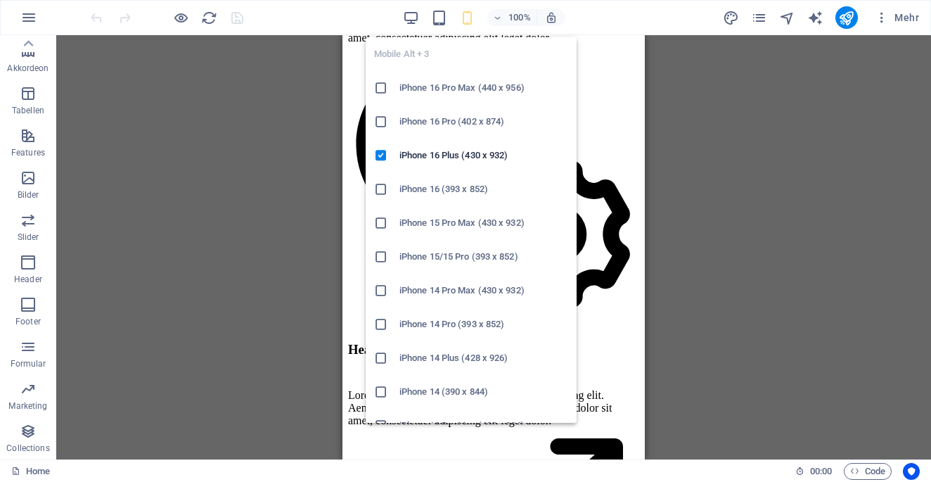
click at [466, 22] on icon "button" at bounding box center [467, 18] width 16 height 16
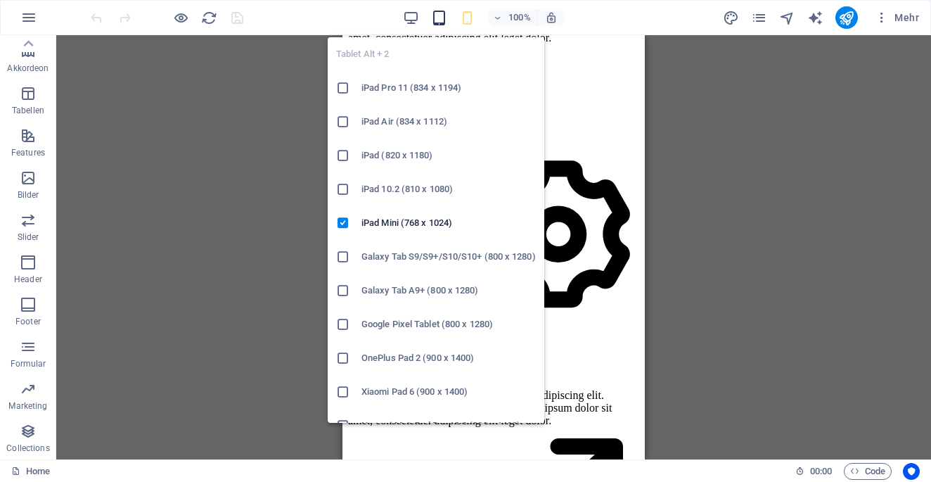
click at [442, 16] on icon "button" at bounding box center [439, 18] width 16 height 16
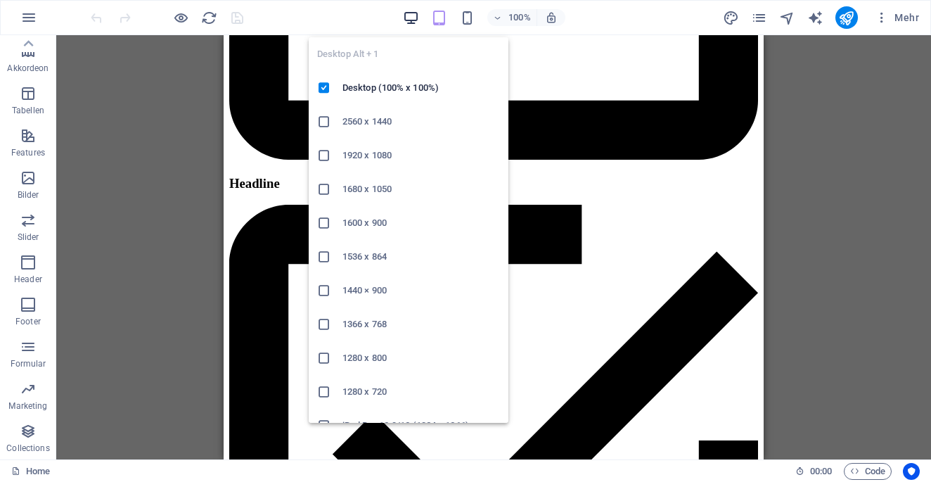
click at [405, 16] on icon "button" at bounding box center [411, 18] width 16 height 16
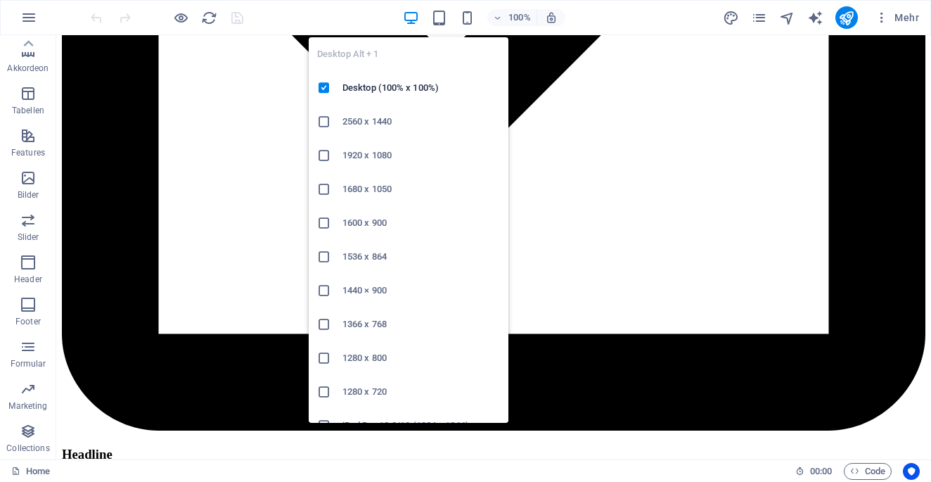
scroll to position [7837, 0]
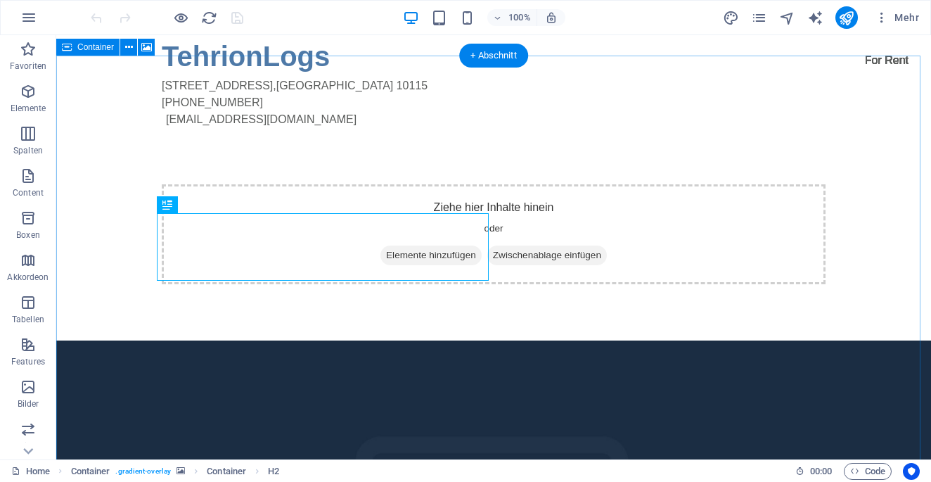
scroll to position [285, 0]
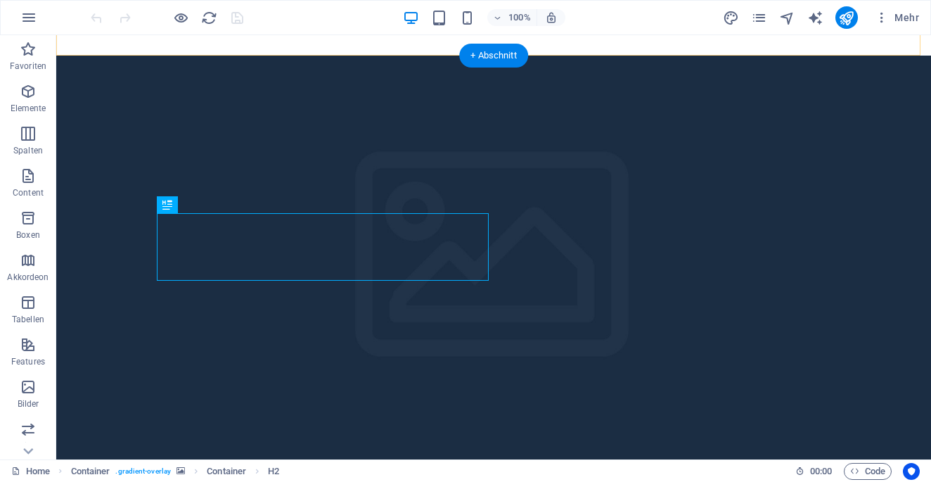
click at [480, 49] on div "+ Abschnitt" at bounding box center [493, 56] width 69 height 24
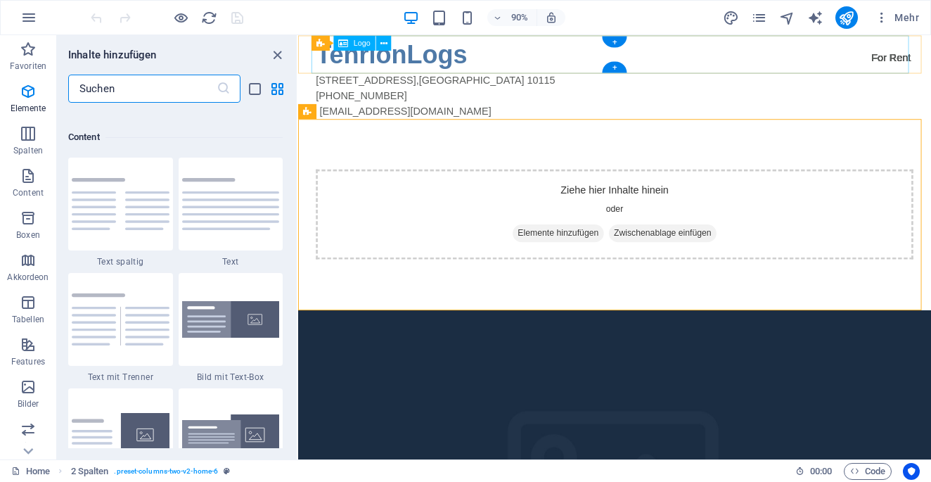
scroll to position [2460, 0]
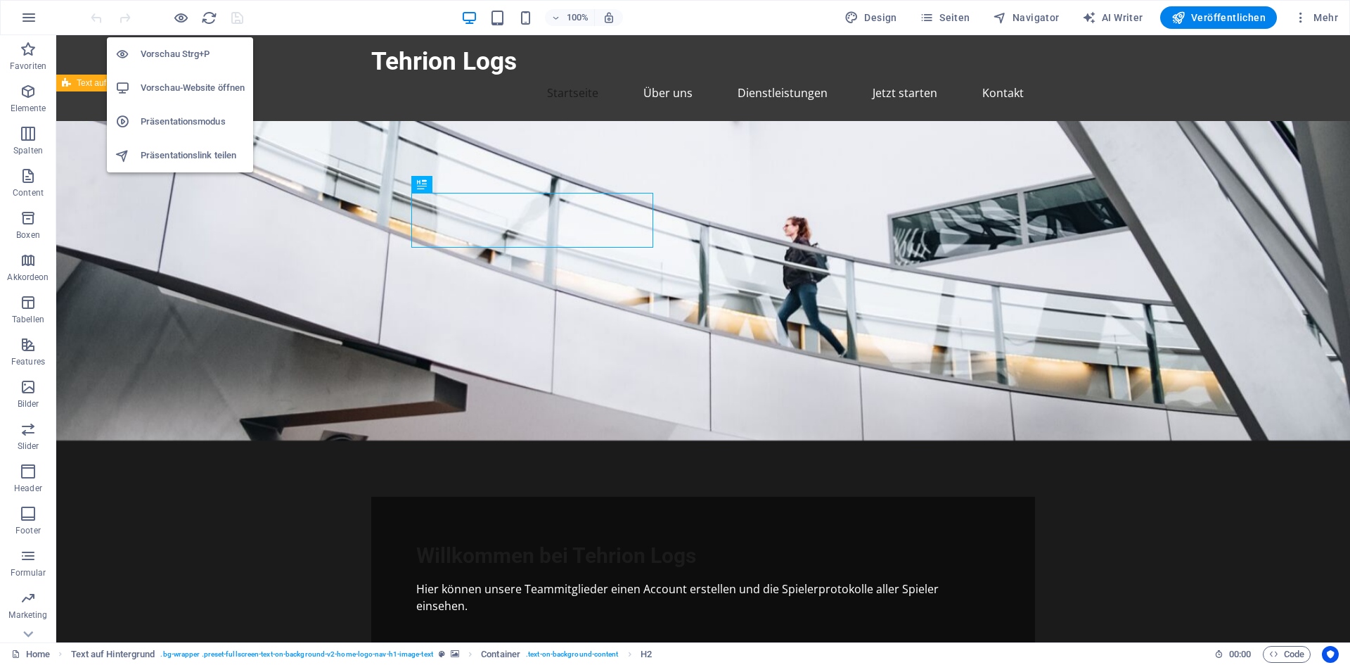
click at [188, 95] on h6 "Vorschau-Website öffnen" at bounding box center [193, 87] width 104 height 17
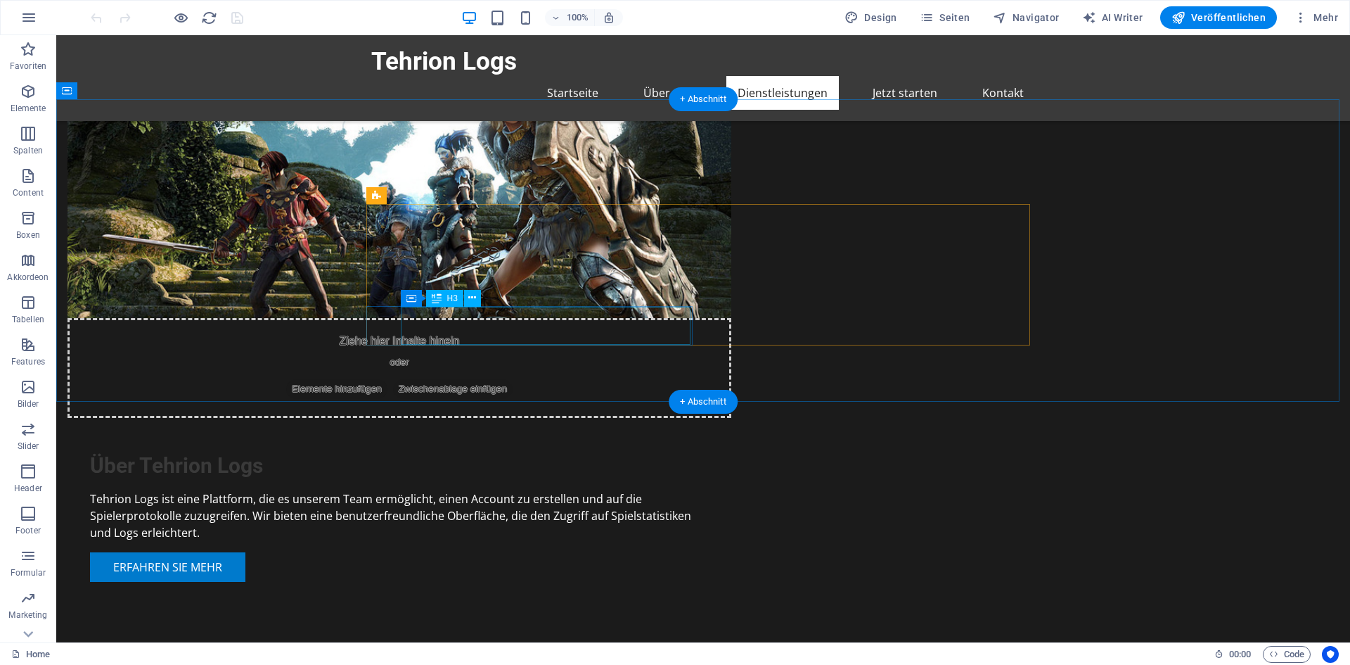
scroll to position [881, 0]
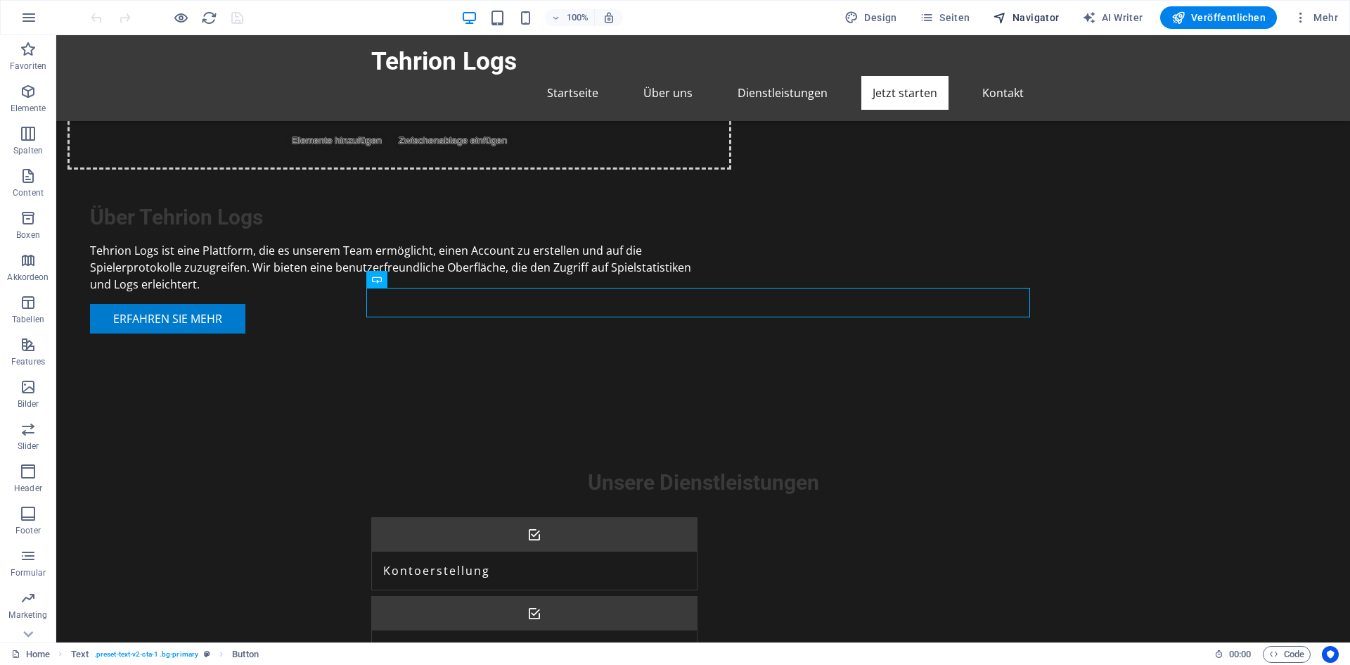
click at [1028, 13] on span "Navigator" at bounding box center [1026, 18] width 67 height 14
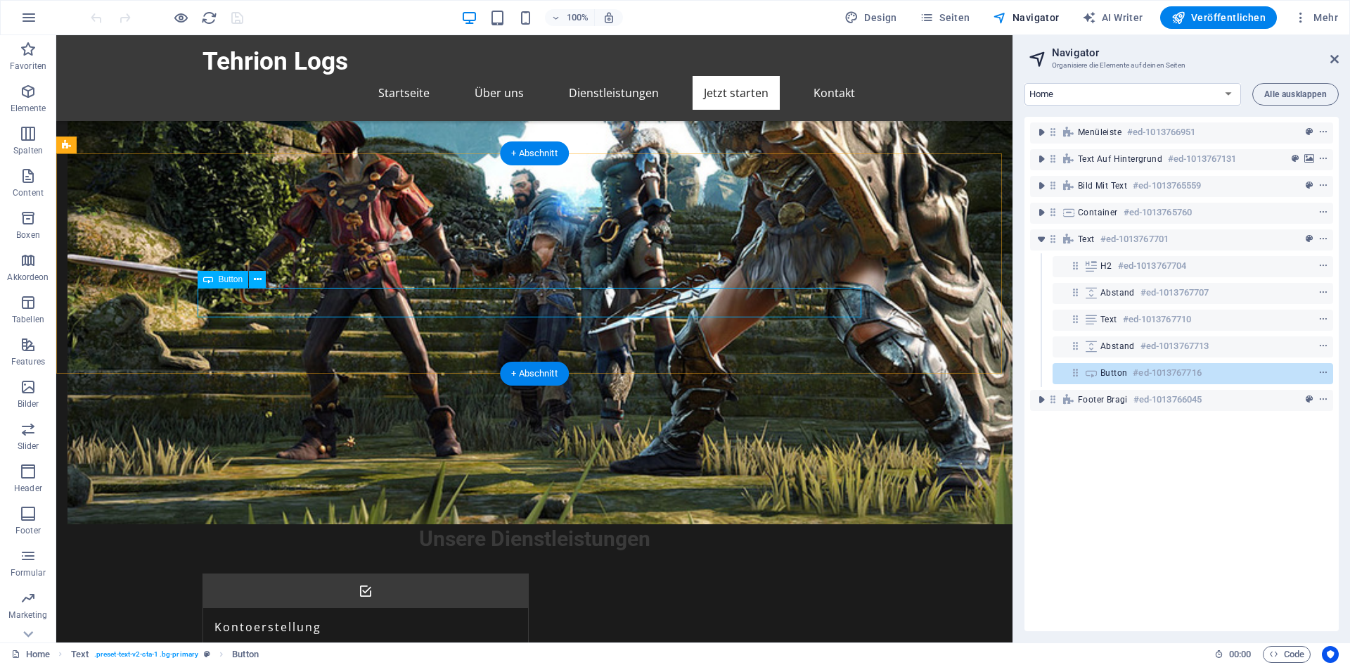
click at [1113, 382] on div "Button #ed-1013767716" at bounding box center [1193, 373] width 281 height 21
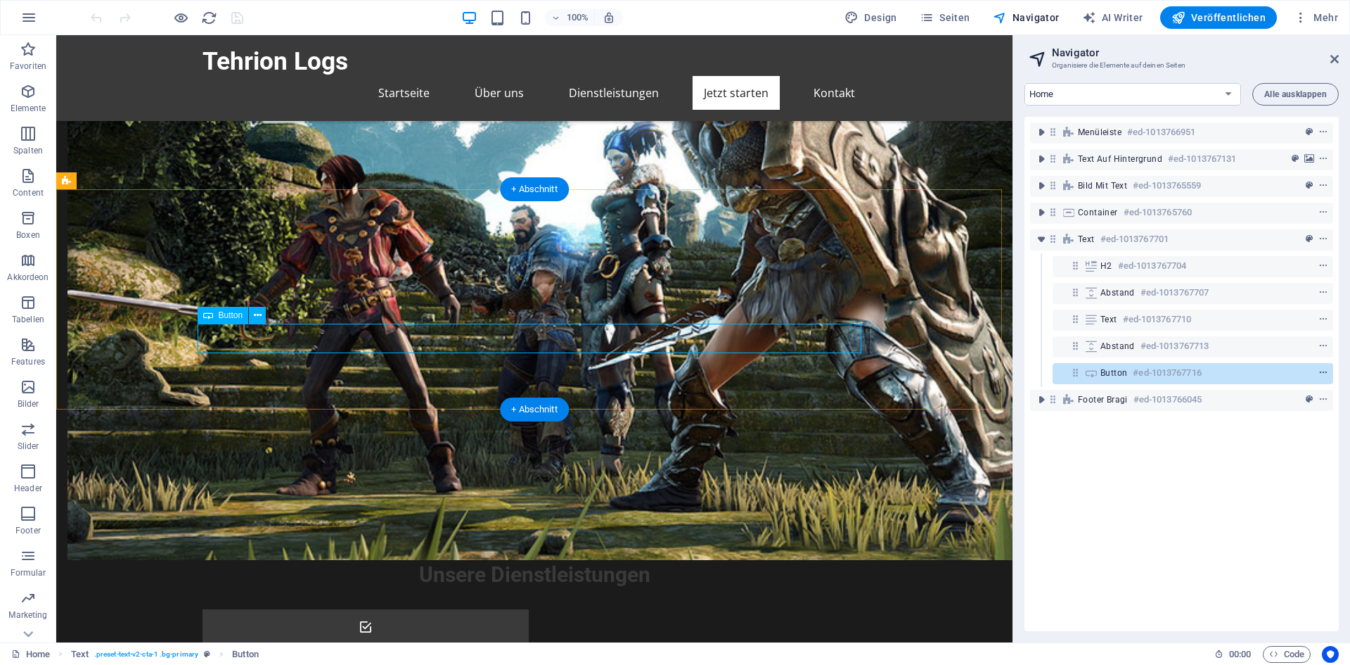
click at [1325, 371] on icon "context-menu" at bounding box center [1323, 373] width 10 height 10
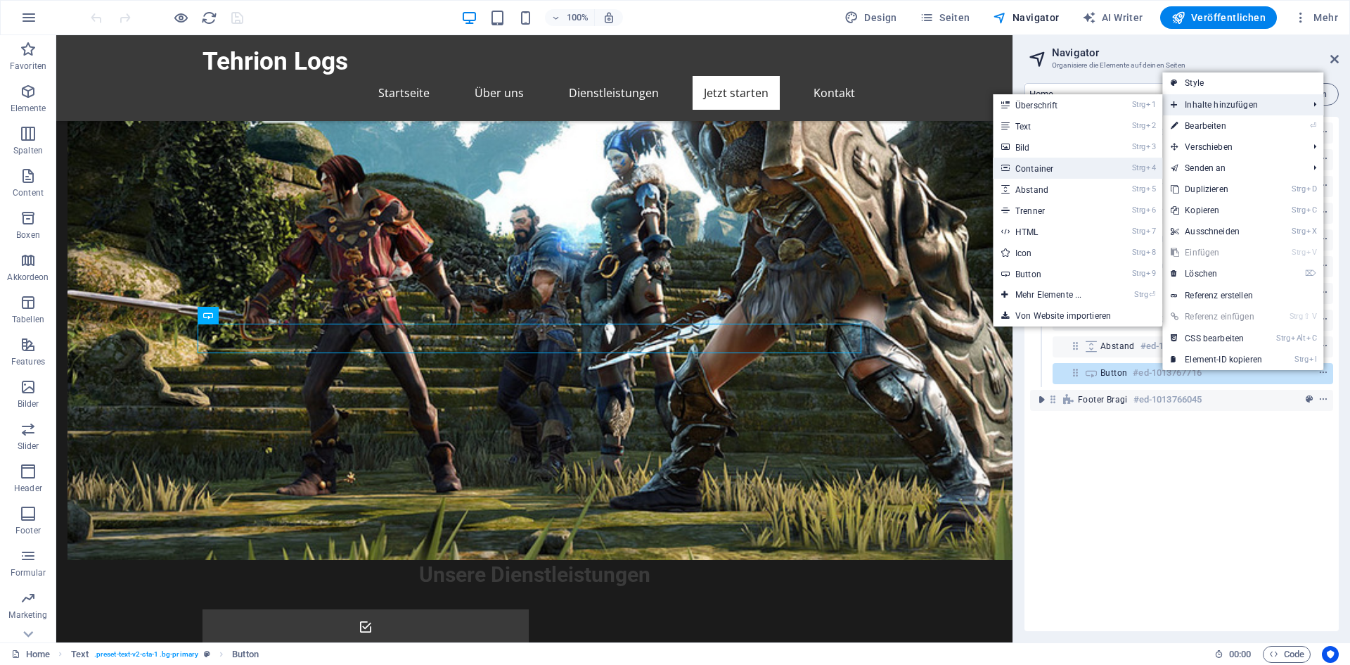
click at [1036, 177] on link "Strg 4 Container" at bounding box center [1051, 168] width 117 height 21
